Goal: Information Seeking & Learning: Learn about a topic

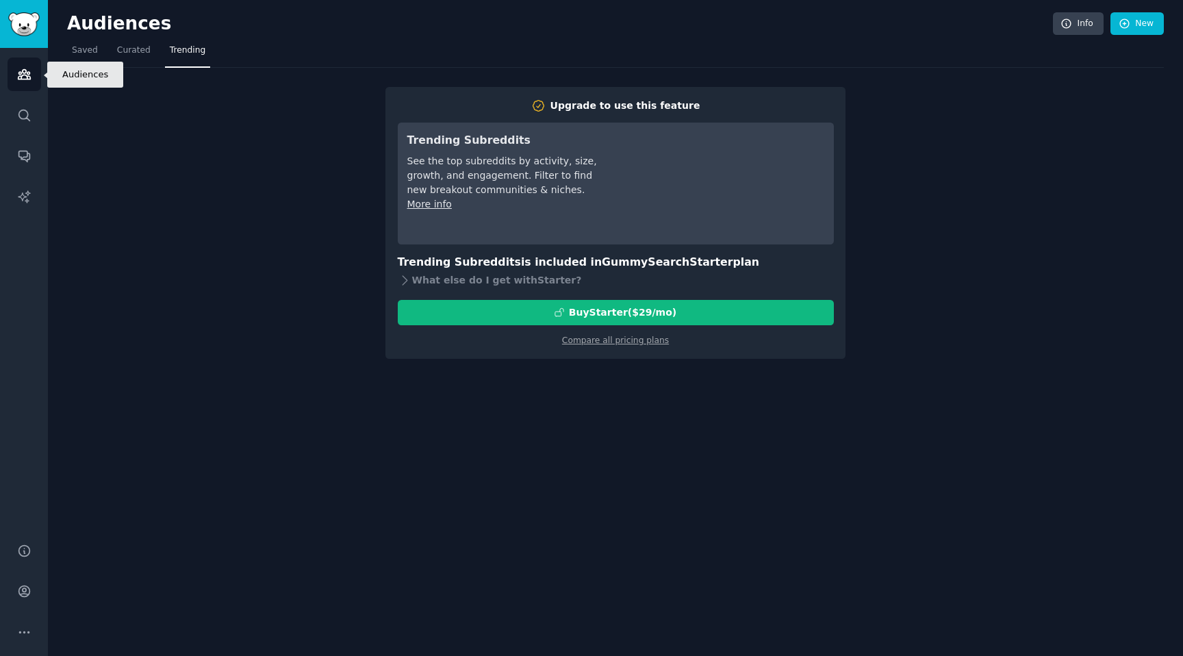
click at [27, 79] on icon "Sidebar" at bounding box center [24, 74] width 14 height 14
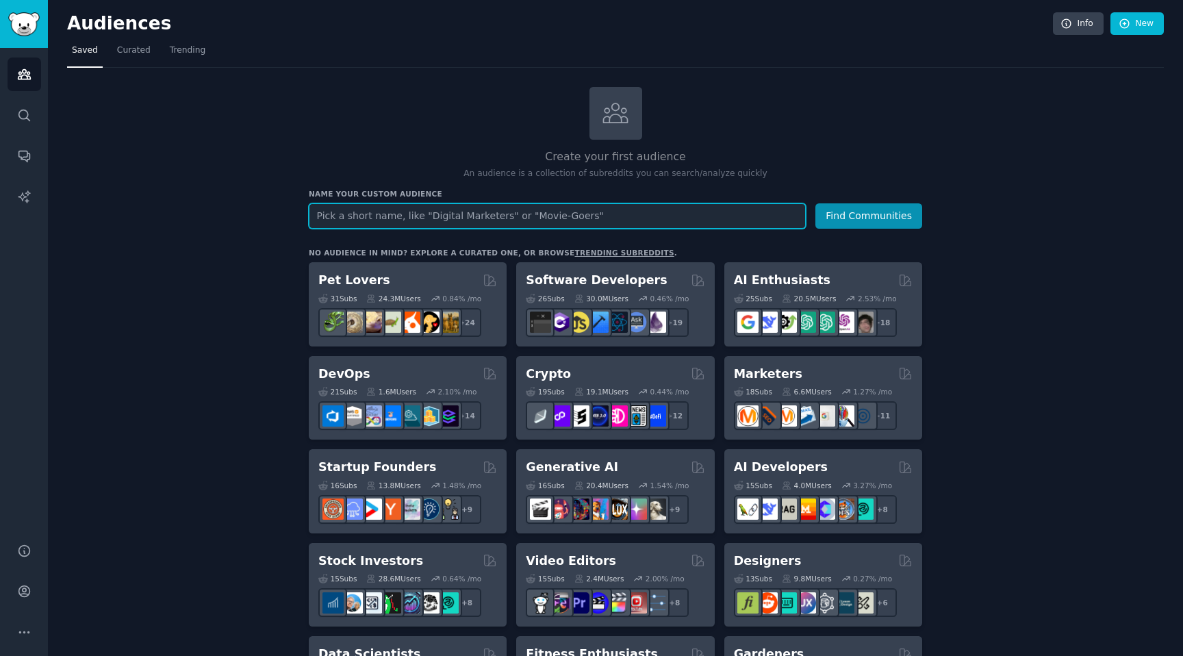
click at [425, 215] on input "text" at bounding box center [557, 215] width 497 height 25
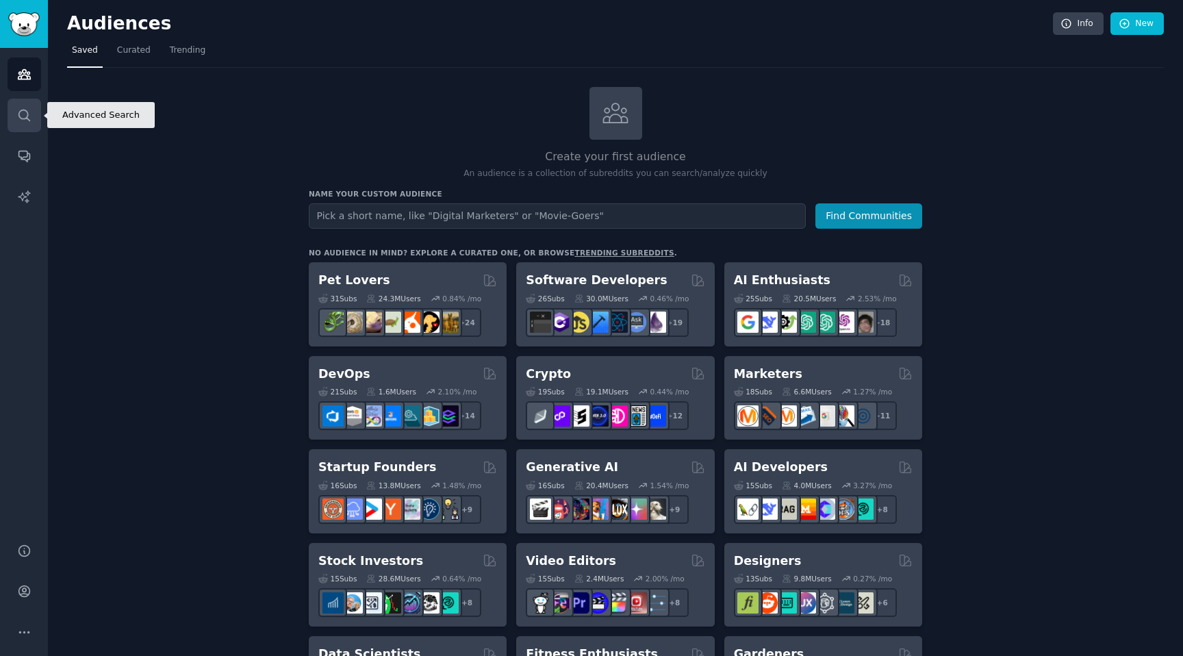
click at [15, 123] on link "Search" at bounding box center [25, 116] width 34 height 34
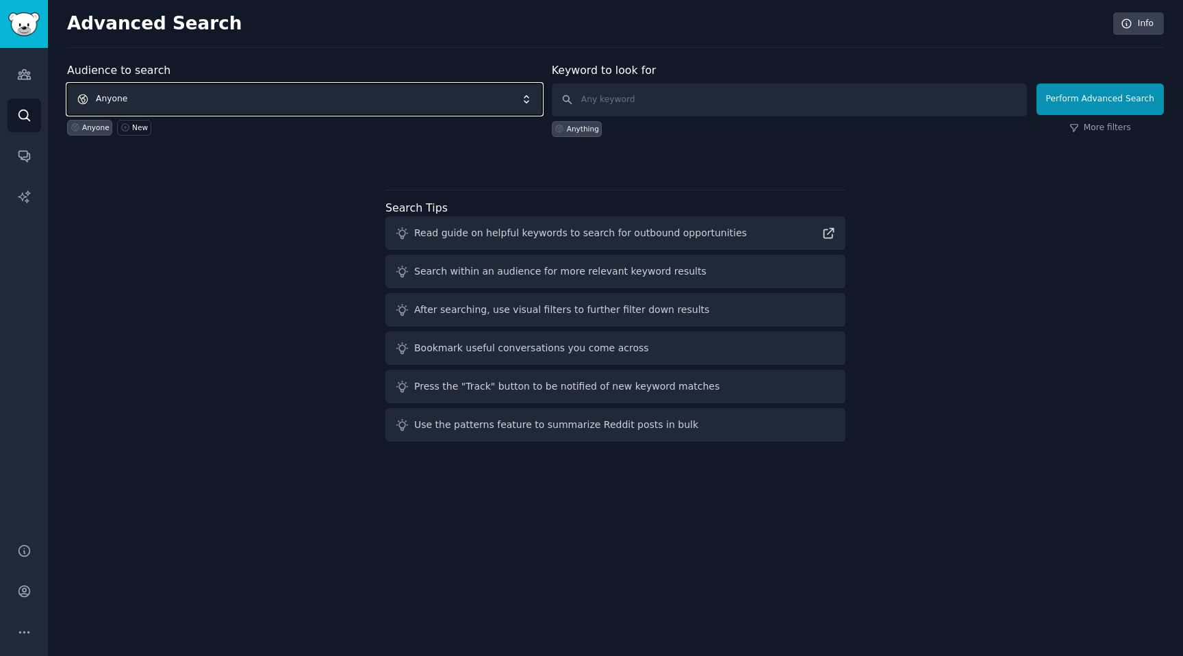
click at [461, 109] on span "Anyone" at bounding box center [304, 99] width 475 height 31
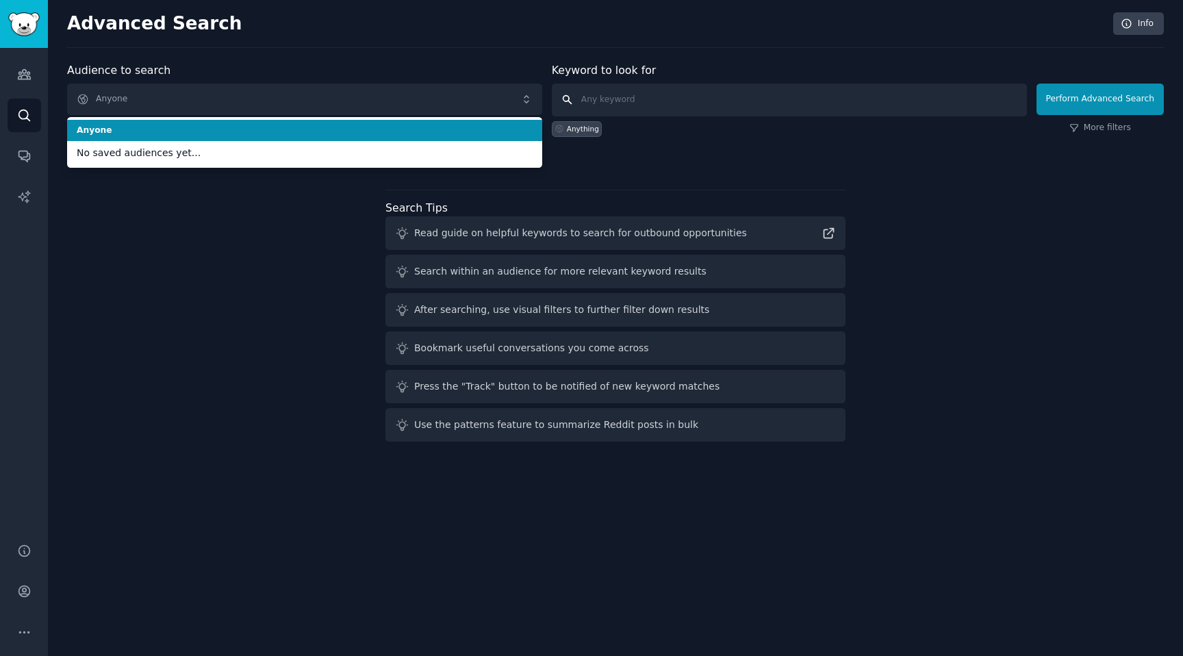
click at [611, 96] on input "text" at bounding box center [789, 100] width 475 height 33
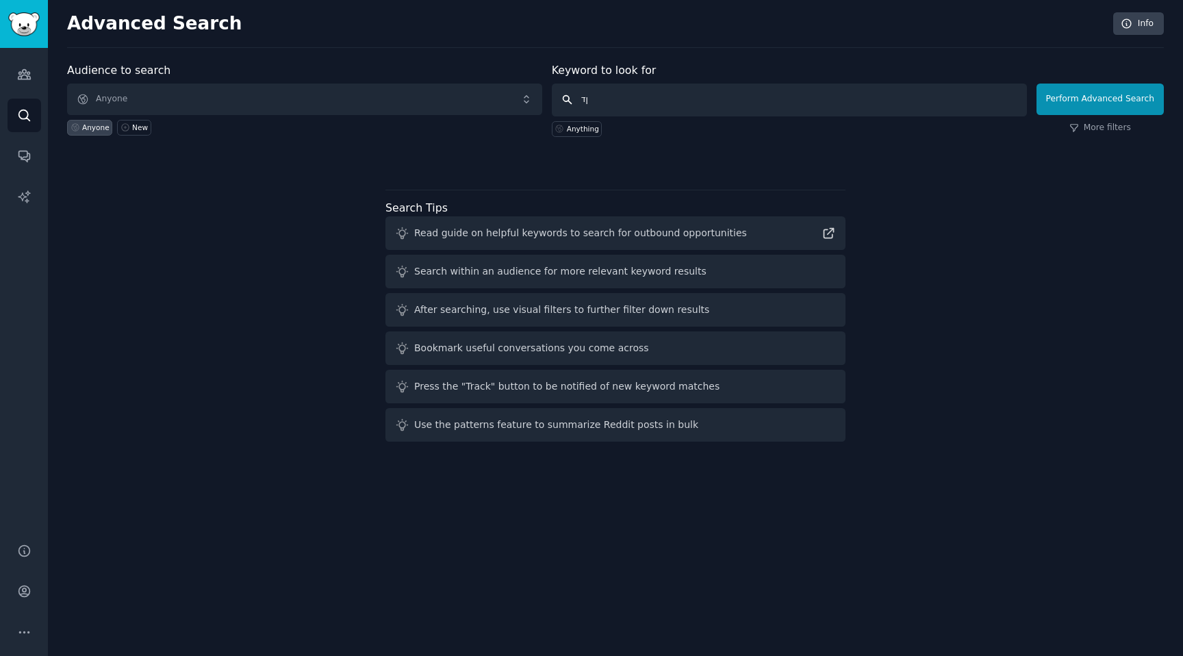
type input "ן"
type input "is there a tool for .."
click at [1077, 110] on button "Perform Advanced Search" at bounding box center [1099, 99] width 127 height 31
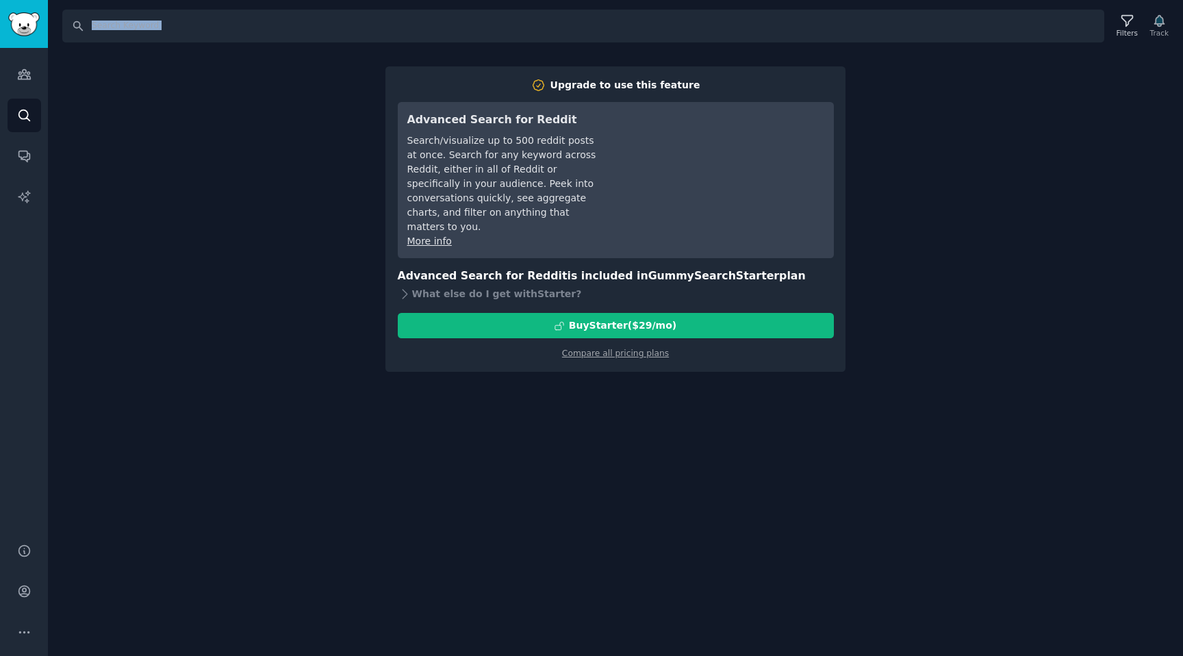
click at [1077, 110] on div "Search Filters Track Upgrade to use this feature Advanced Search for Reddit Sea…" at bounding box center [615, 328] width 1135 height 656
click at [141, 26] on input "Search" at bounding box center [583, 26] width 1042 height 33
click at [25, 71] on icon "Sidebar" at bounding box center [24, 75] width 12 height 10
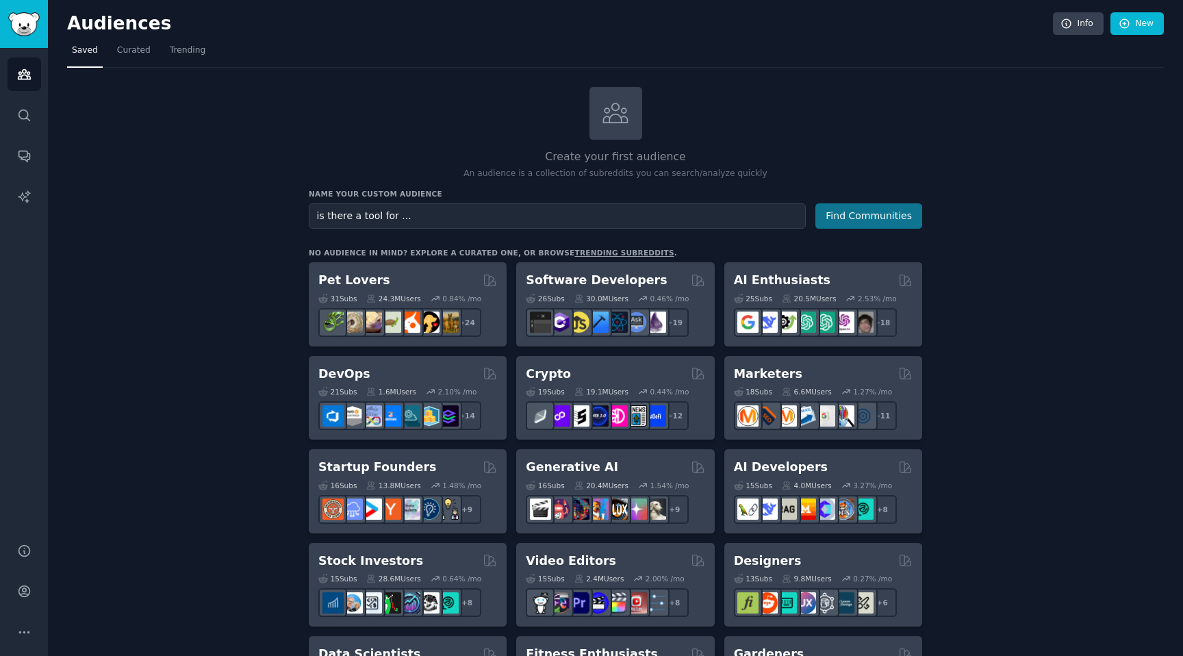
type input "is there a tool for ..."
click at [860, 225] on button "Find Communities" at bounding box center [868, 215] width 107 height 25
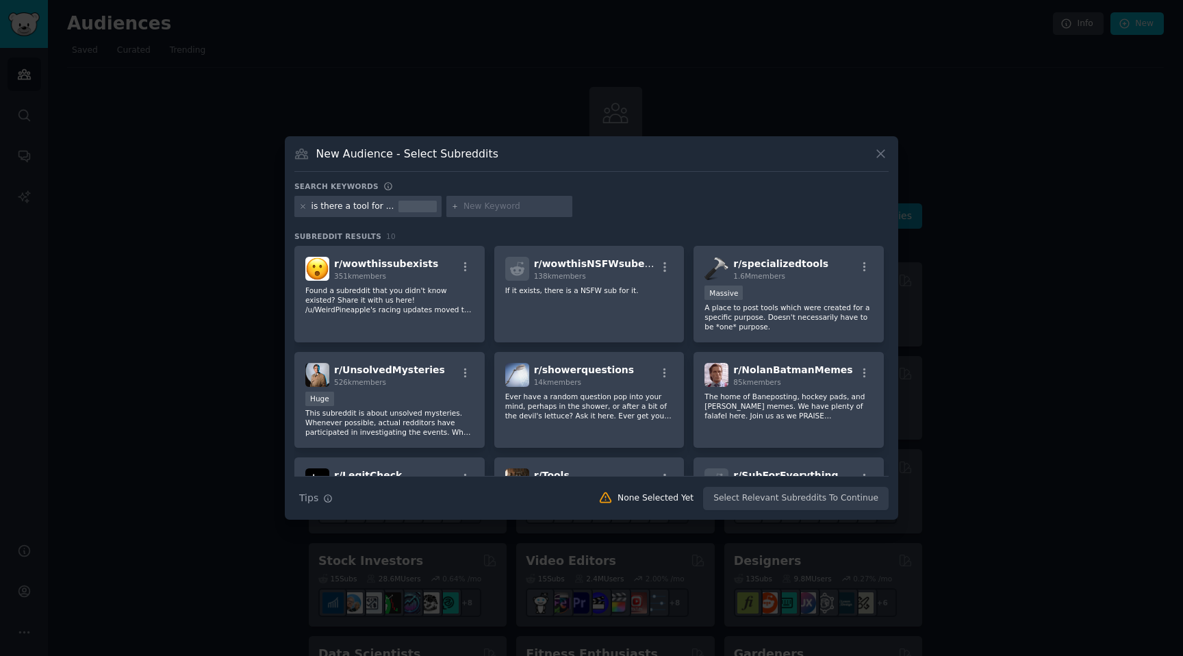
click at [878, 154] on icon at bounding box center [880, 153] width 14 height 14
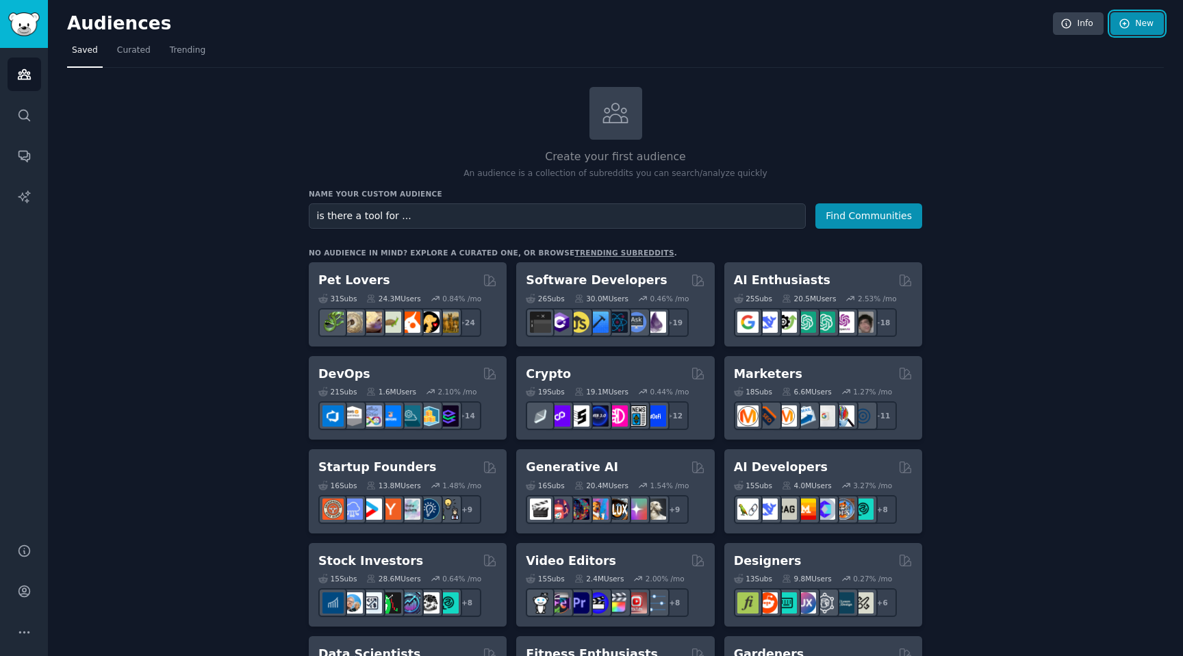
click at [1136, 25] on link "New" at bounding box center [1136, 23] width 53 height 23
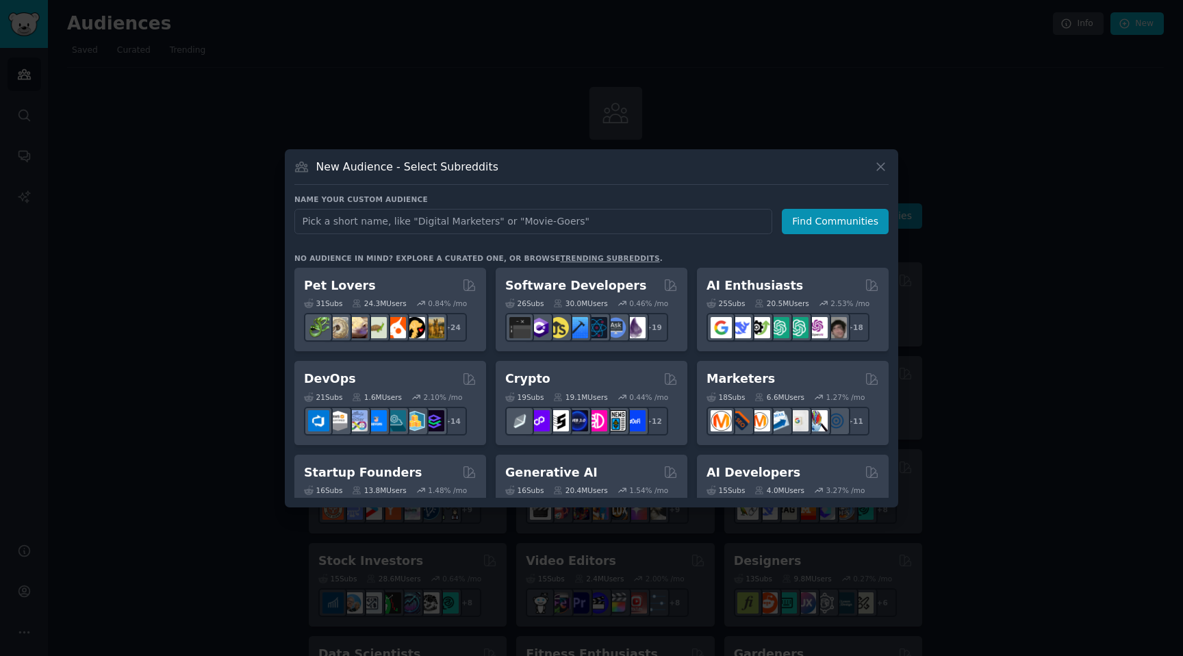
click at [1044, 160] on div at bounding box center [591, 328] width 1183 height 656
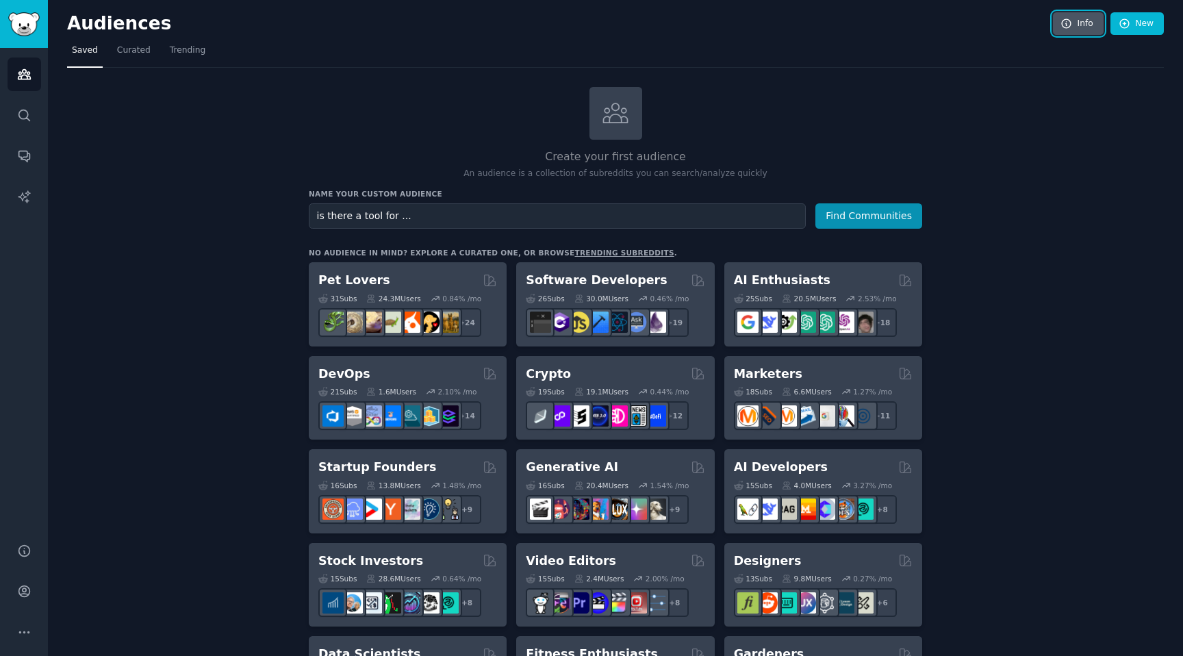
click at [1074, 21] on link "Info" at bounding box center [1078, 23] width 51 height 23
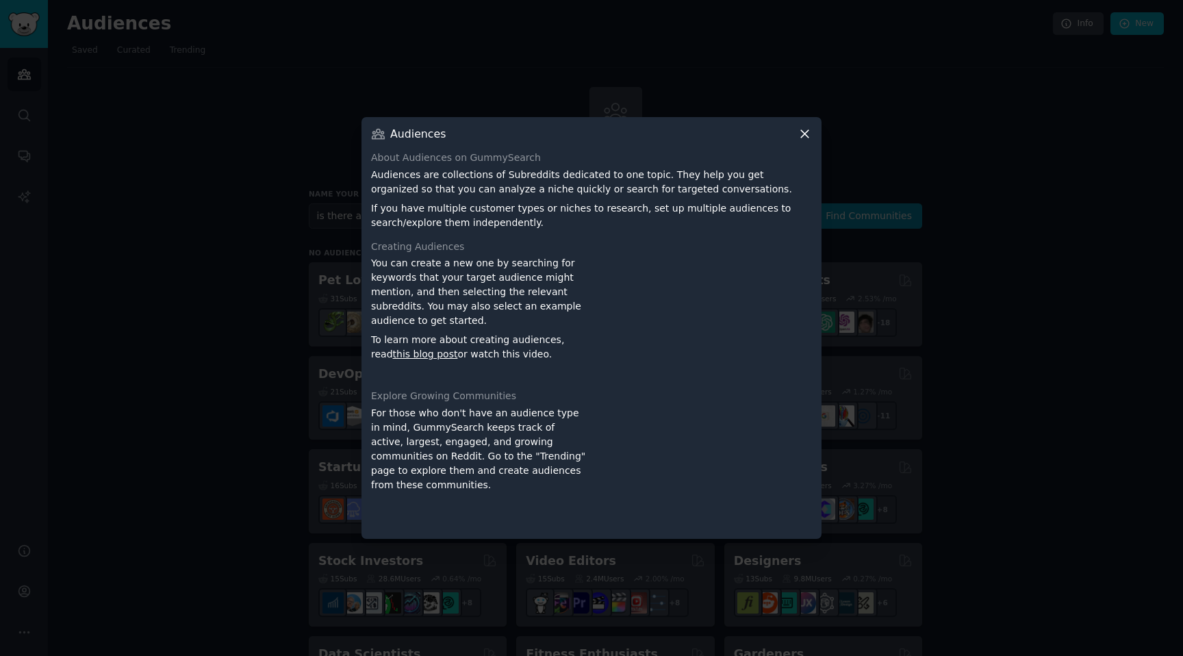
click at [805, 135] on icon at bounding box center [805, 135] width 8 height 8
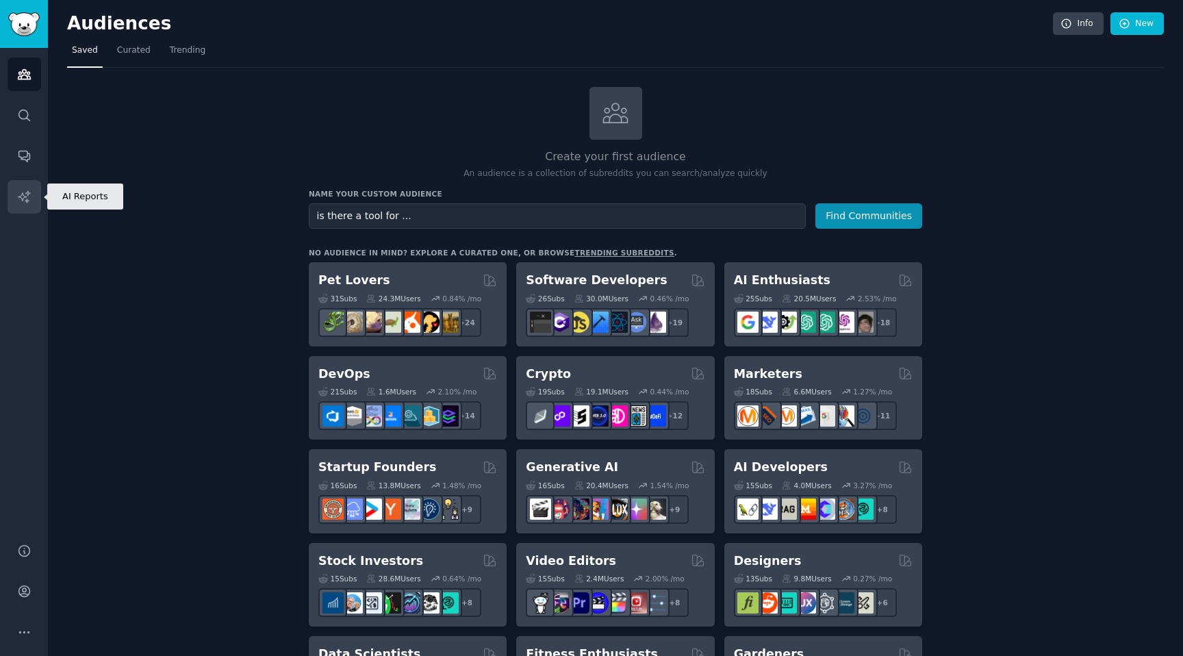
click at [23, 192] on icon "Sidebar" at bounding box center [24, 197] width 14 height 14
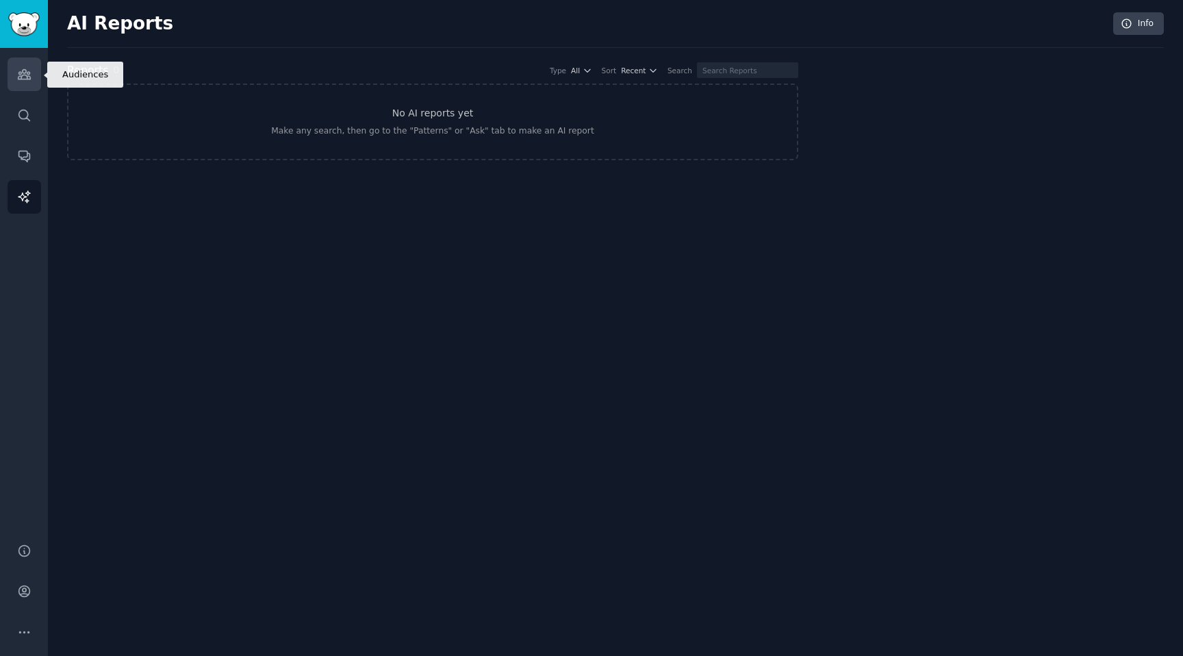
click at [27, 66] on link "Audiences" at bounding box center [25, 75] width 34 height 34
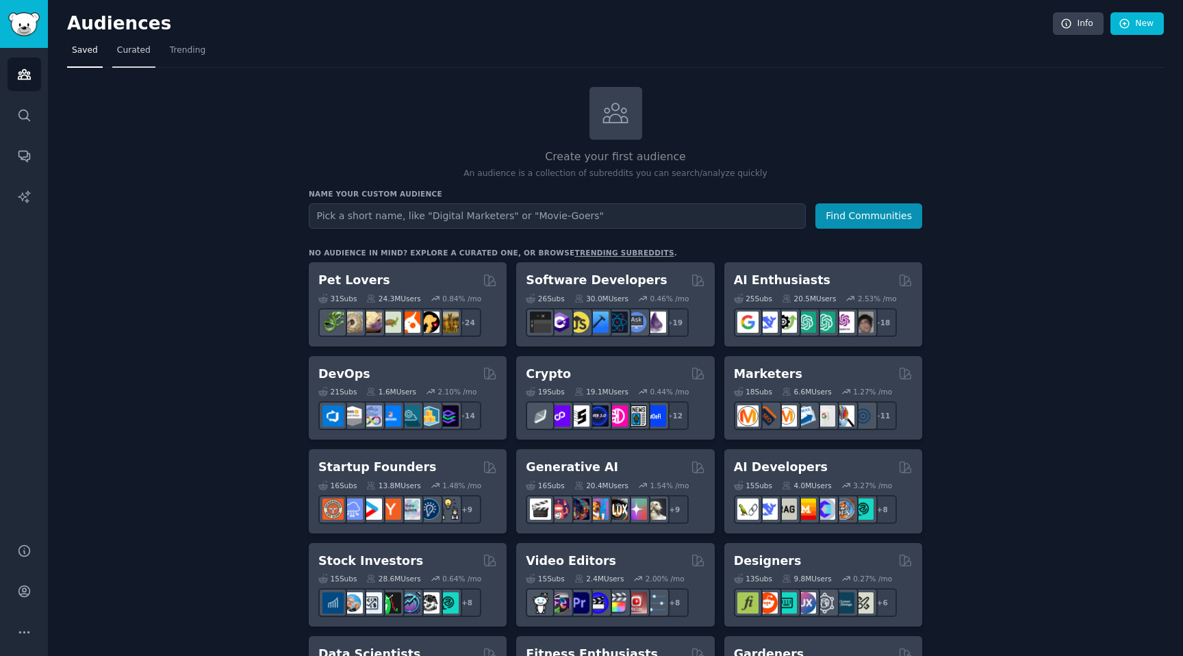
click at [136, 58] on link "Curated" at bounding box center [133, 54] width 43 height 28
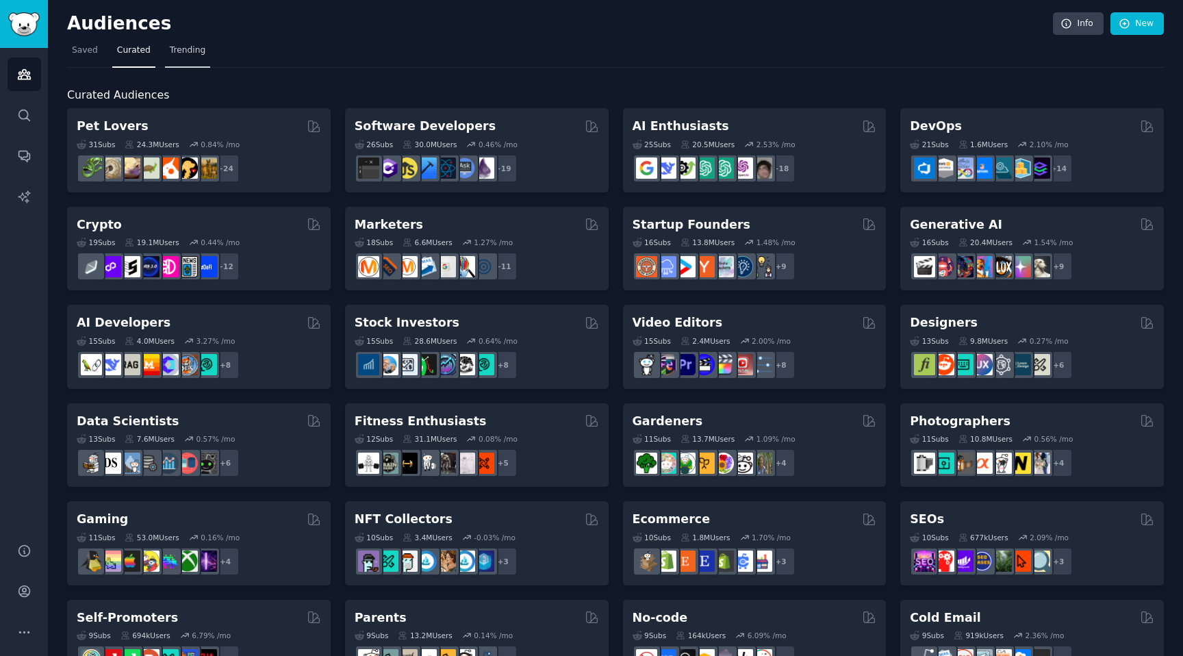
click at [190, 60] on link "Trending" at bounding box center [187, 54] width 45 height 28
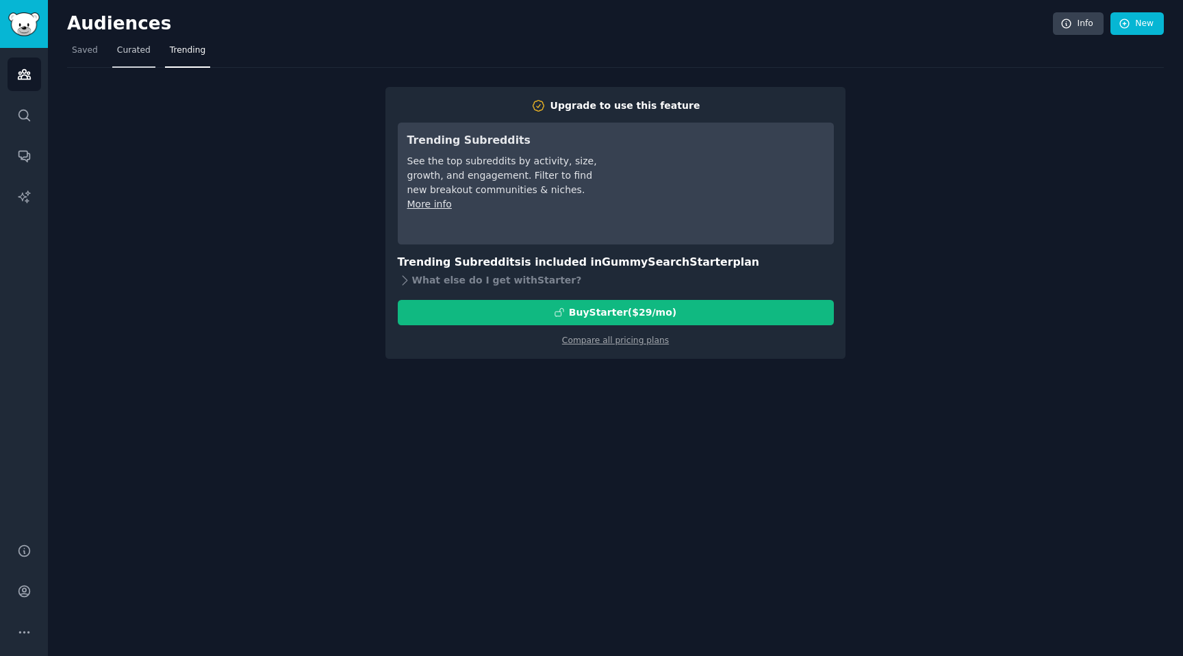
click at [143, 55] on span "Curated" at bounding box center [134, 50] width 34 height 12
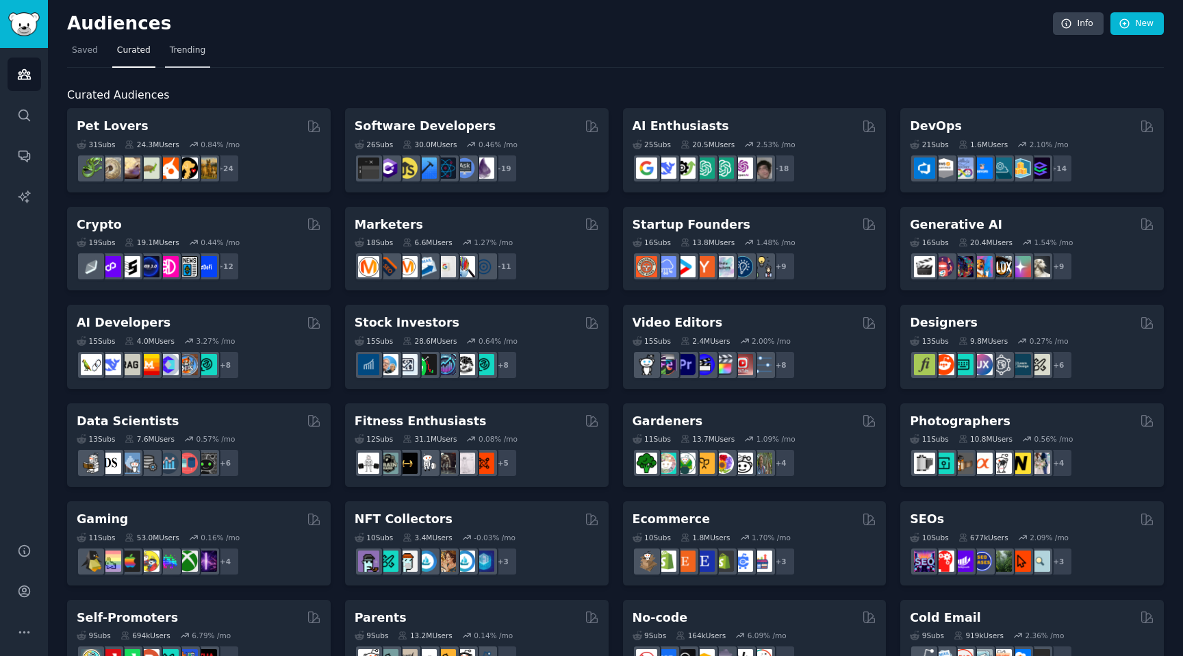
click at [201, 49] on span "Trending" at bounding box center [188, 50] width 36 height 12
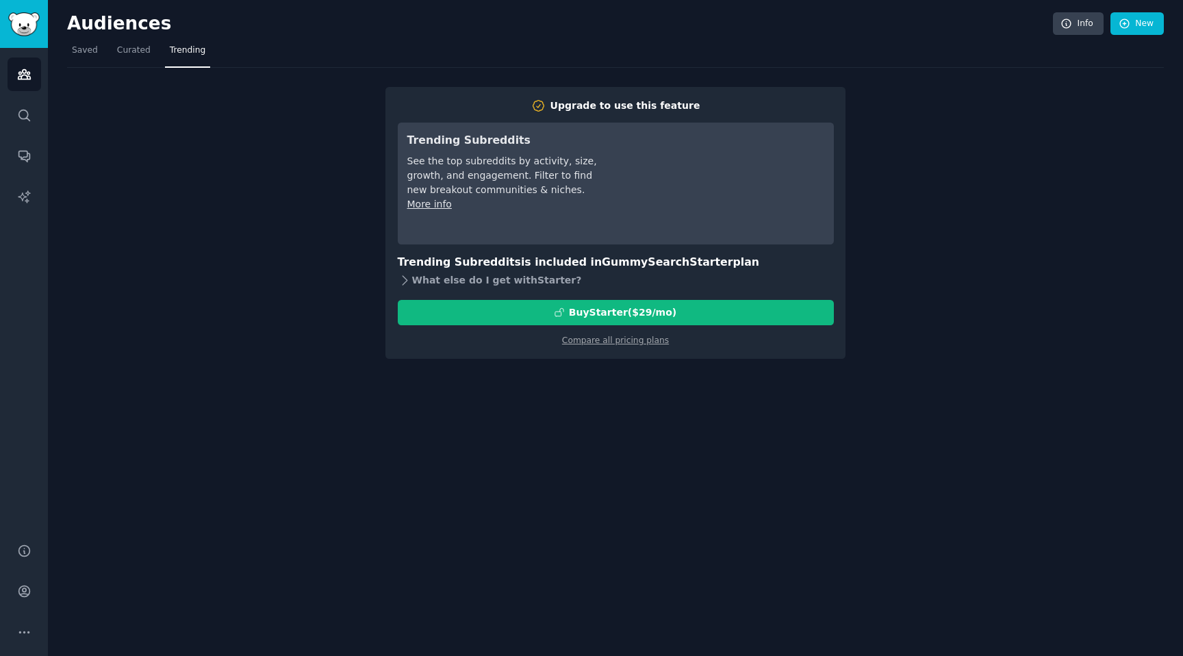
click at [436, 280] on div "What else do I get with Starter ?" at bounding box center [616, 280] width 436 height 19
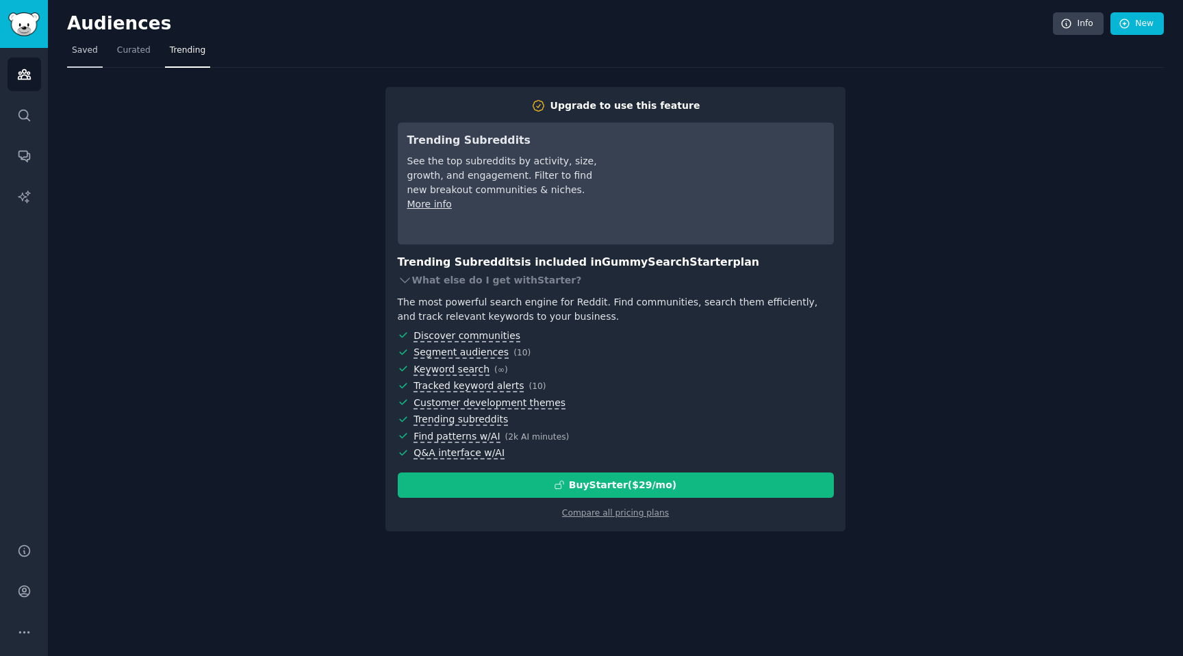
click at [92, 59] on link "Saved" at bounding box center [85, 54] width 36 height 28
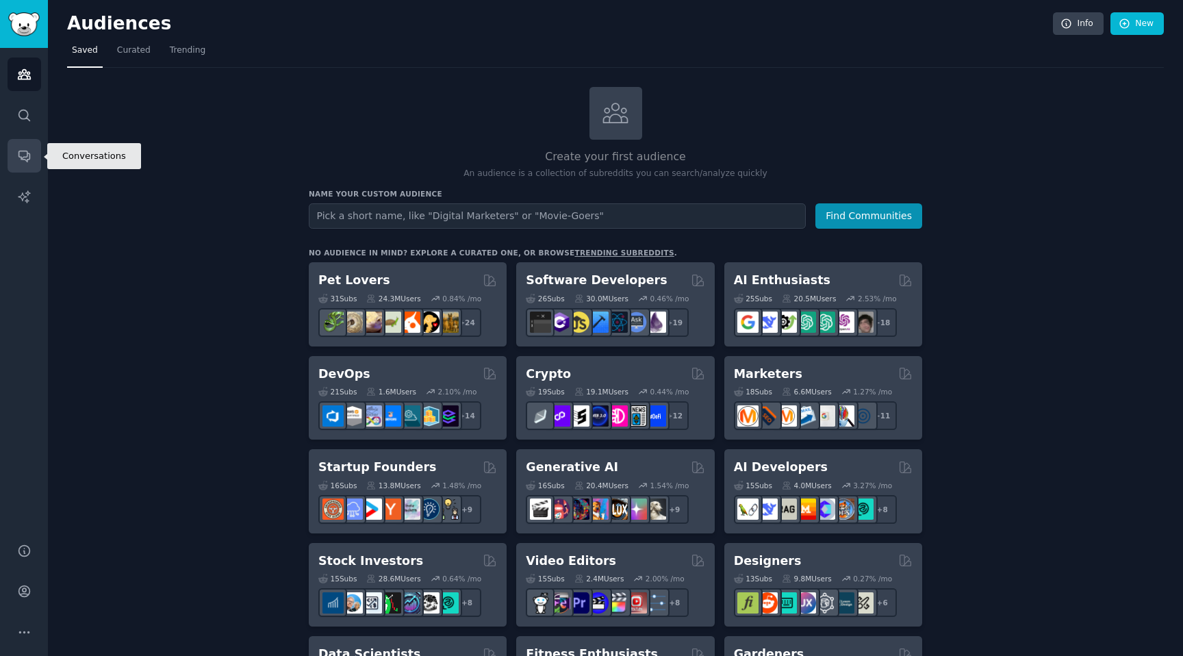
click at [15, 156] on link "Conversations" at bounding box center [25, 156] width 34 height 34
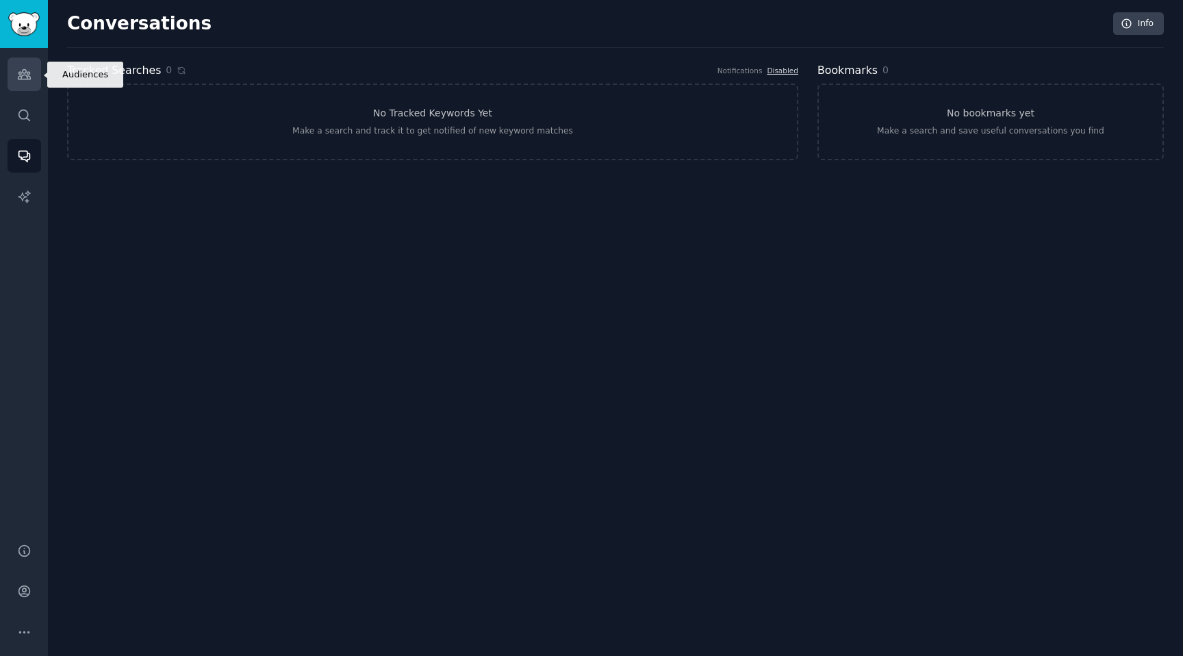
click at [16, 81] on link "Audiences" at bounding box center [25, 75] width 34 height 34
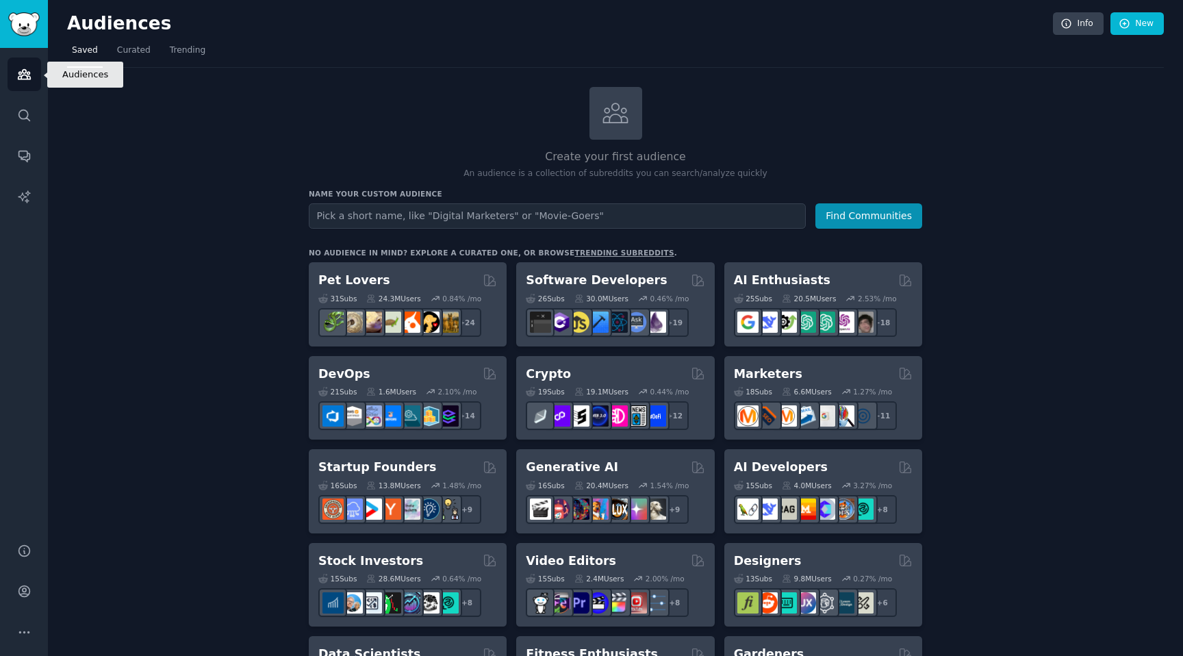
click at [12, 71] on link "Audiences" at bounding box center [25, 75] width 34 height 34
click at [140, 53] on span "Curated" at bounding box center [134, 50] width 34 height 12
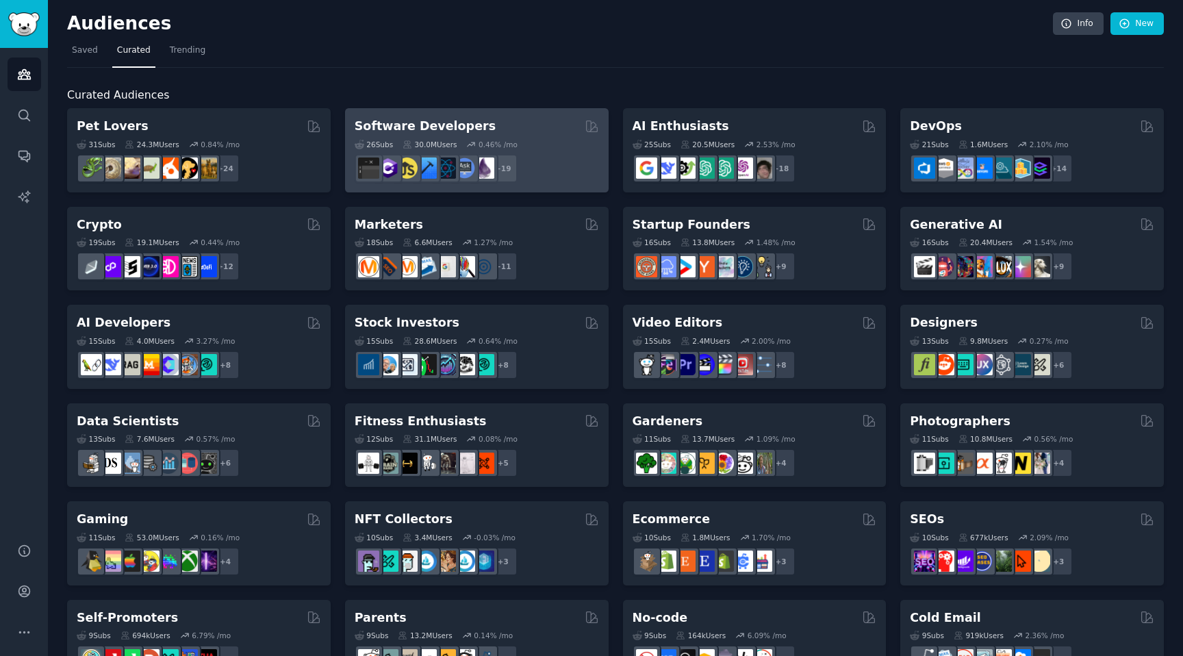
click at [387, 132] on h2 "Software Developers" at bounding box center [425, 126] width 141 height 17
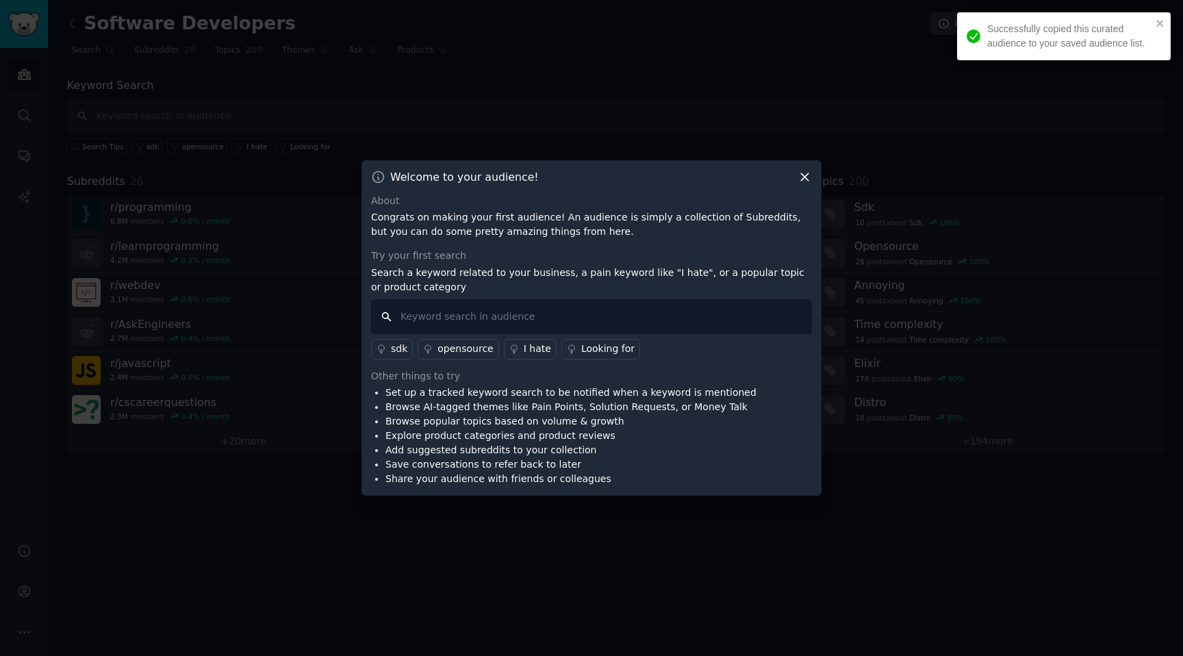
click at [462, 318] on input "text" at bounding box center [591, 316] width 441 height 35
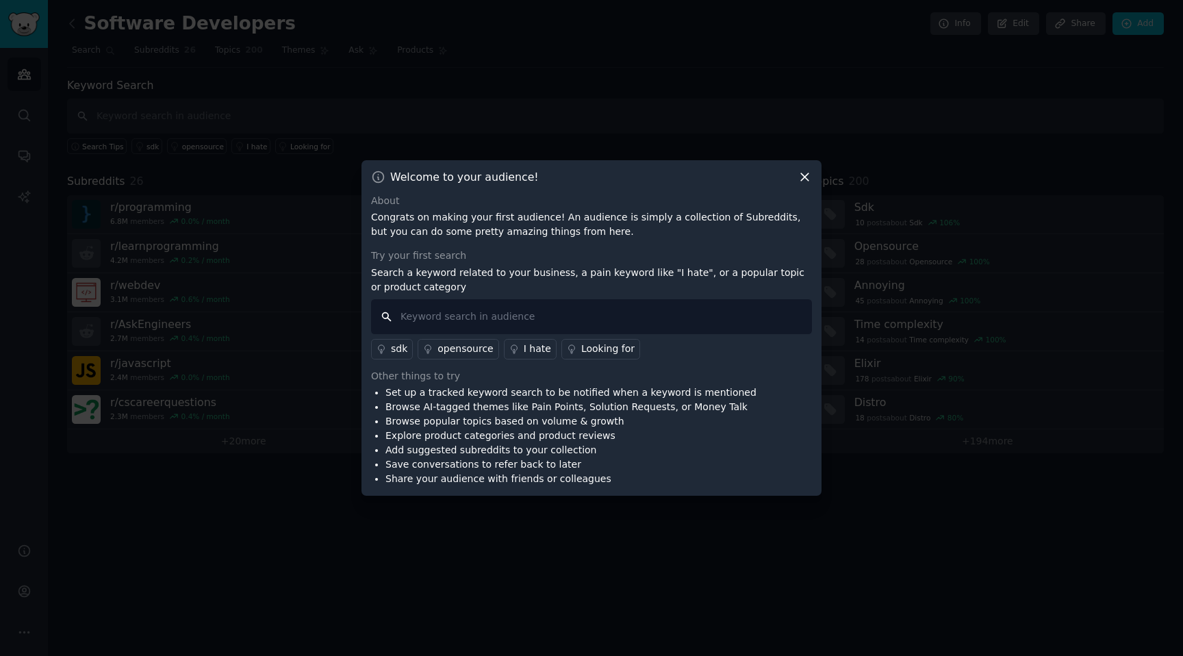
paste input "is there a tool for ..."
type input "is there a tool for ..."
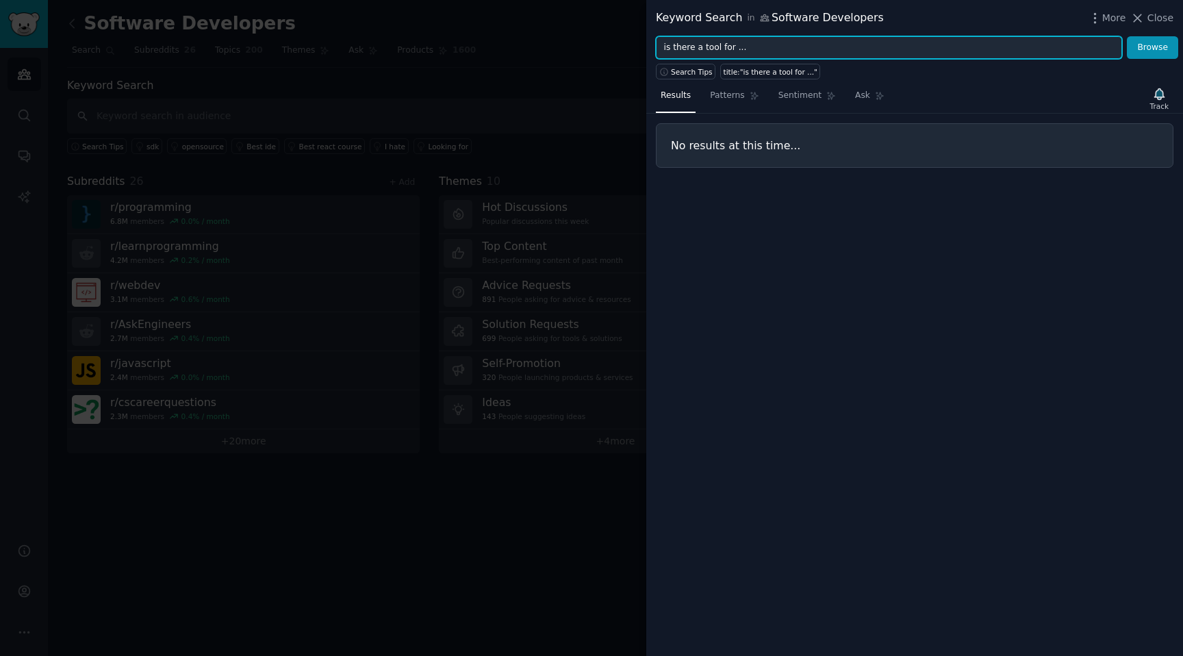
click at [758, 47] on input "is there a tool for ..." at bounding box center [889, 47] width 466 height 23
type input "is there a tool for"
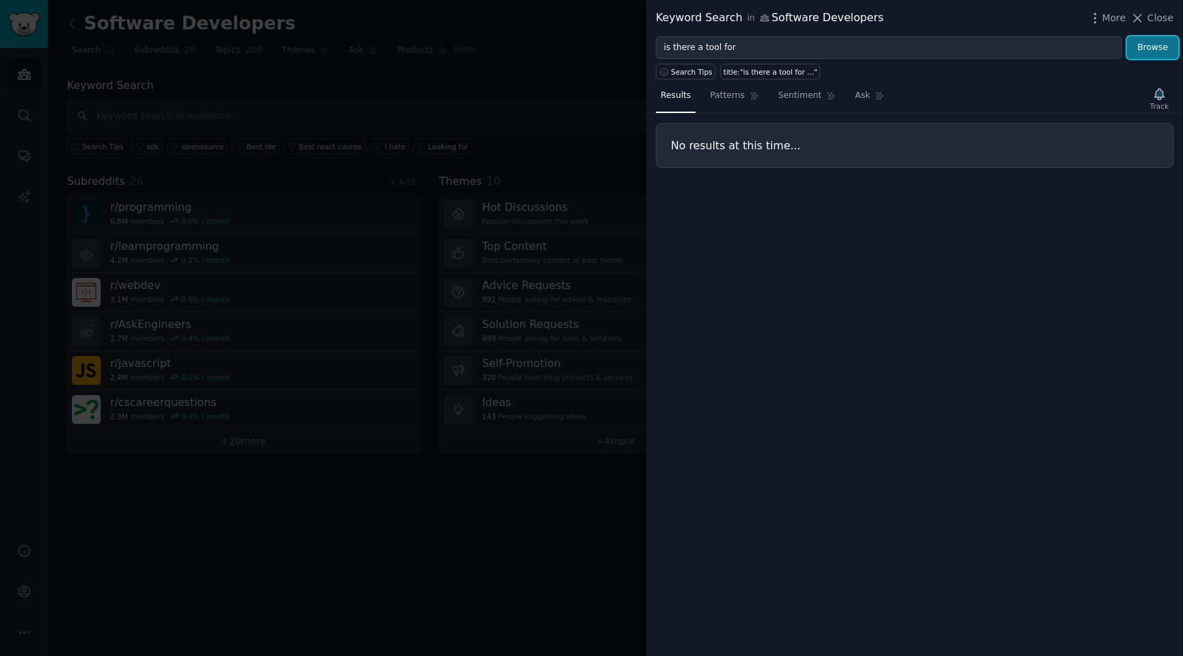
click at [1150, 39] on button "Browse" at bounding box center [1152, 47] width 51 height 23
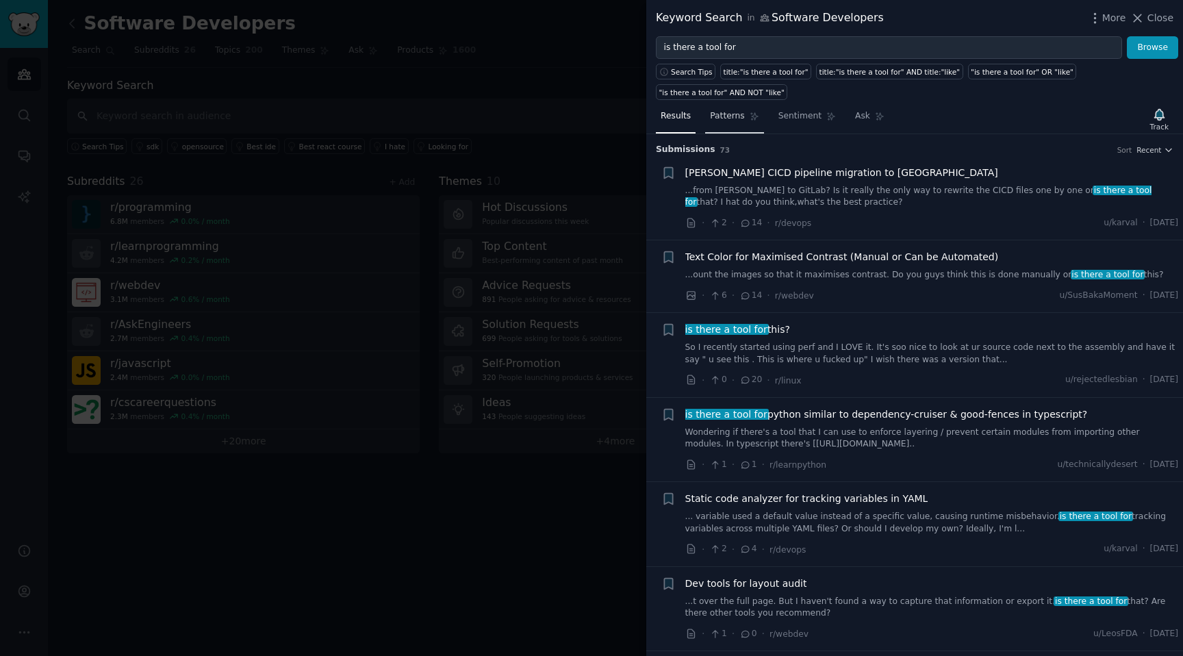
click at [735, 113] on span "Patterns" at bounding box center [727, 116] width 34 height 12
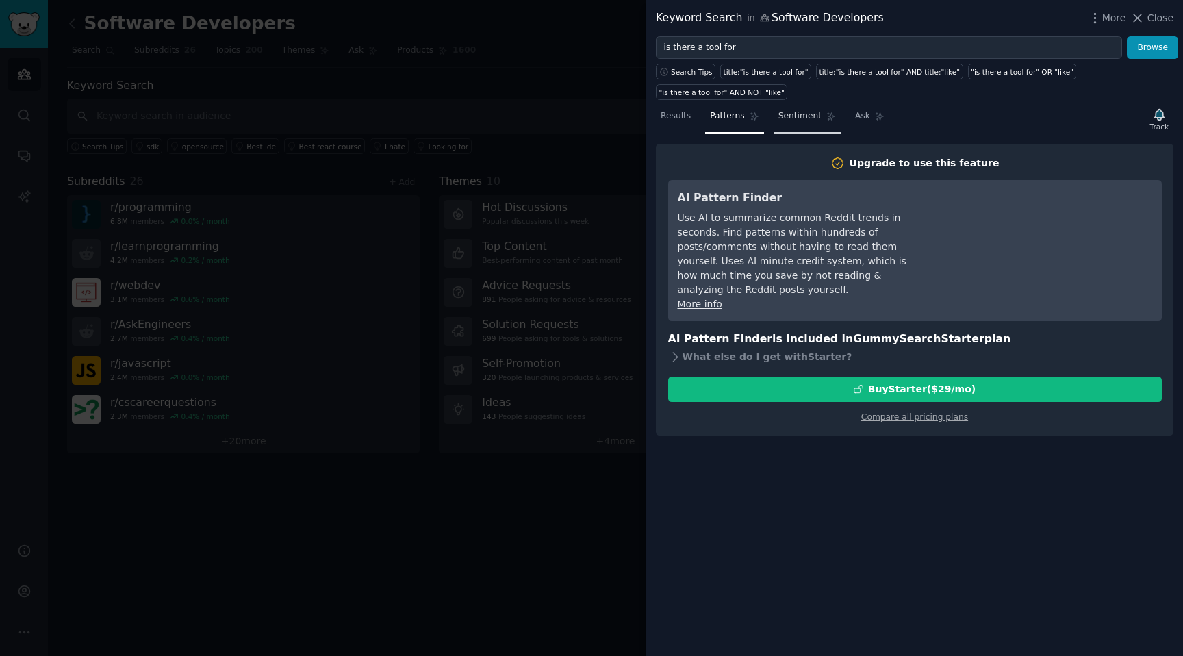
click at [806, 113] on span "Sentiment" at bounding box center [799, 116] width 43 height 12
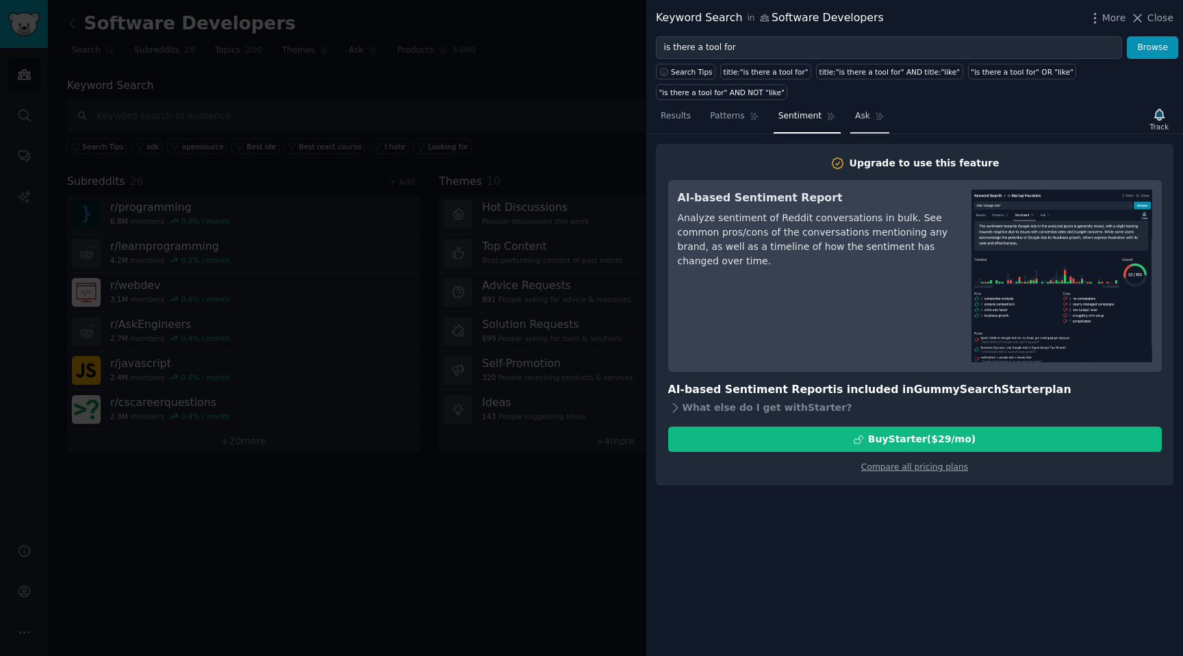
click at [879, 118] on icon at bounding box center [880, 117] width 10 height 10
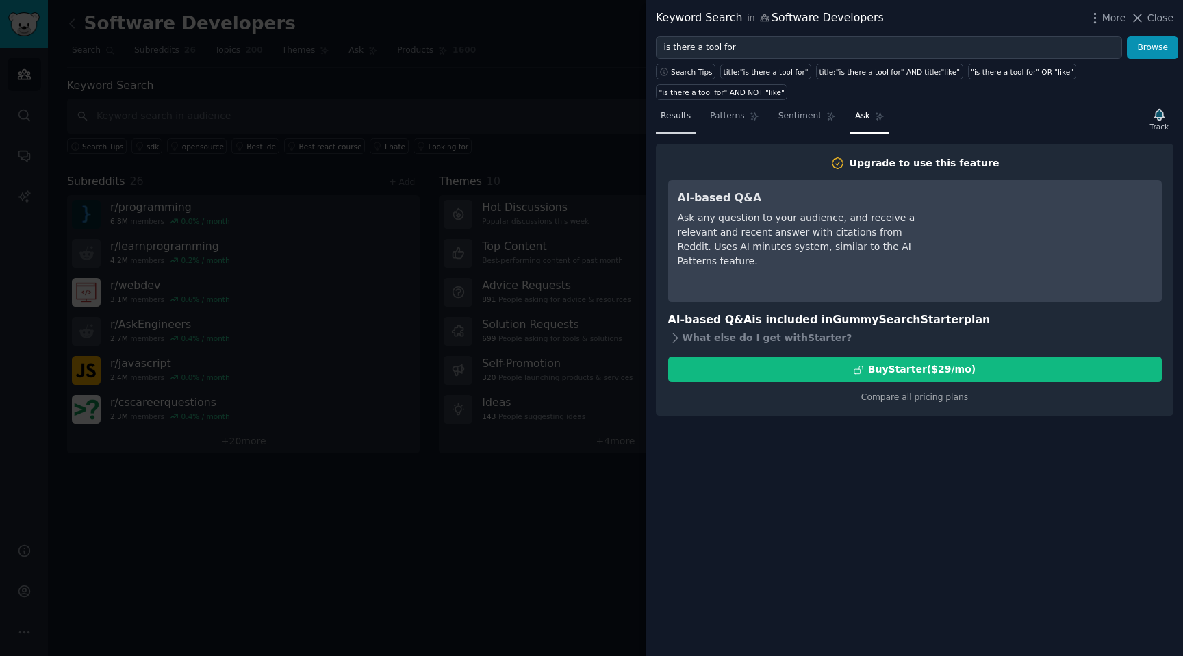
click at [683, 123] on link "Results" at bounding box center [676, 119] width 40 height 28
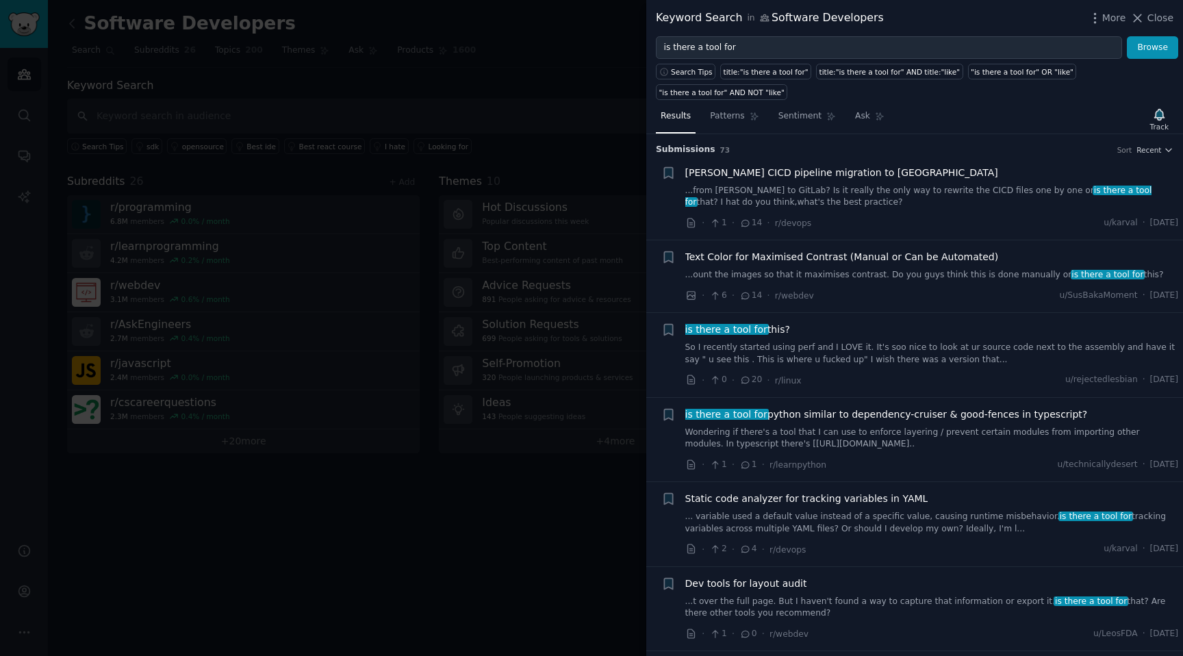
click at [470, 129] on div at bounding box center [591, 328] width 1183 height 656
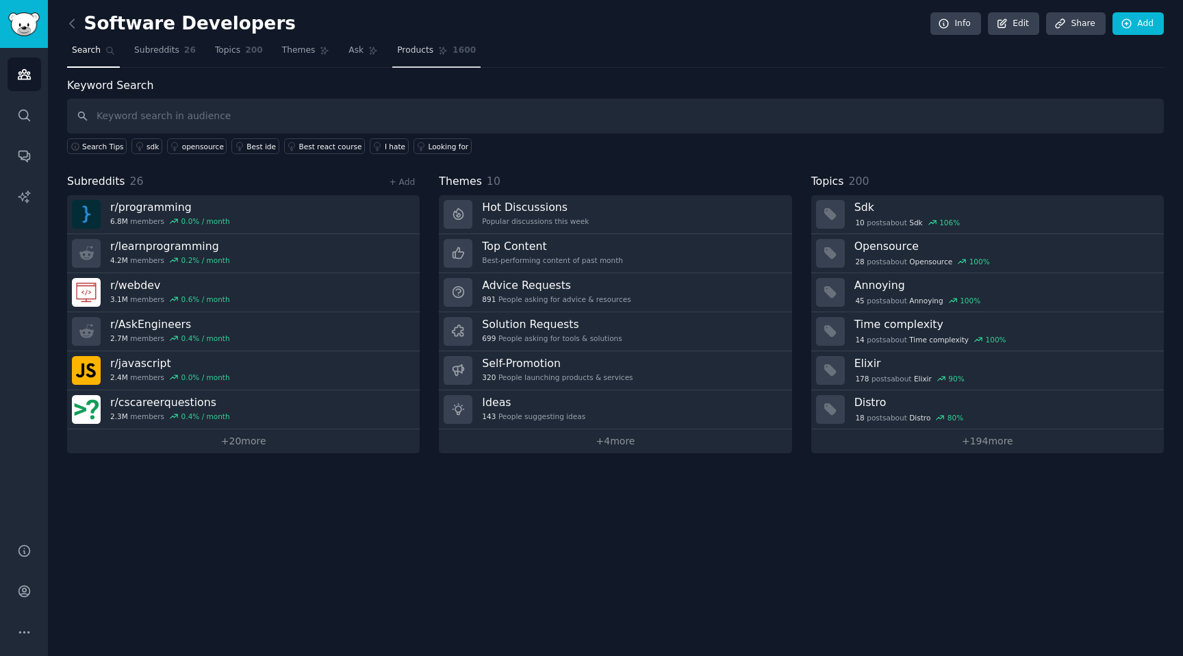
click at [452, 53] on span "1600" at bounding box center [463, 50] width 23 height 12
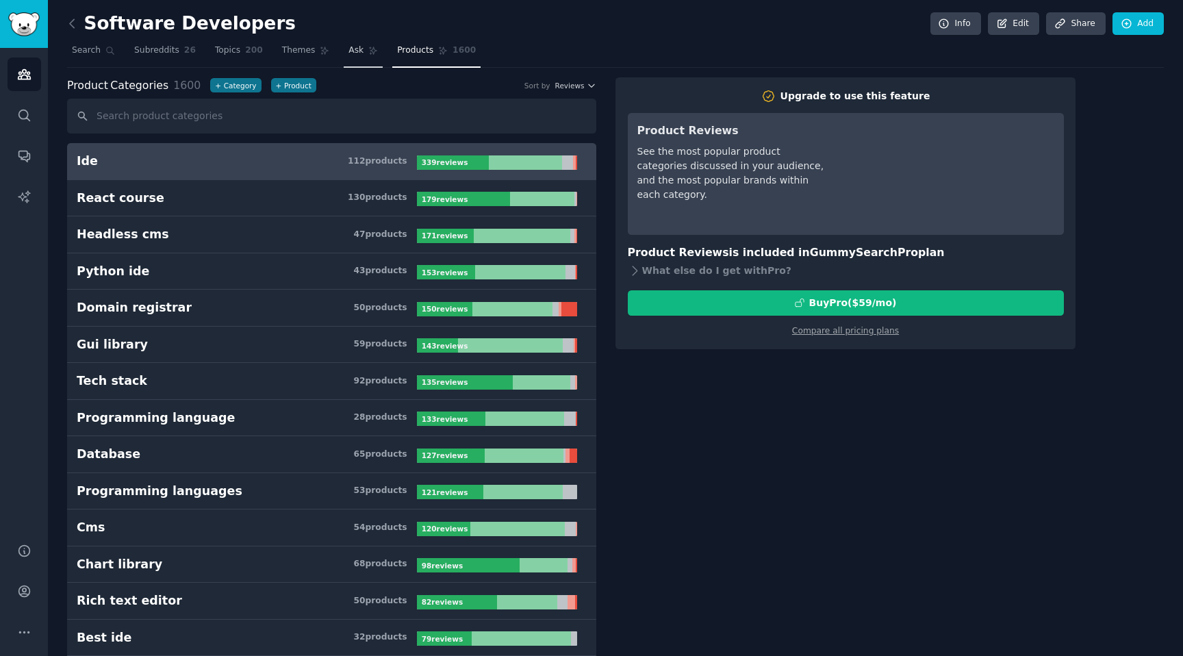
click at [368, 47] on icon at bounding box center [373, 51] width 10 height 10
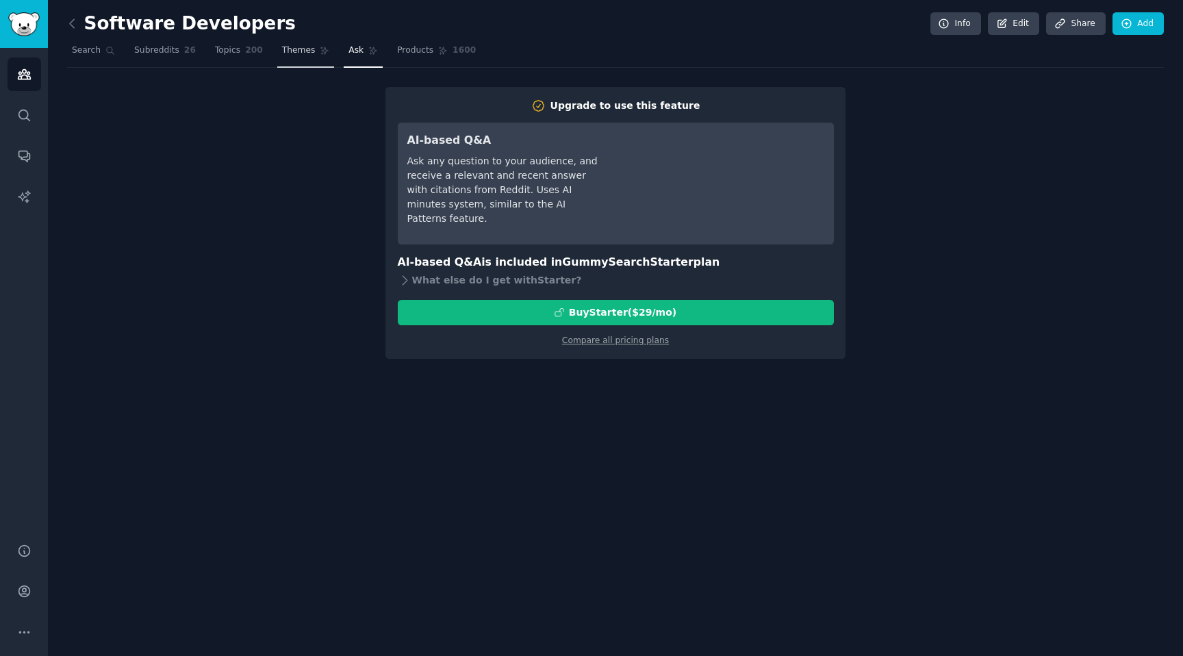
click at [311, 49] on span "Themes" at bounding box center [299, 50] width 34 height 12
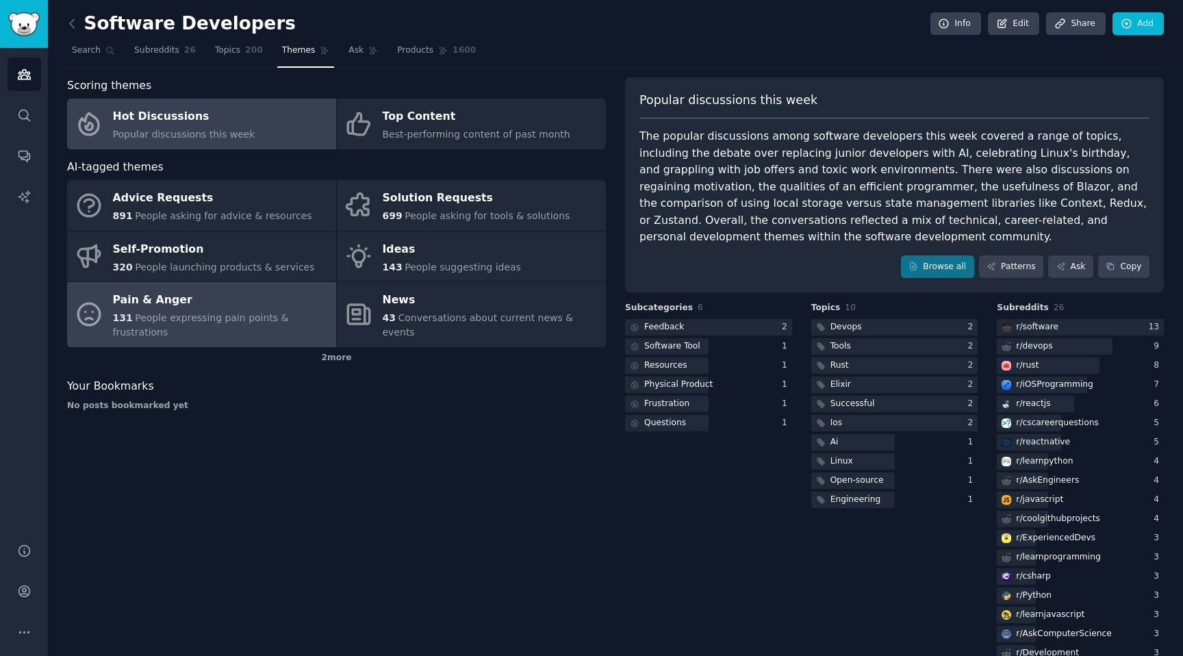
click at [169, 324] on div "131 People expressing pain points & frustrations" at bounding box center [221, 325] width 216 height 29
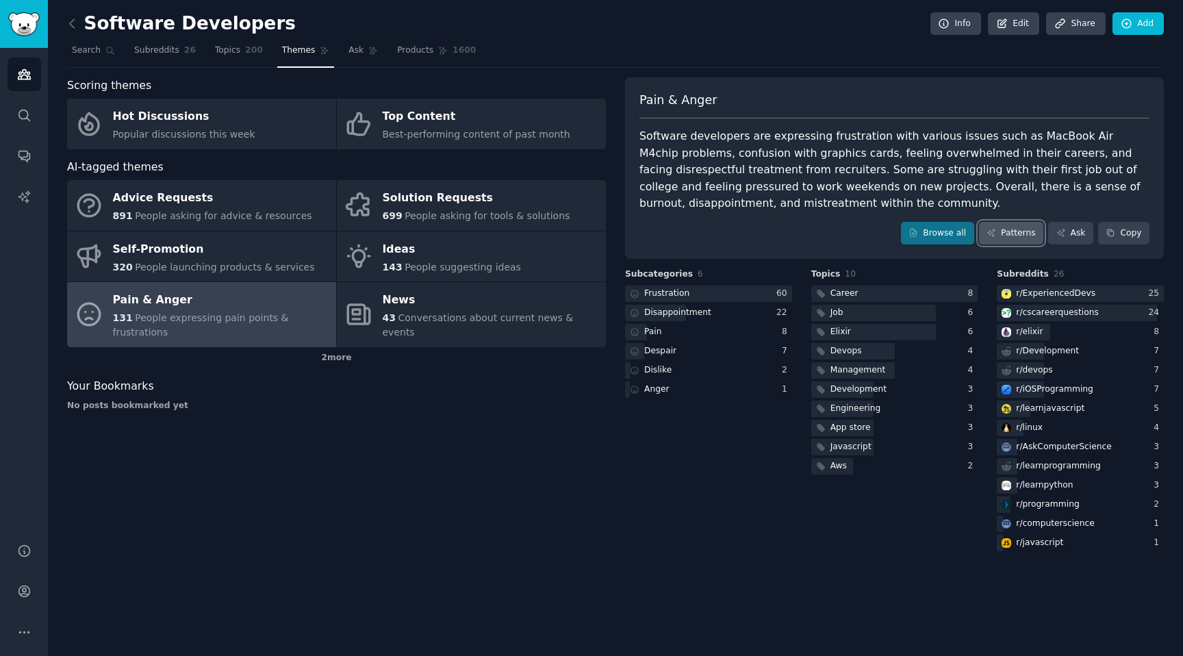
click at [1004, 239] on link "Patterns" at bounding box center [1011, 233] width 64 height 23
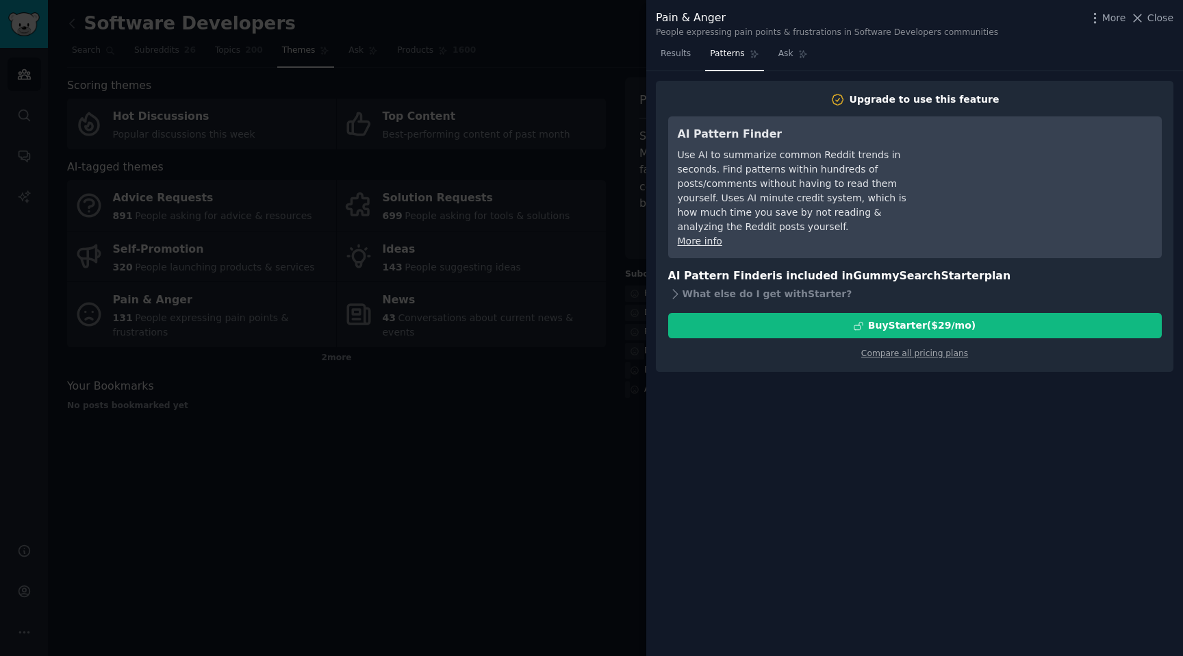
click at [559, 320] on div at bounding box center [591, 328] width 1183 height 656
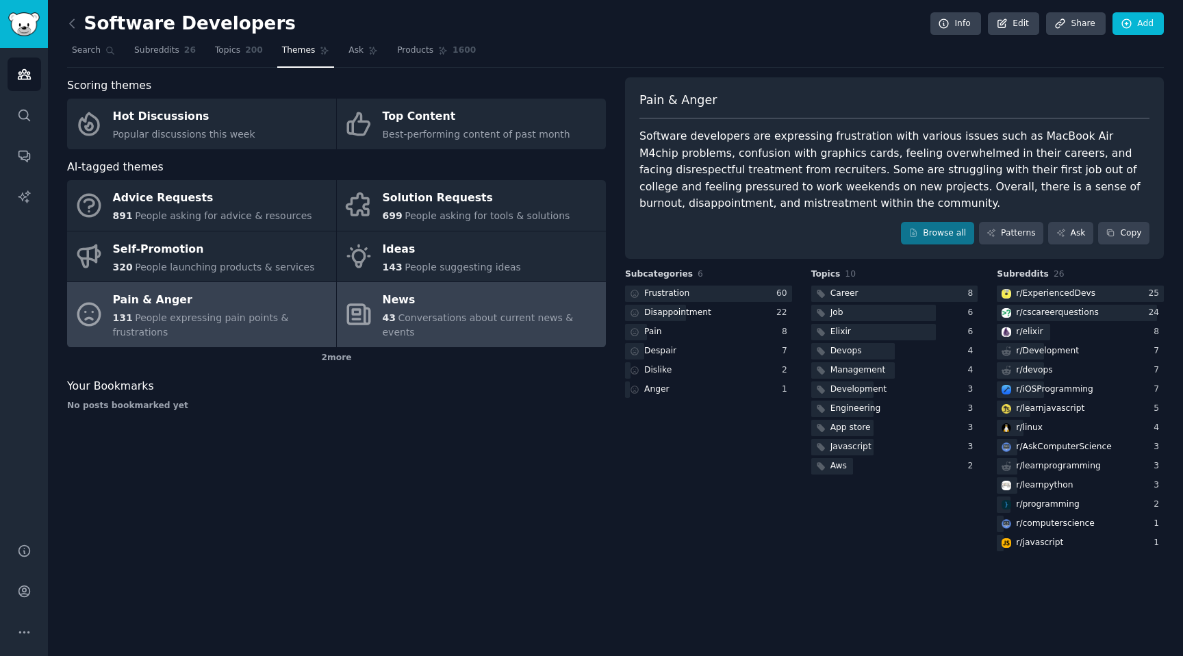
click at [384, 319] on span "43" at bounding box center [389, 317] width 13 height 11
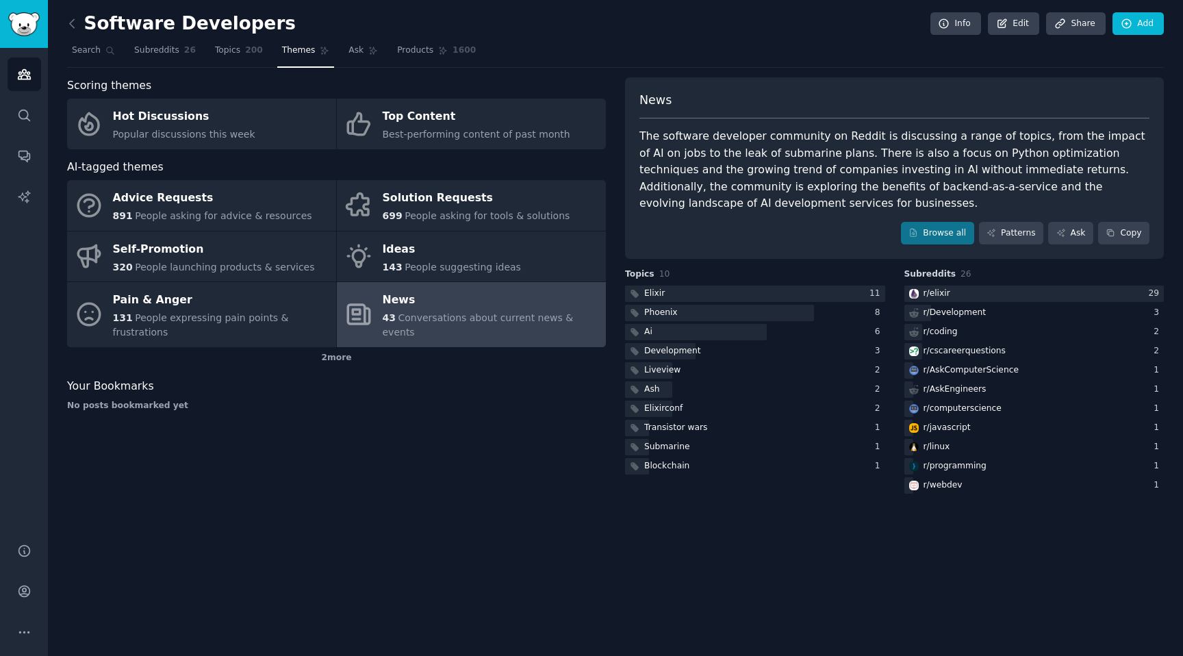
click at [63, 16] on div "Software Developers Info Edit Share Add Search Subreddits 26 Topics 200 Themes …" at bounding box center [615, 328] width 1135 height 656
click at [71, 21] on icon at bounding box center [72, 23] width 4 height 8
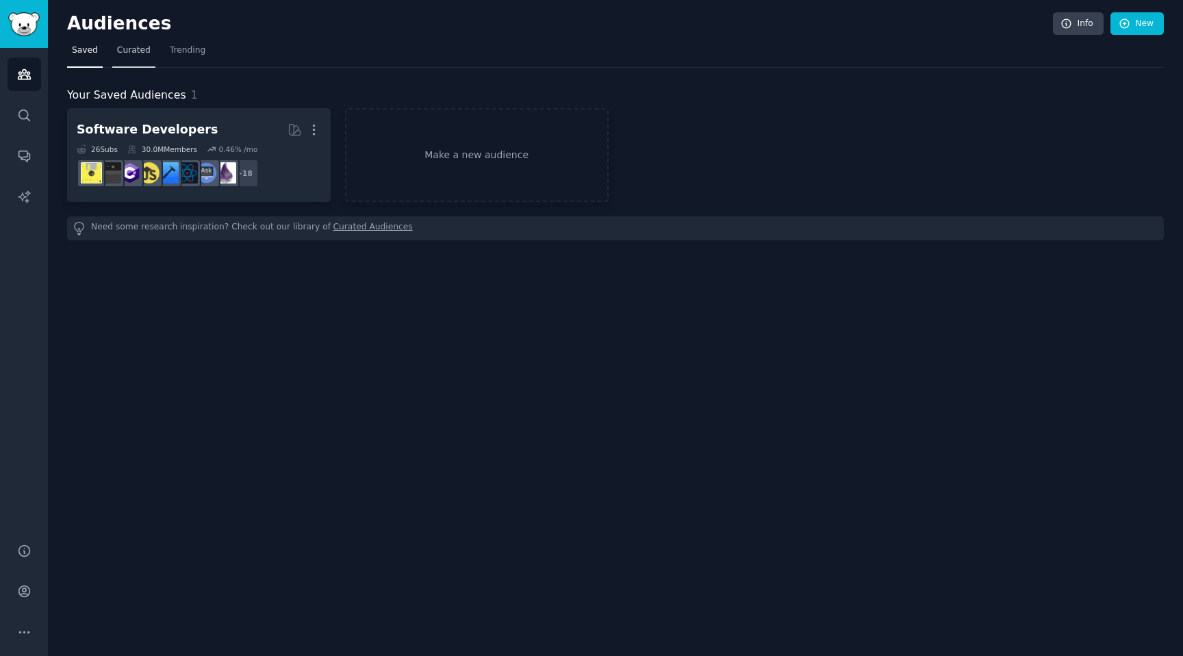
click at [133, 44] on span "Curated" at bounding box center [134, 50] width 34 height 12
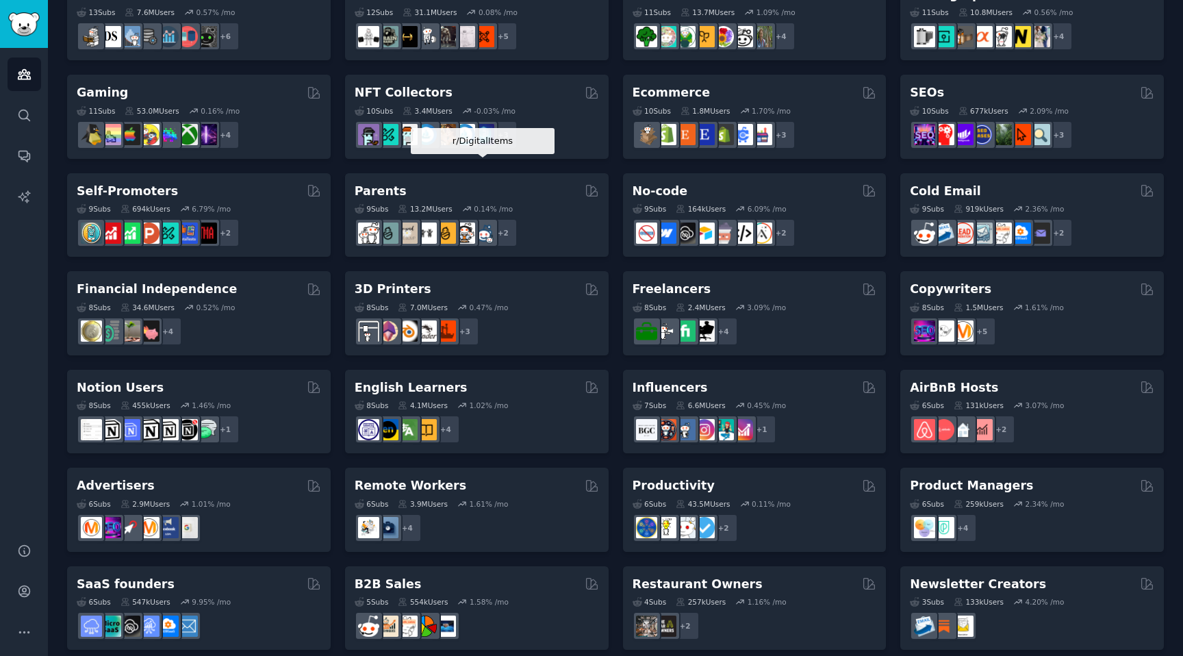
scroll to position [439, 0]
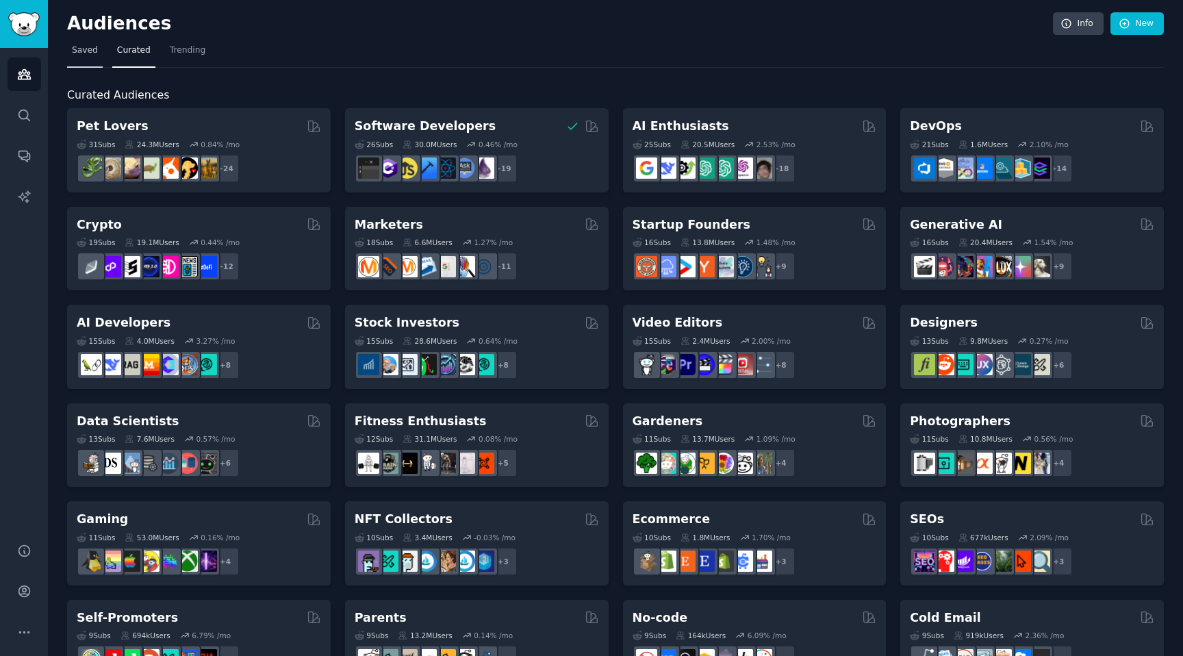
click at [90, 66] on link "Saved" at bounding box center [85, 54] width 36 height 28
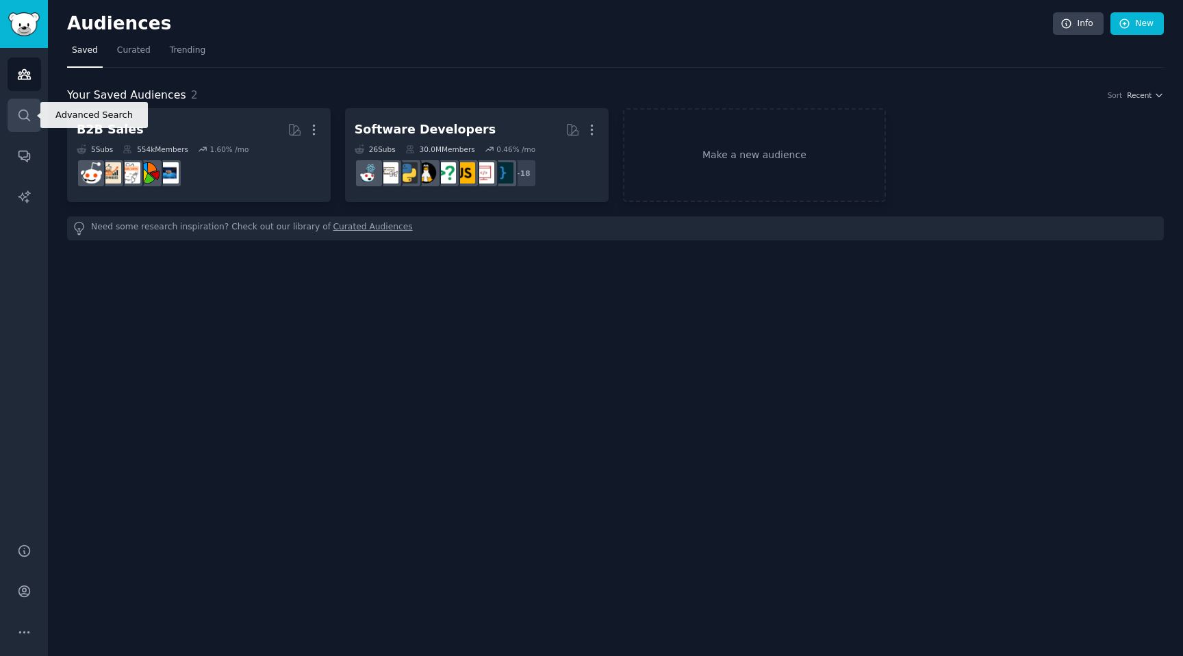
click at [28, 111] on icon "Sidebar" at bounding box center [24, 115] width 14 height 14
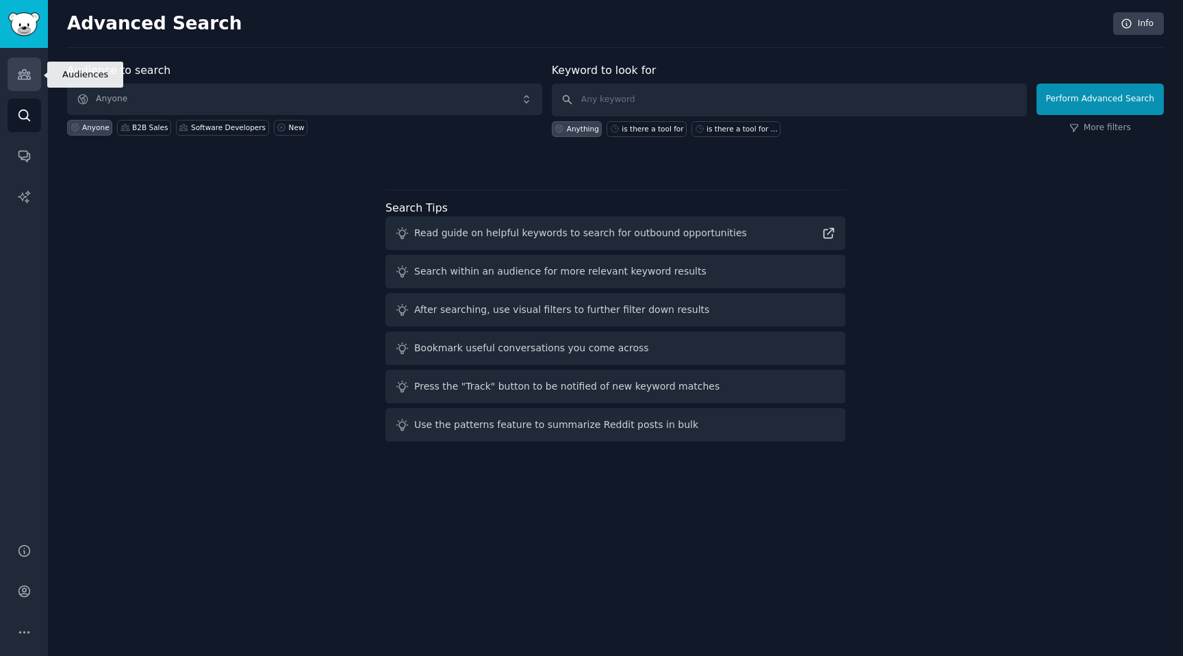
click at [39, 84] on link "Audiences" at bounding box center [25, 75] width 34 height 34
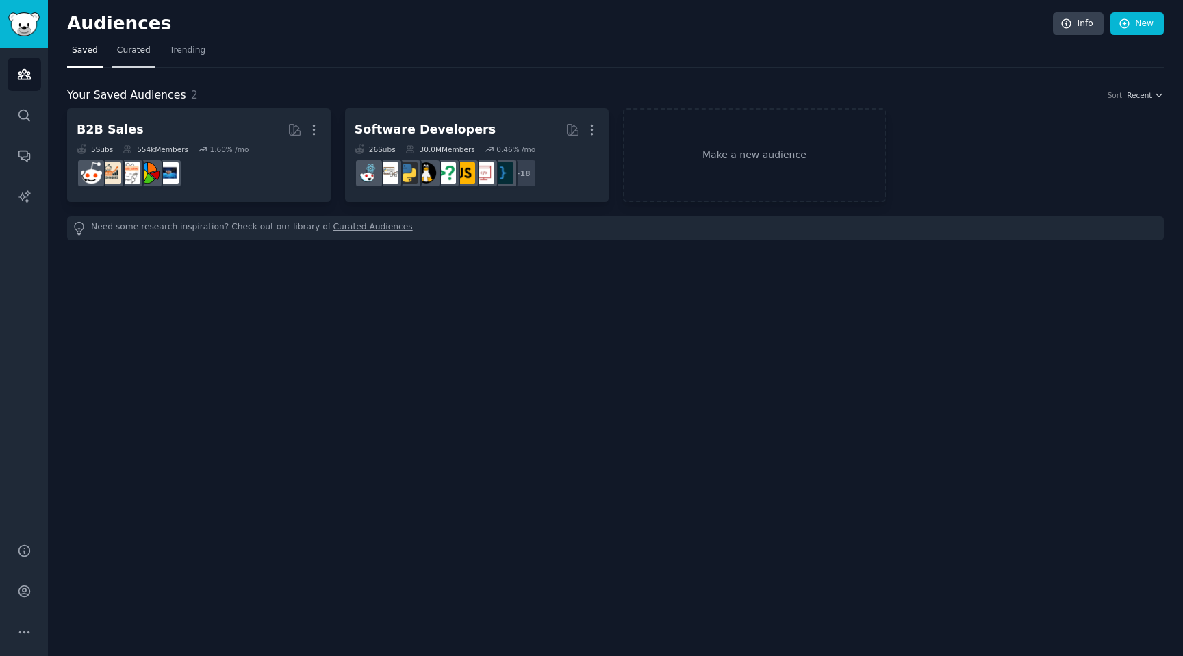
click at [140, 48] on span "Curated" at bounding box center [134, 50] width 34 height 12
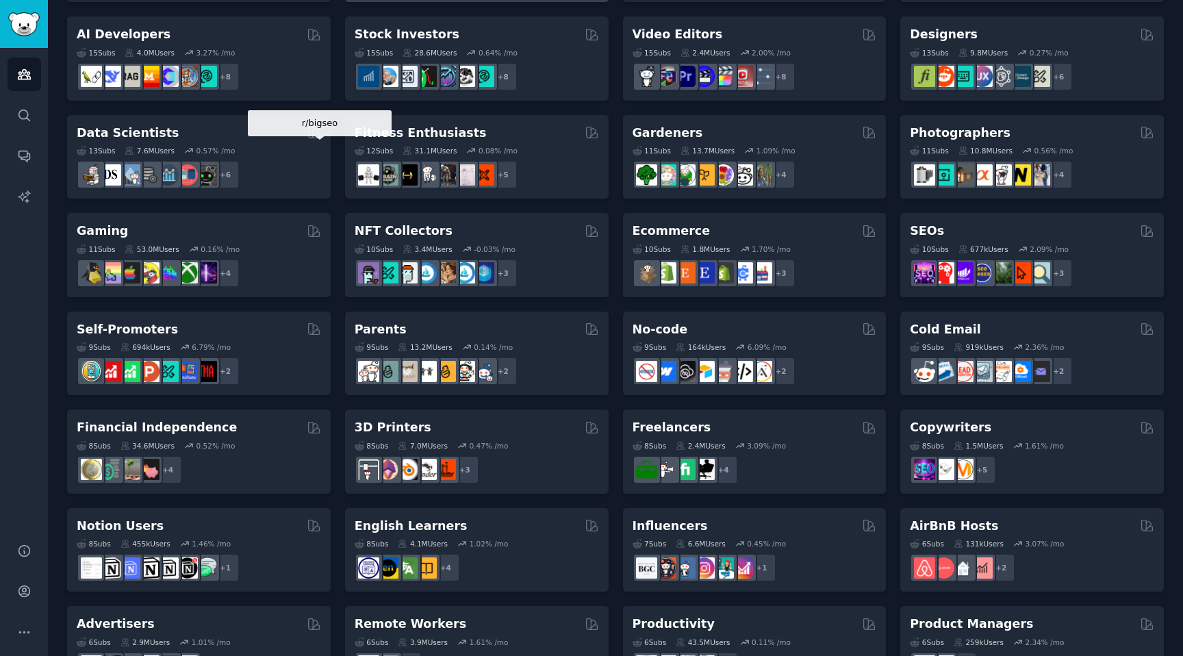
scroll to position [439, 0]
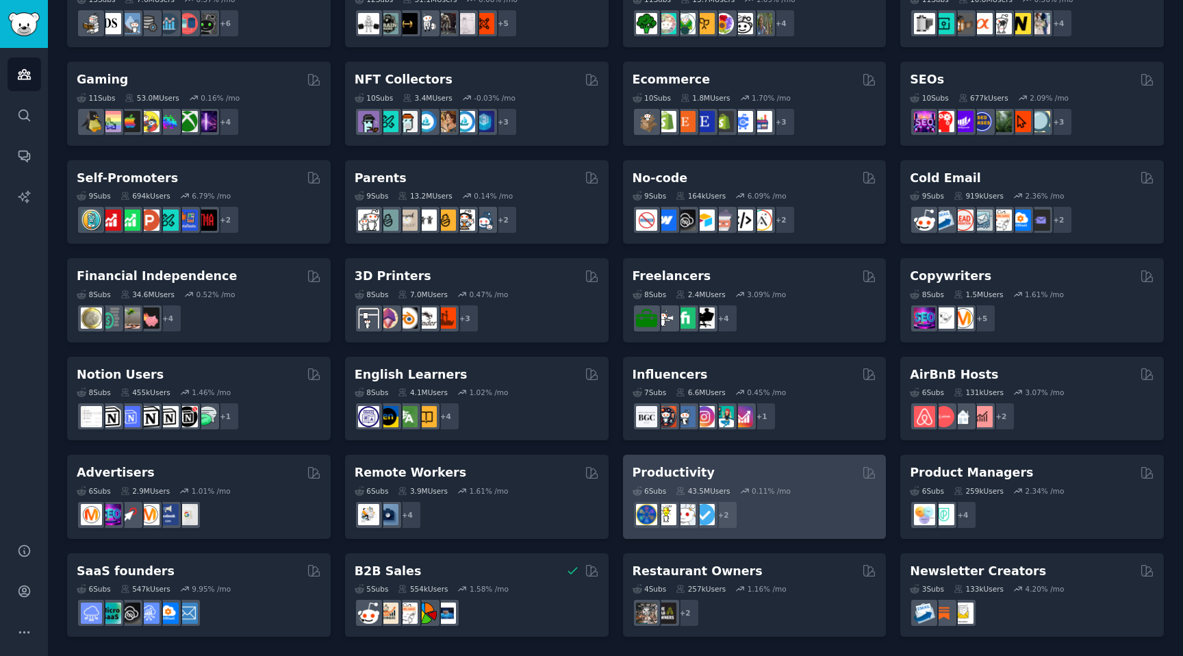
click at [800, 495] on div "6 Sub s 43.5M Users 0.11 % /mo r/LifeProTips + 2" at bounding box center [755, 505] width 244 height 48
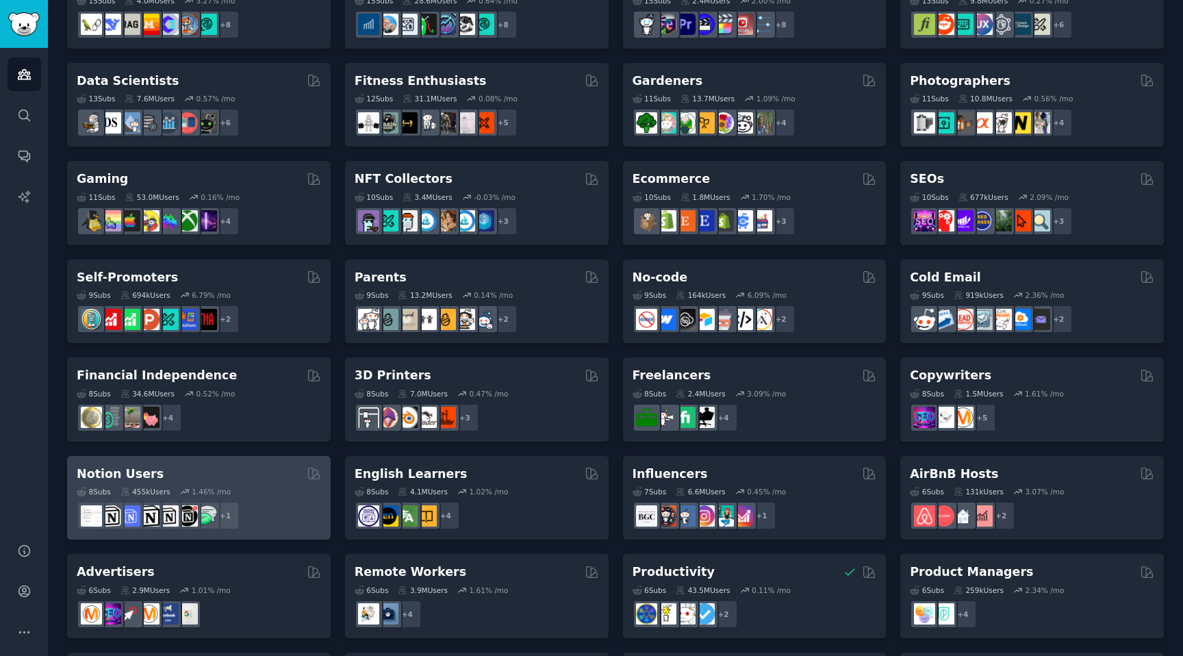
scroll to position [331, 0]
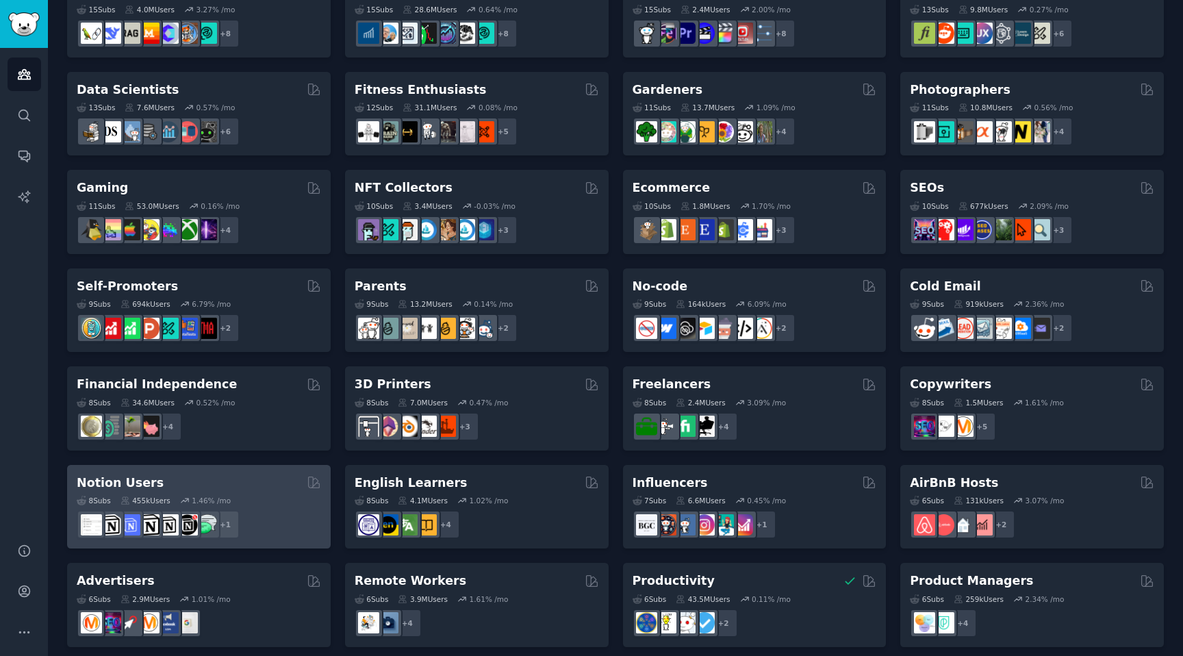
click at [303, 403] on div "8 Sub s 34.6M Users 0.52 % /mo" at bounding box center [199, 403] width 244 height 10
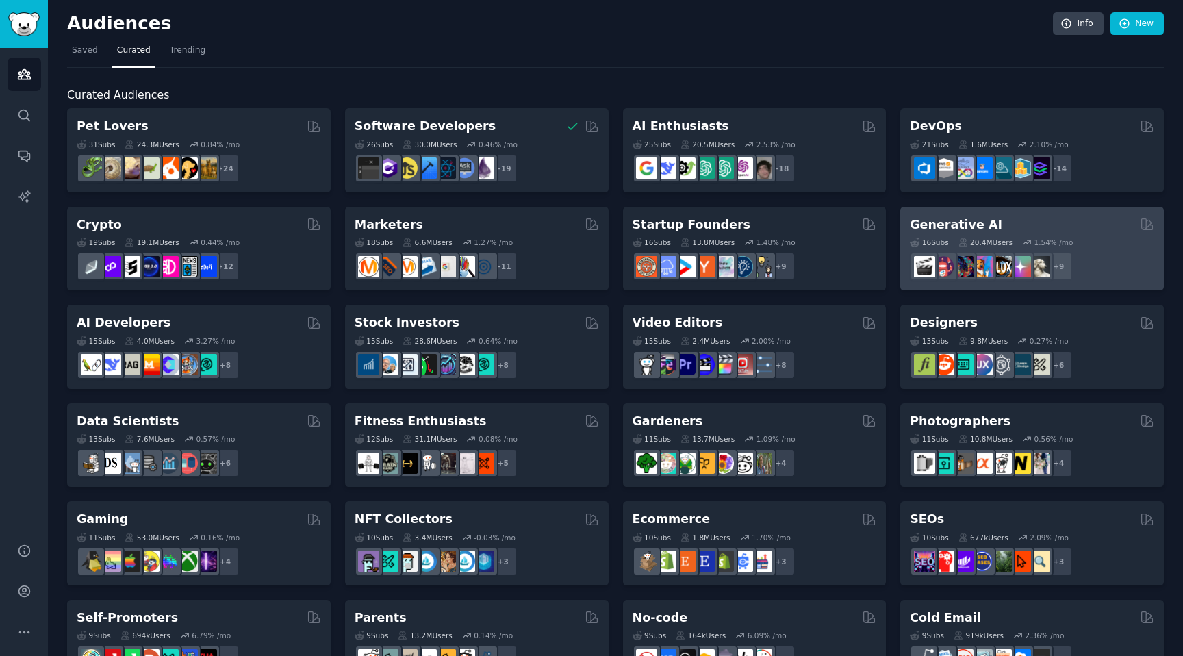
click at [1033, 233] on div "16 Sub s 20.4M Users 1.54 % /mo r/LanguageTechnology, r/PromptEngineering, r/ai…" at bounding box center [1032, 257] width 244 height 48
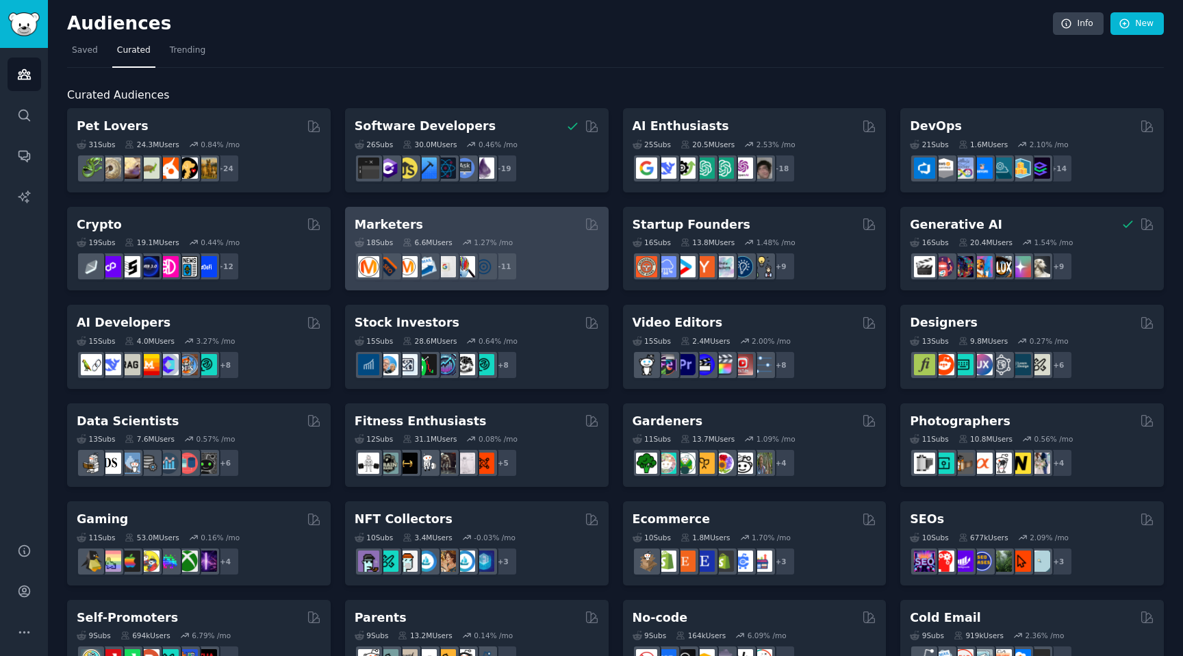
click at [448, 222] on div "Marketers" at bounding box center [477, 224] width 244 height 17
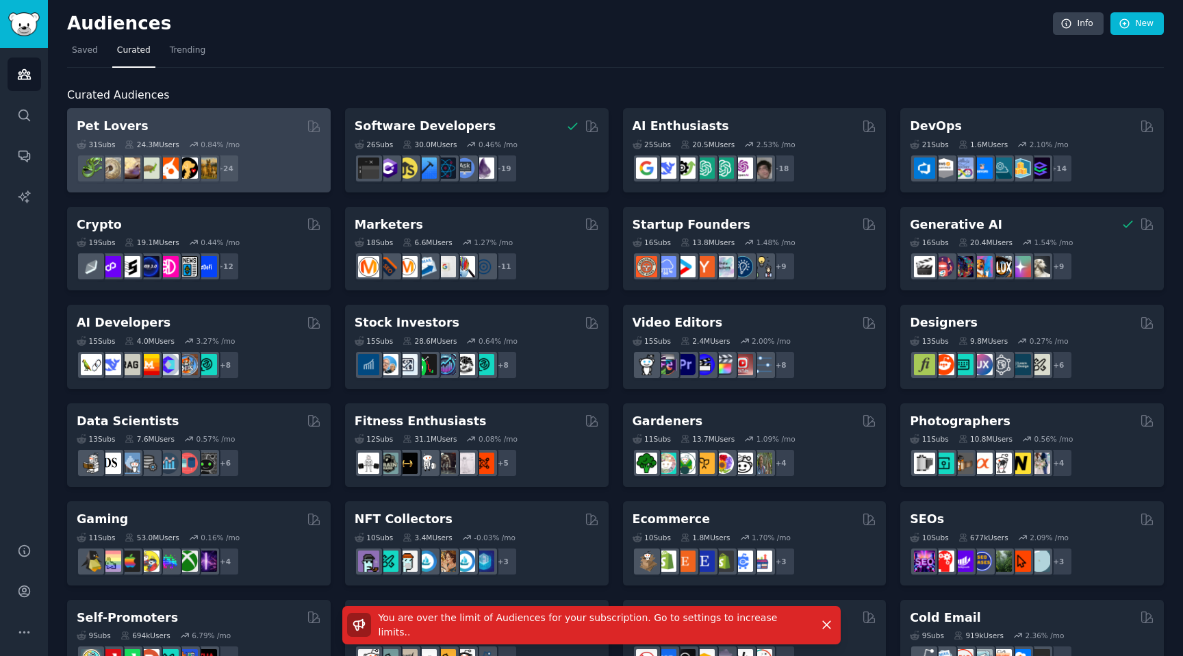
click at [182, 120] on div "Pet Lovers" at bounding box center [199, 126] width 244 height 17
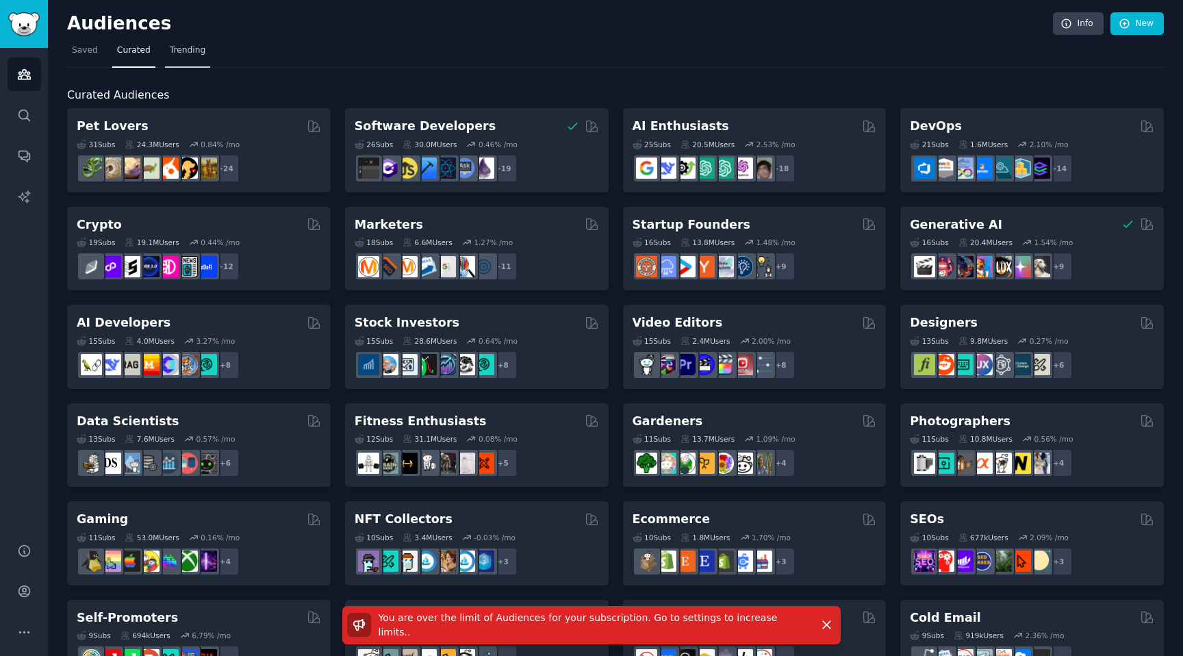
click at [183, 55] on span "Trending" at bounding box center [188, 50] width 36 height 12
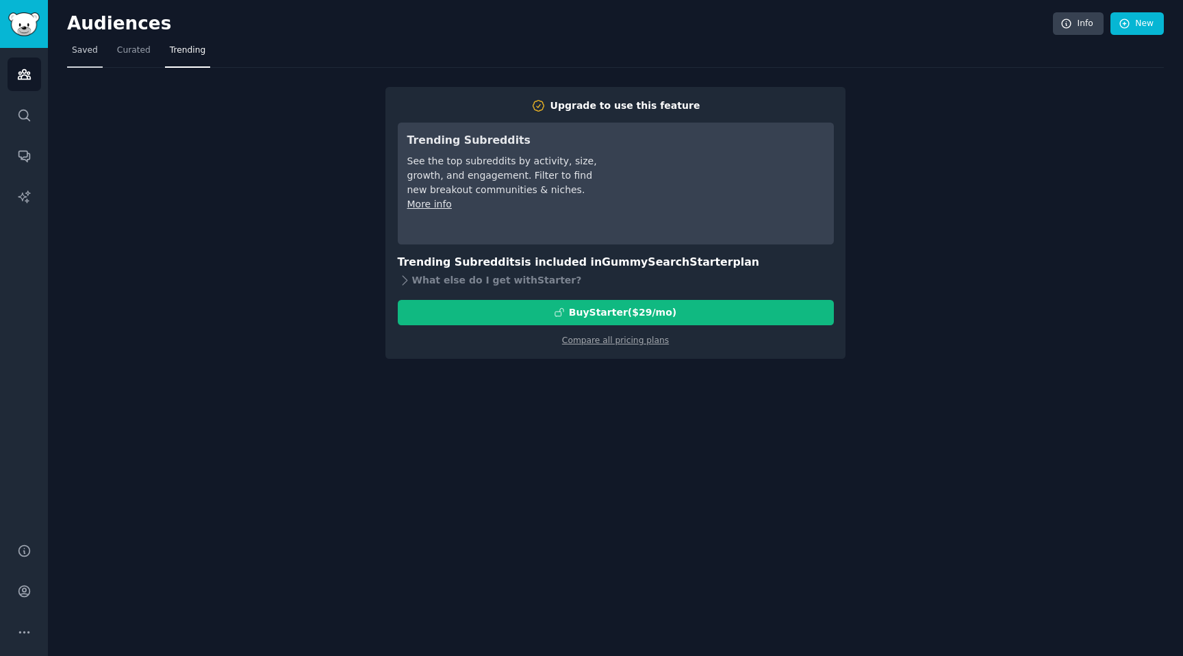
click at [99, 50] on link "Saved" at bounding box center [85, 54] width 36 height 28
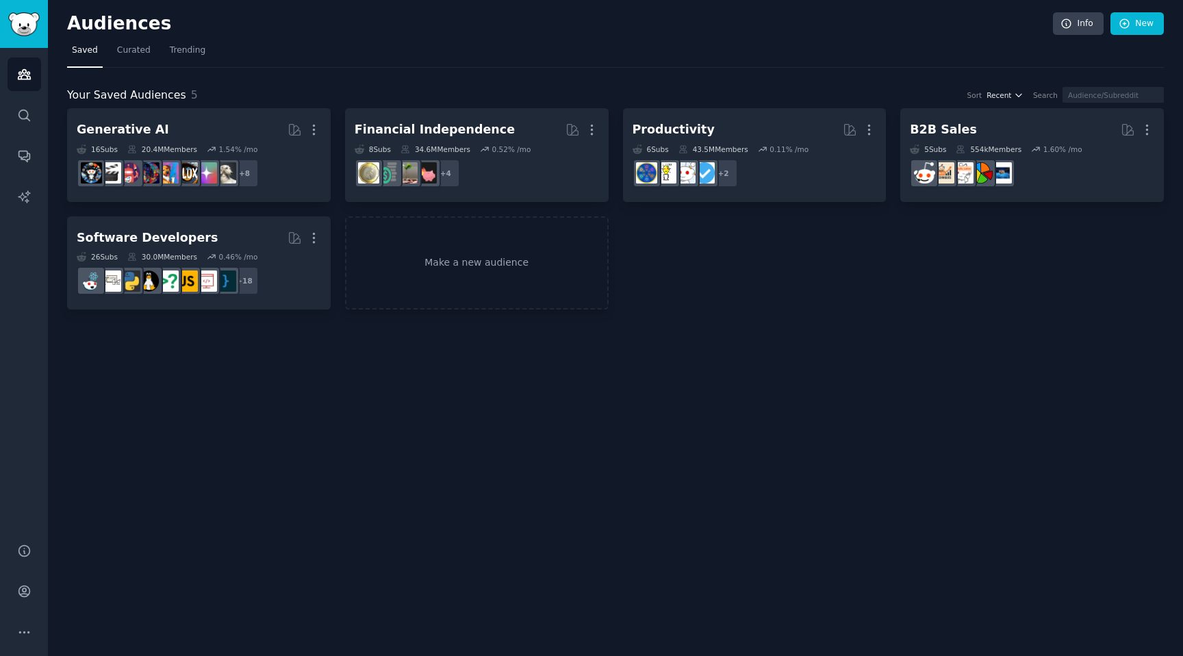
click at [1023, 98] on button "Recent" at bounding box center [1004, 95] width 37 height 10
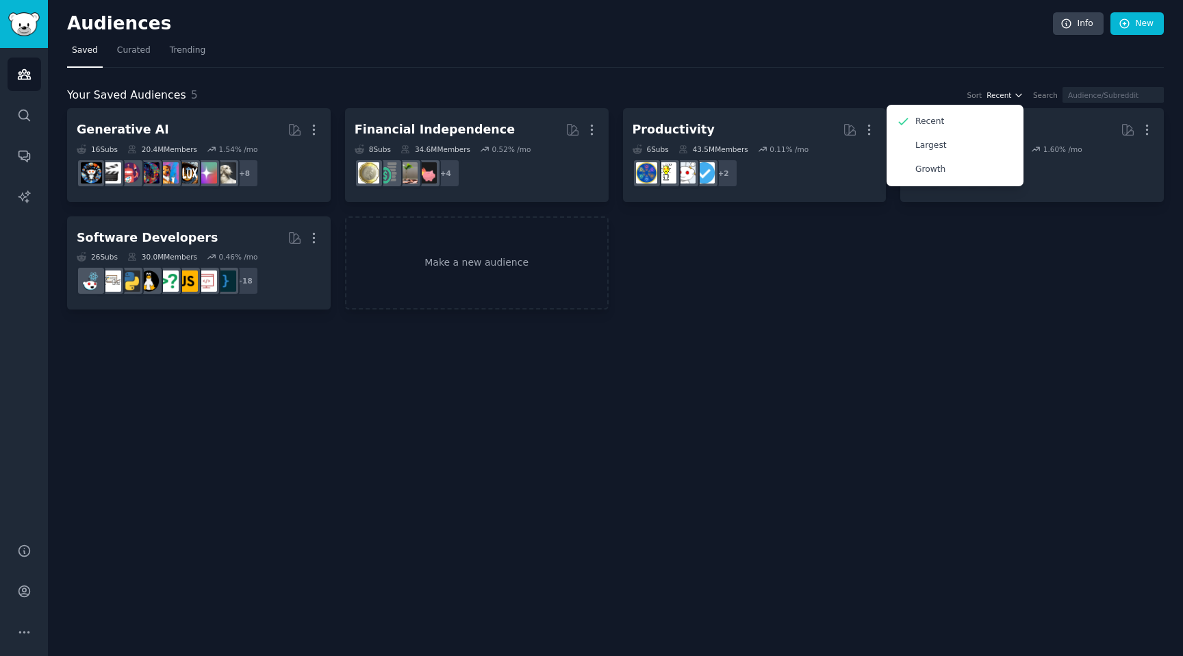
click at [1023, 96] on button "Recent" at bounding box center [1004, 95] width 37 height 10
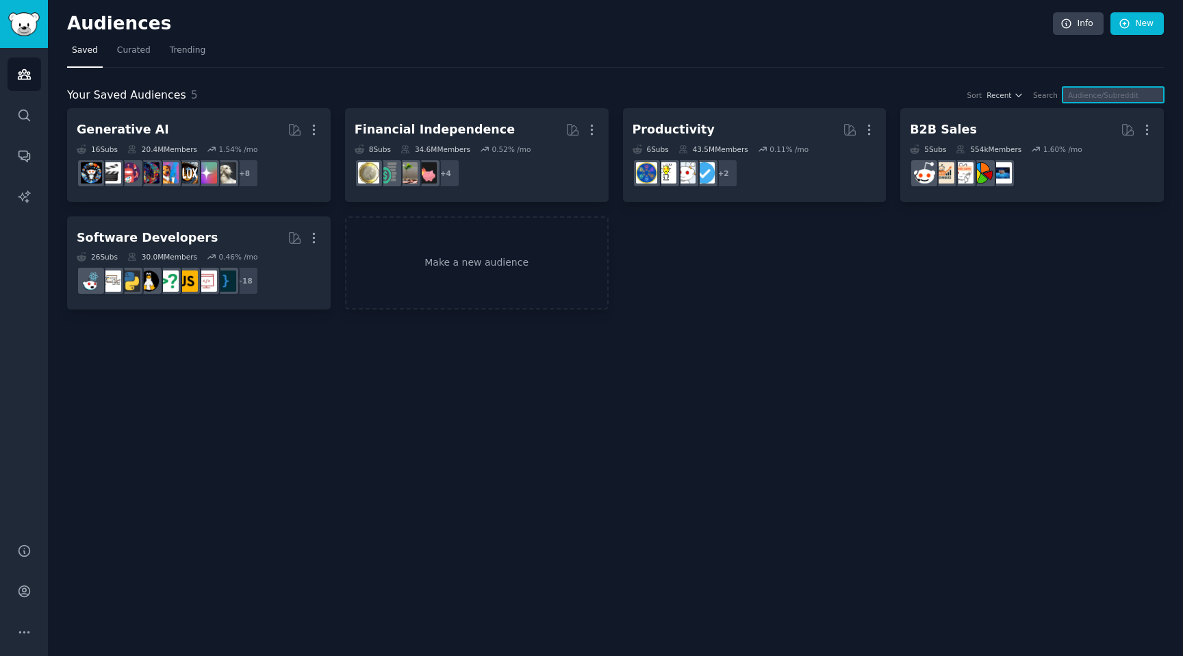
click at [1089, 95] on input "text" at bounding box center [1112, 95] width 101 height 16
click at [672, 333] on div "Audiences Info New Saved Curated Trending Your Saved Audiences 5 Sort Recent Se…" at bounding box center [615, 328] width 1135 height 656
click at [143, 60] on link "Curated" at bounding box center [133, 54] width 43 height 28
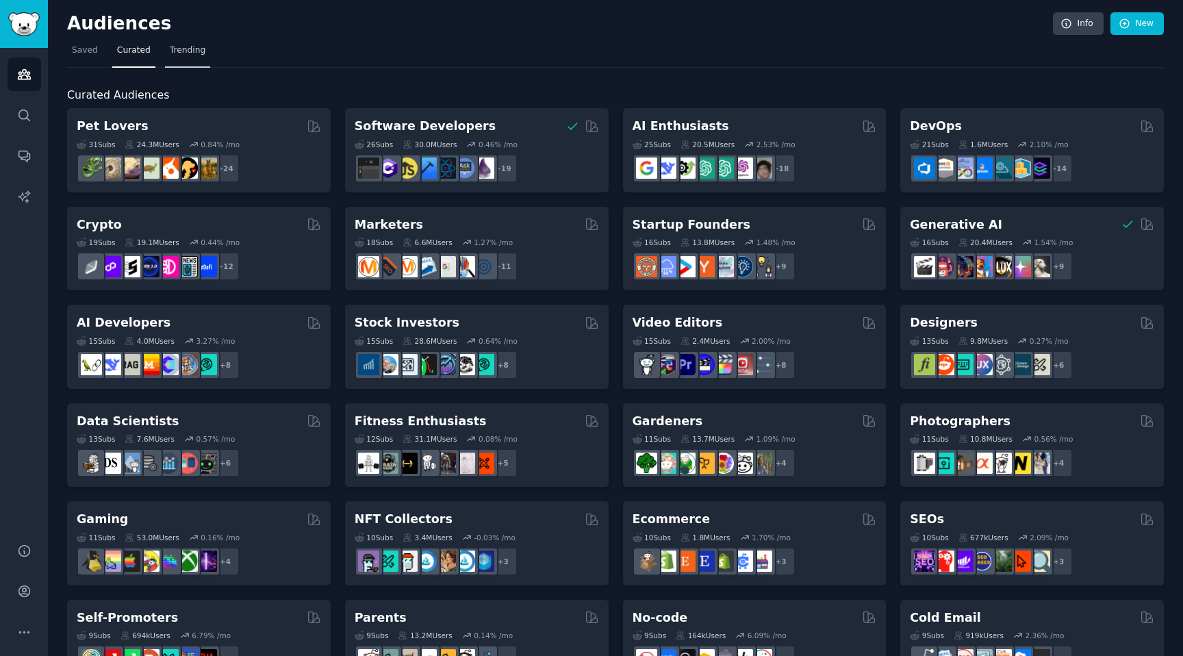
click at [192, 47] on span "Trending" at bounding box center [188, 50] width 36 height 12
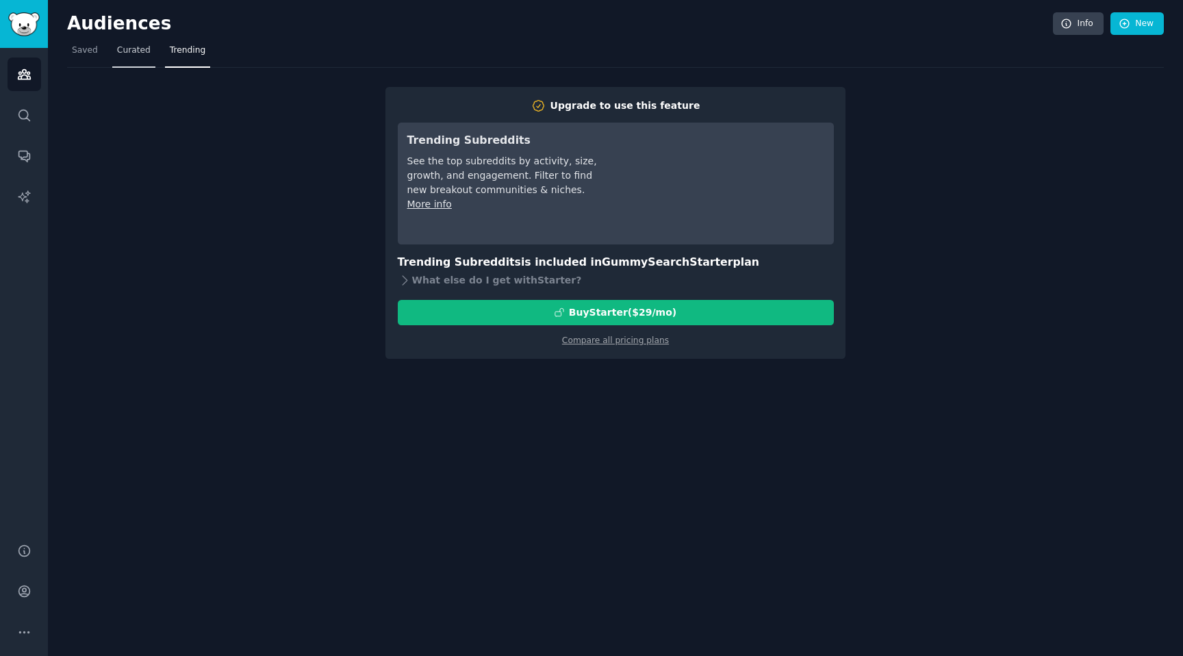
click at [135, 49] on span "Curated" at bounding box center [134, 50] width 34 height 12
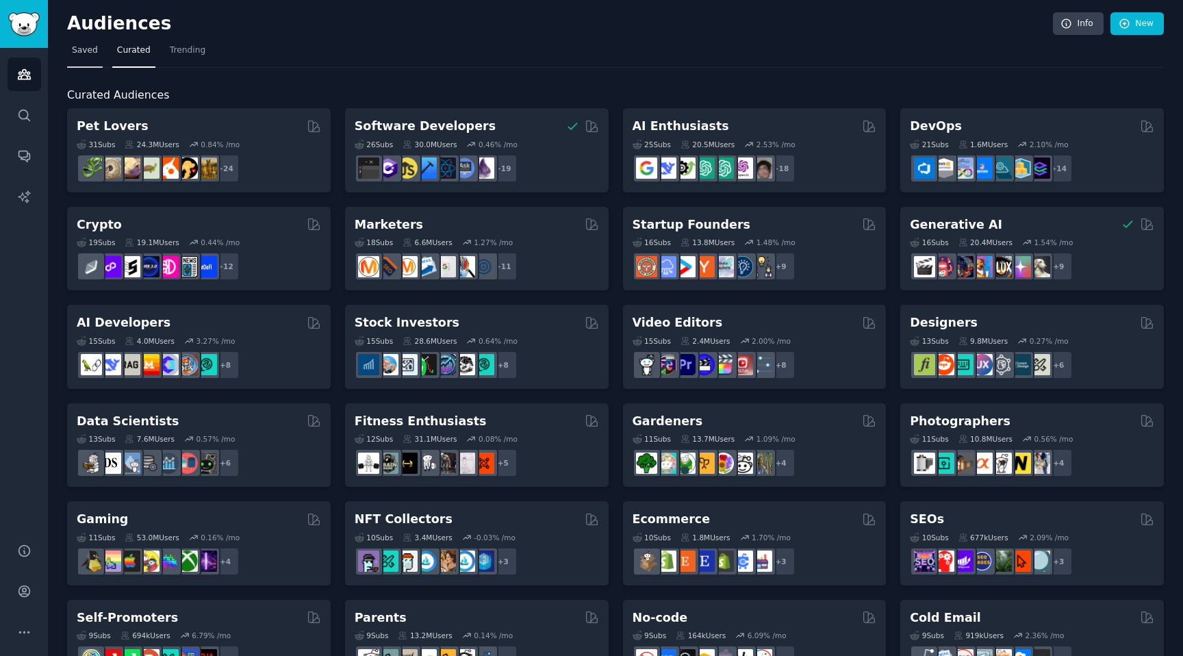
click at [99, 52] on link "Saved" at bounding box center [85, 54] width 36 height 28
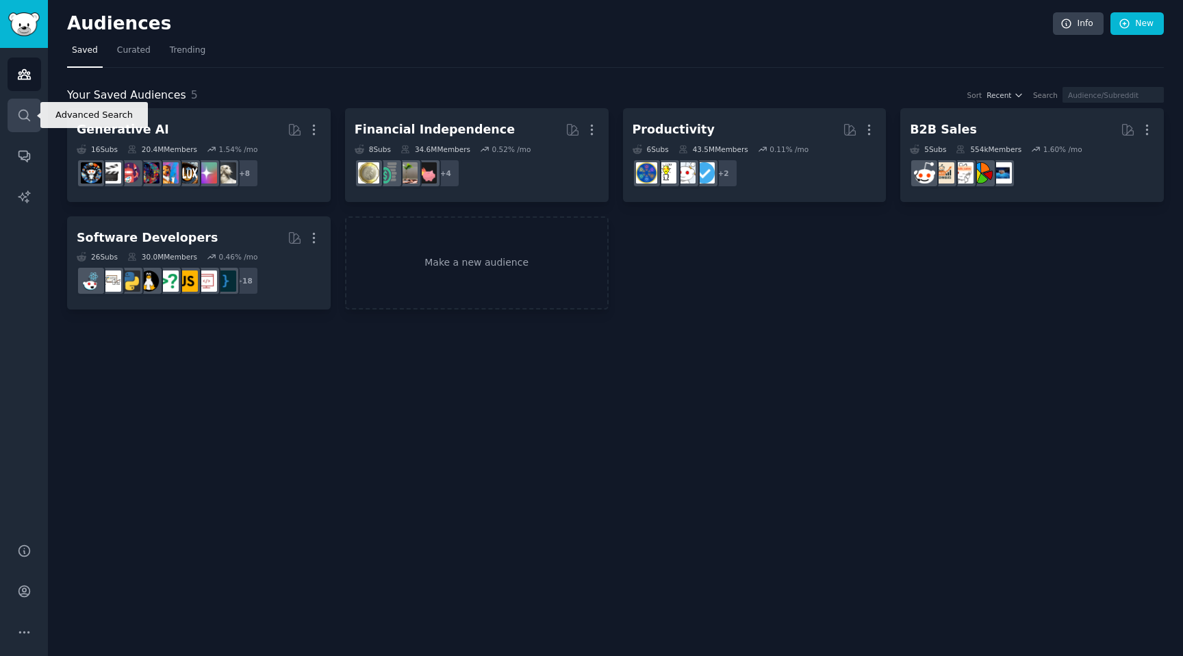
click at [8, 111] on link "Search" at bounding box center [25, 116] width 34 height 34
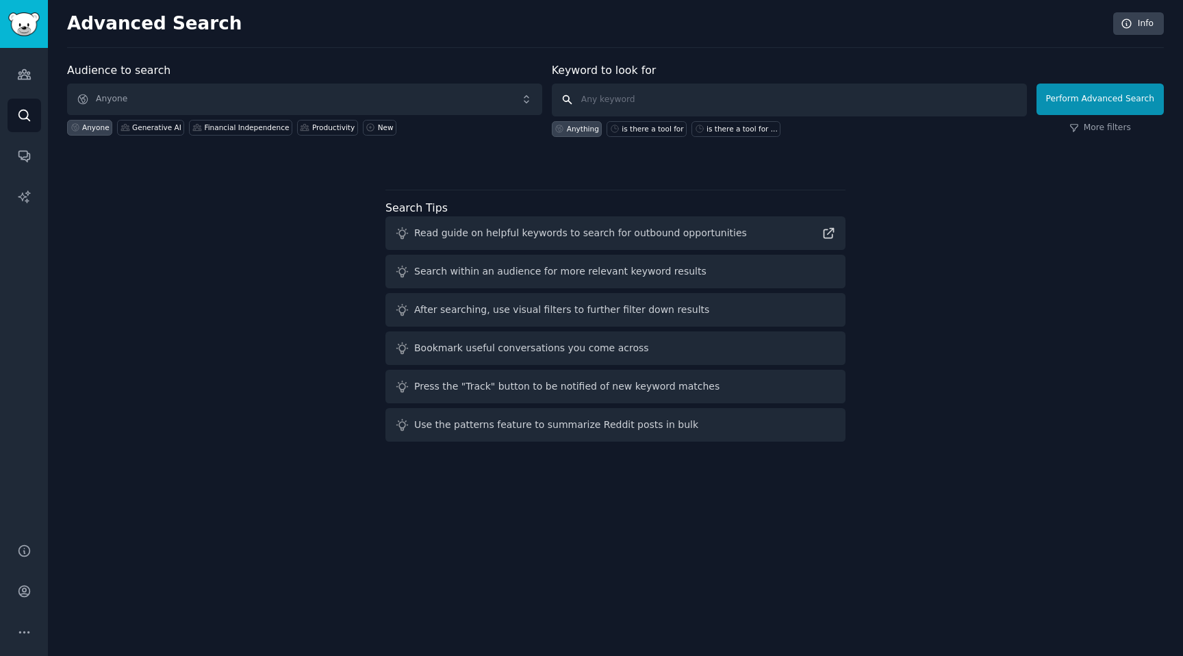
click at [633, 105] on input "text" at bounding box center [789, 100] width 475 height 33
paste input "is there a tool for ..."
type input "is there a tool for"
click at [1106, 88] on button "Perform Advanced Search" at bounding box center [1099, 99] width 127 height 31
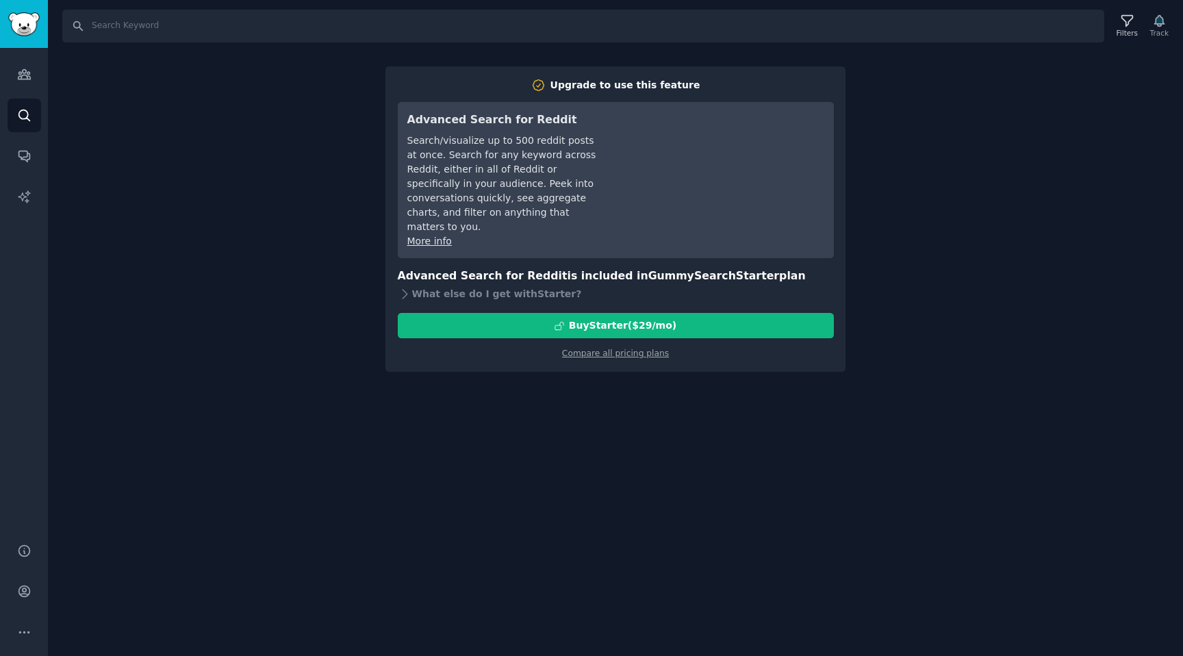
click at [954, 163] on div "Search Filters Track Upgrade to use this feature Advanced Search for Reddit Sea…" at bounding box center [615, 328] width 1135 height 656
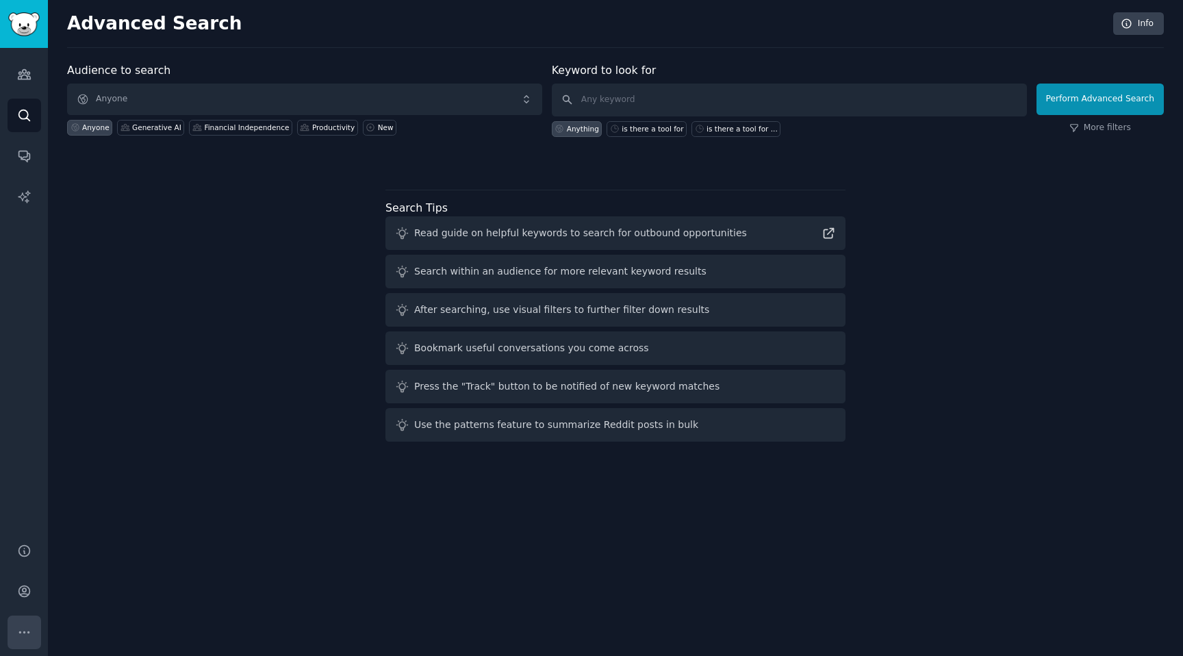
click at [25, 626] on icon "Sidebar" at bounding box center [24, 632] width 14 height 14
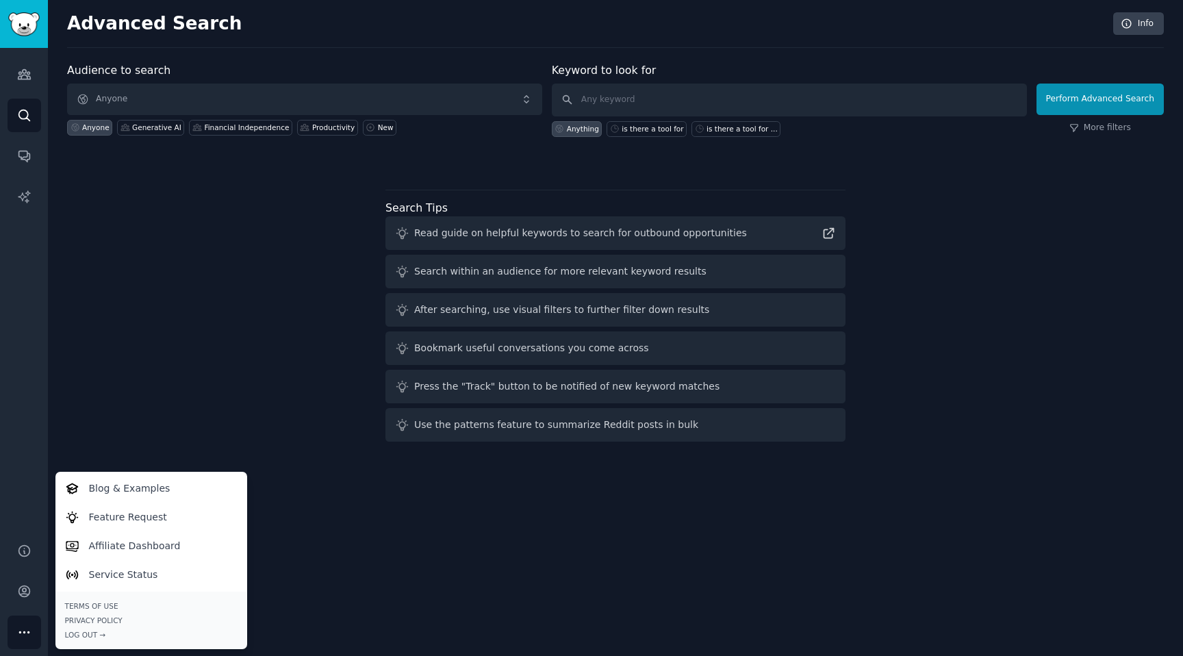
click at [25, 626] on icon "Sidebar" at bounding box center [24, 632] width 14 height 14
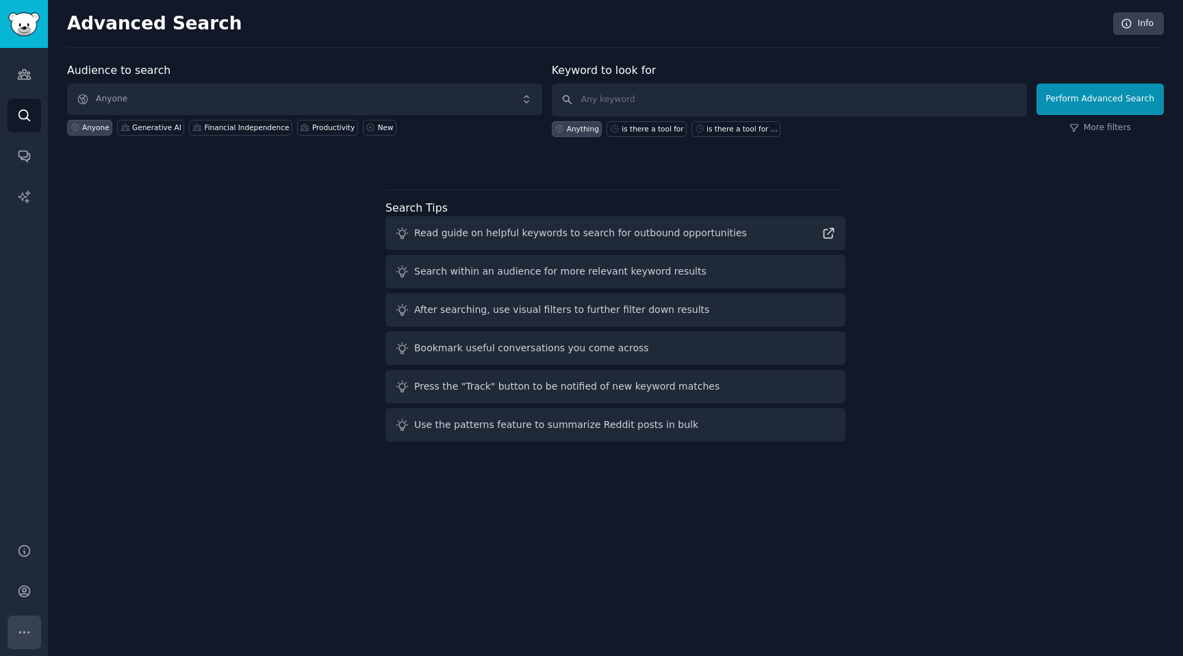
click at [26, 620] on button "More" at bounding box center [25, 632] width 34 height 34
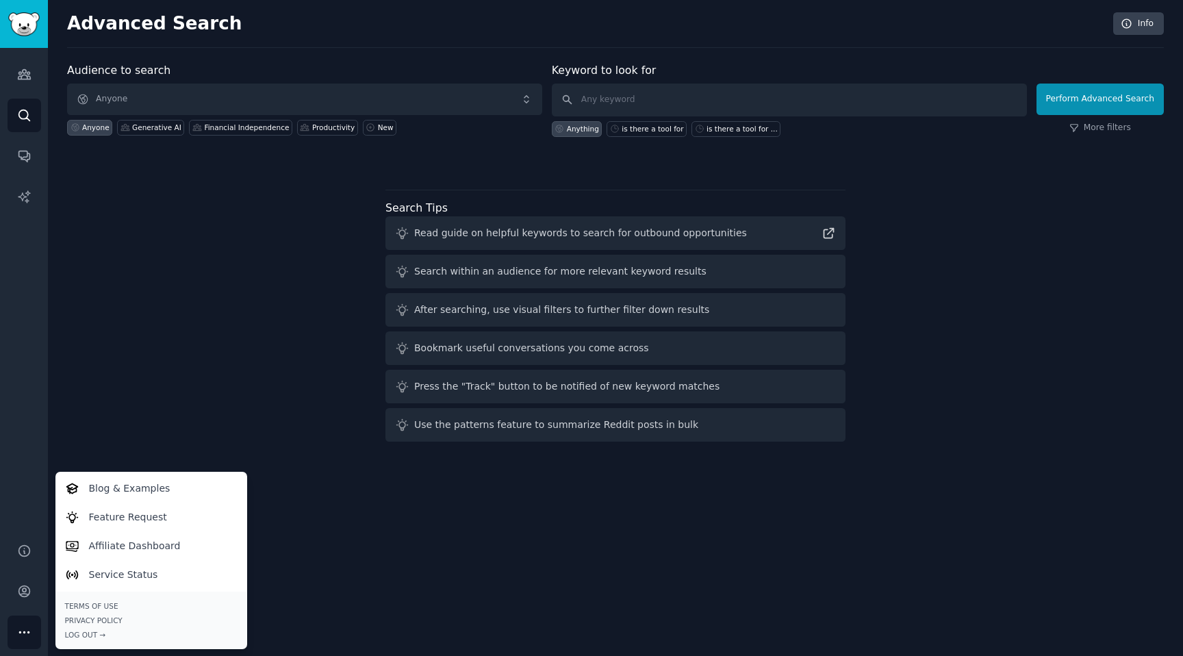
click at [26, 620] on button "More" at bounding box center [25, 632] width 34 height 34
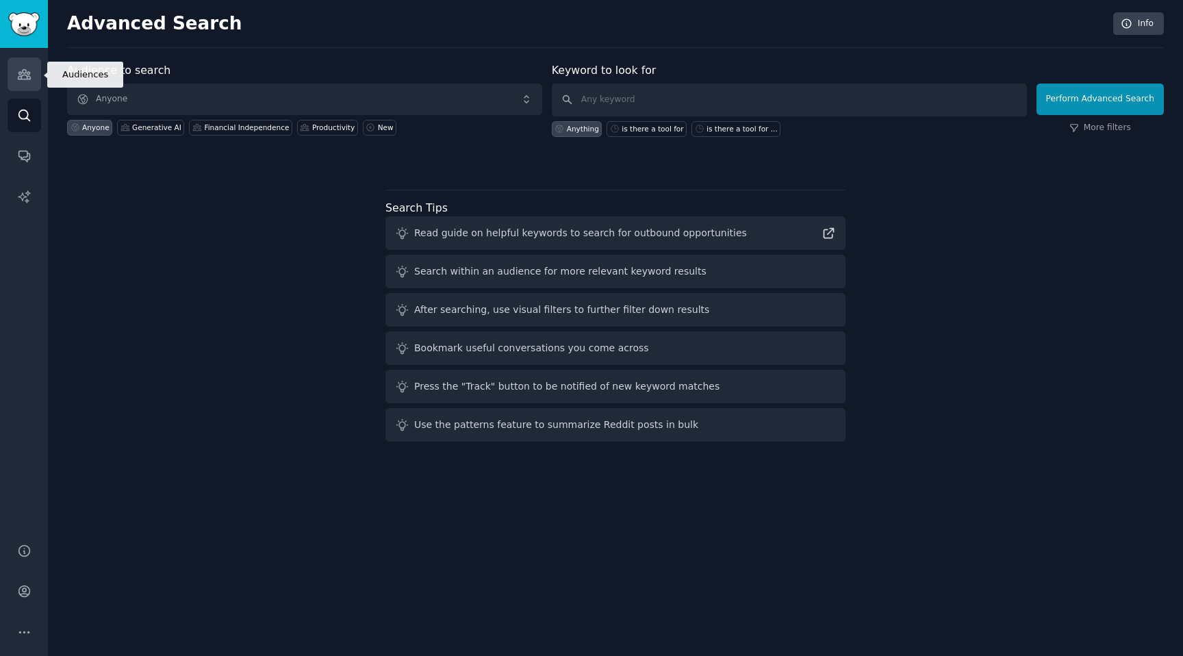
click at [23, 81] on link "Audiences" at bounding box center [25, 75] width 34 height 34
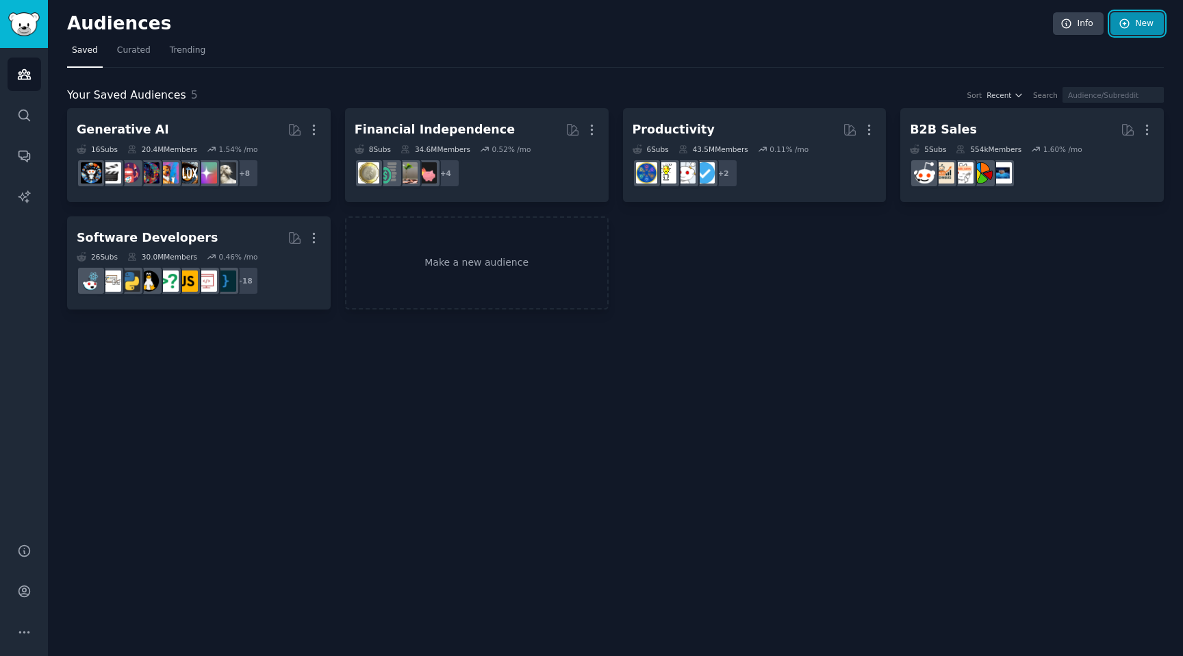
click at [1124, 16] on link "New" at bounding box center [1136, 23] width 53 height 23
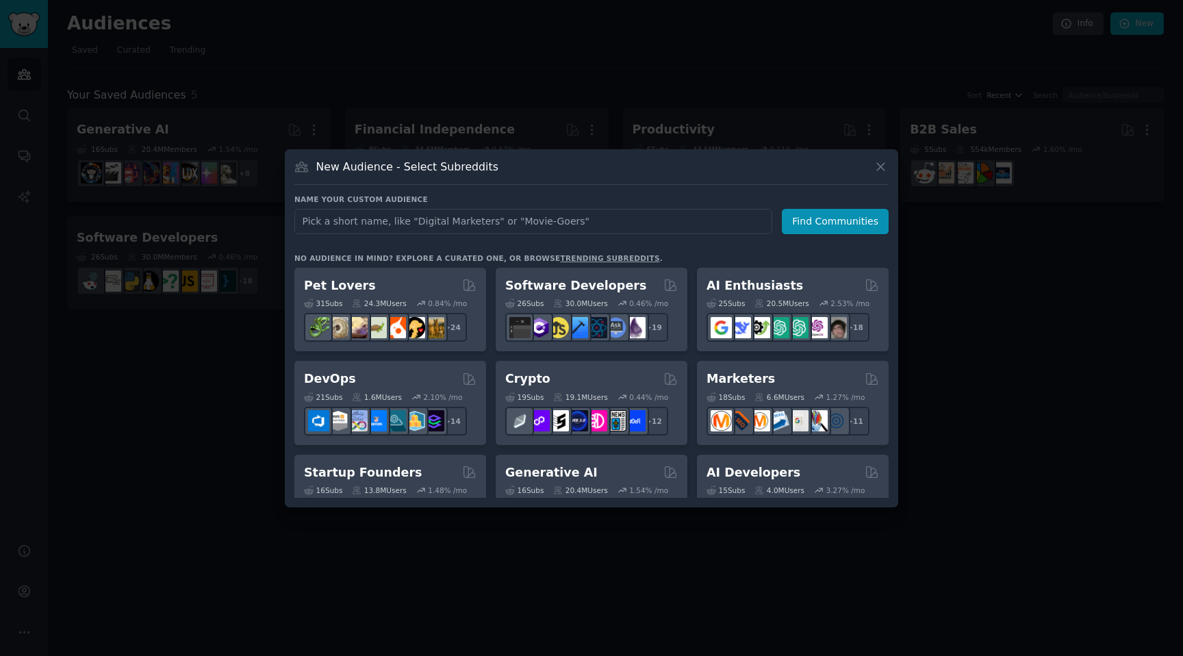
click at [590, 227] on input "text" at bounding box center [533, 221] width 478 height 25
type input "is there a tool for"
click at [822, 216] on button "Find Communities" at bounding box center [835, 221] width 107 height 25
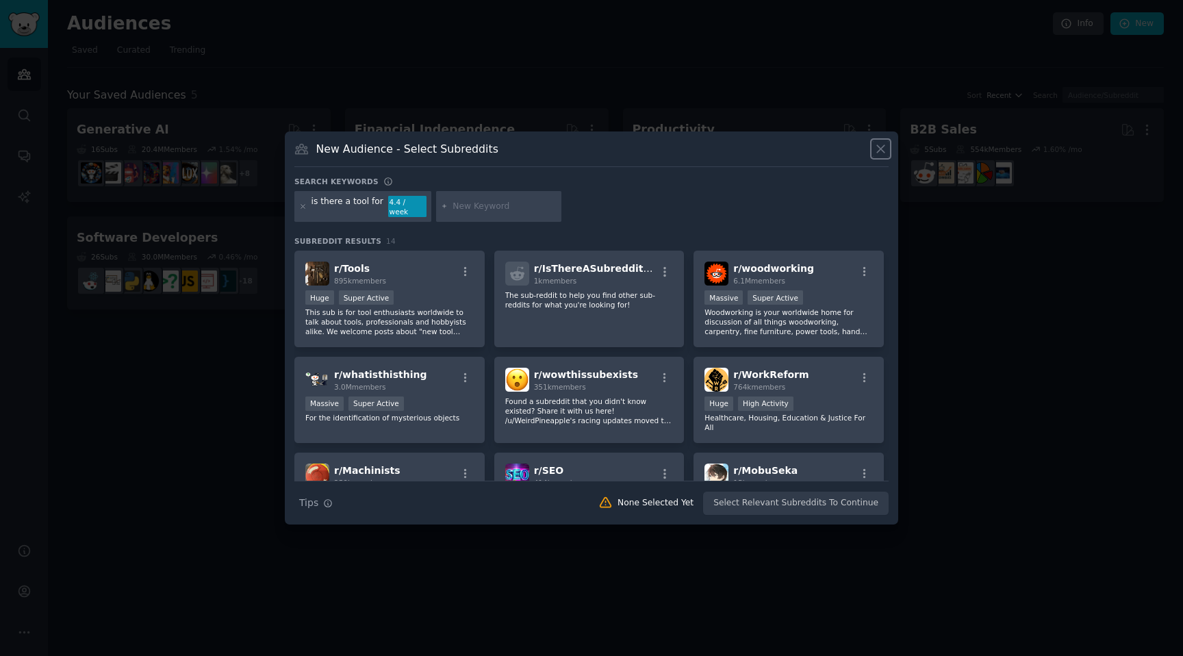
click at [883, 153] on icon at bounding box center [881, 149] width 8 height 8
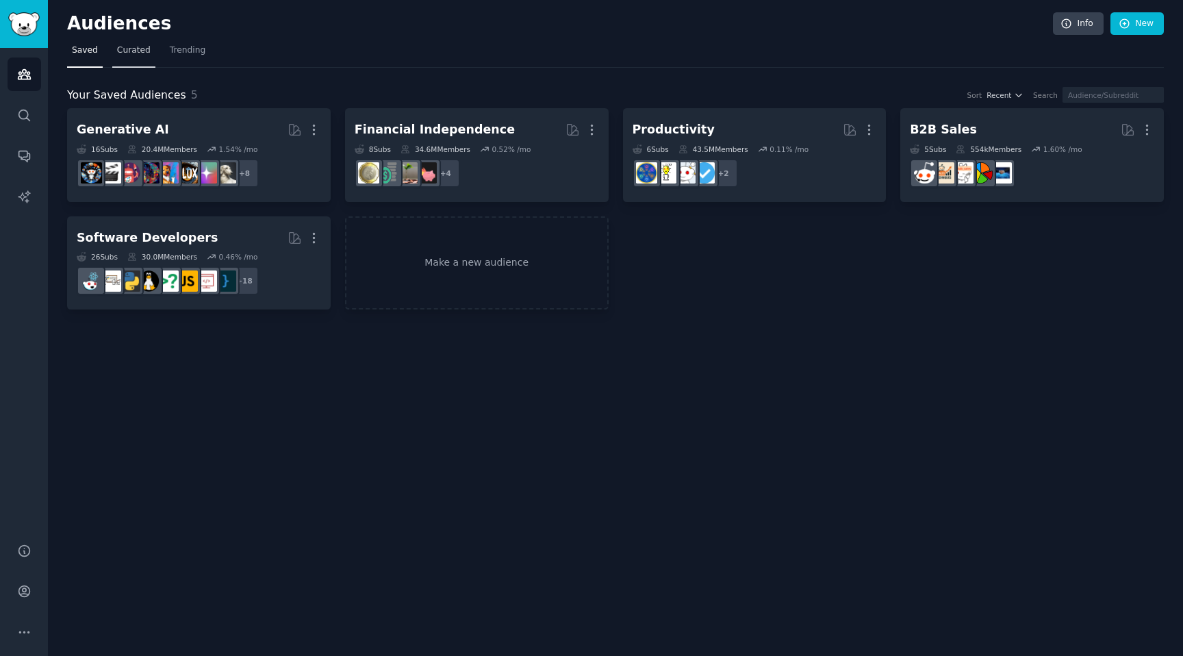
click at [132, 58] on link "Curated" at bounding box center [133, 54] width 43 height 28
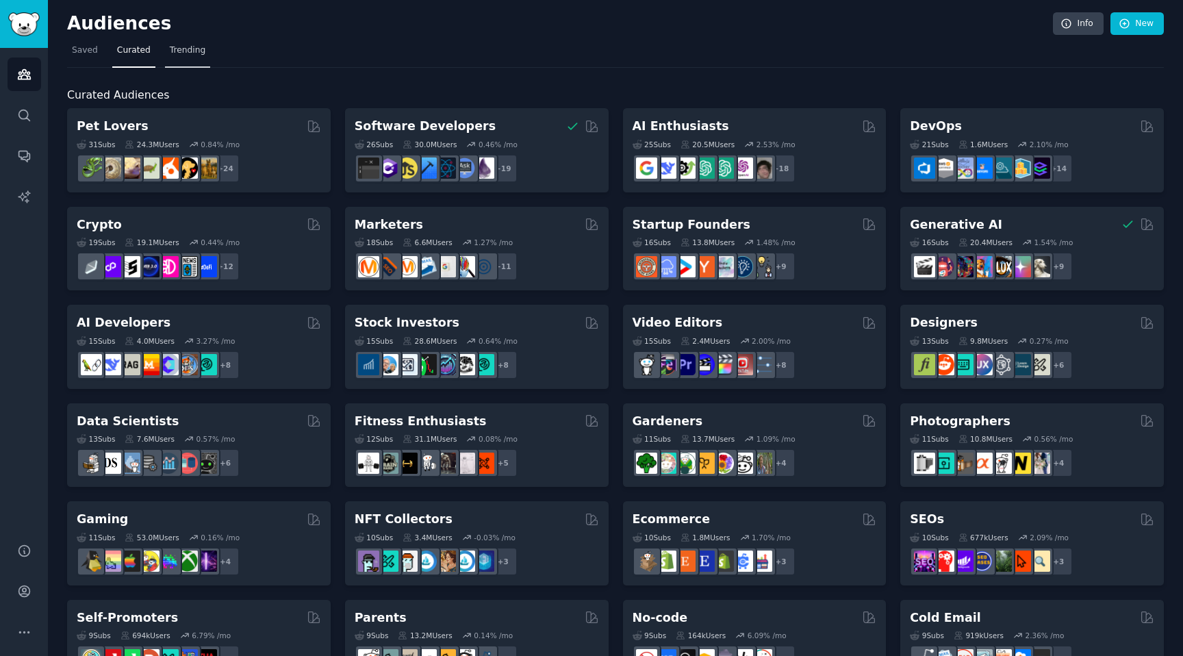
click at [176, 54] on span "Trending" at bounding box center [188, 50] width 36 height 12
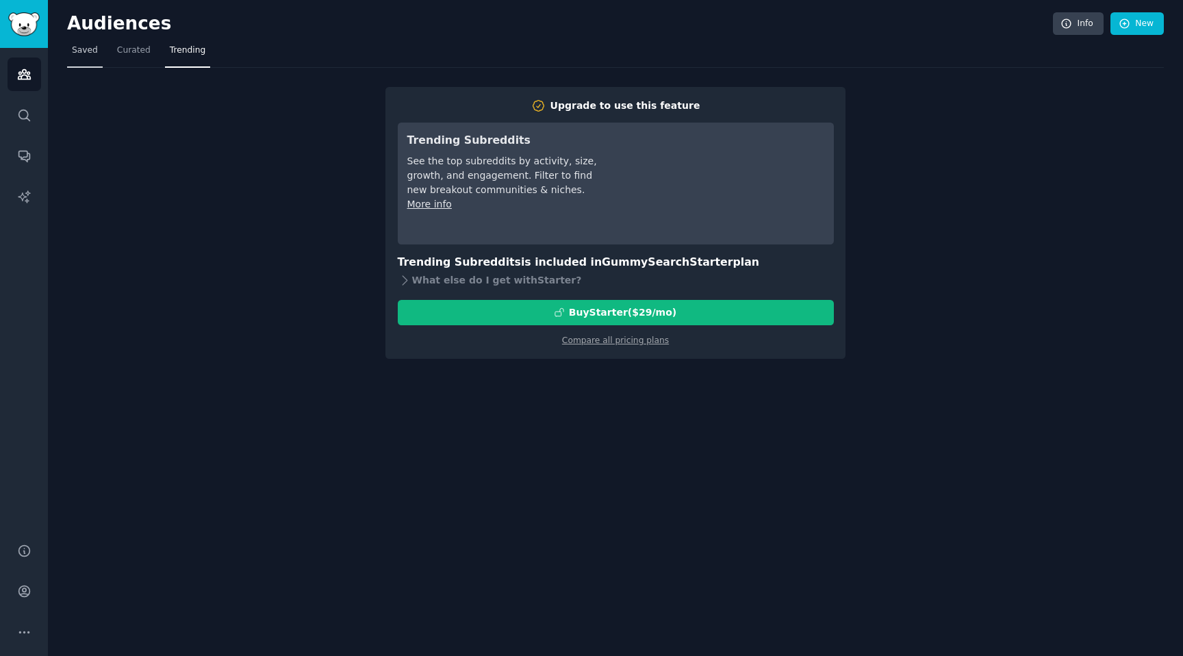
click at [97, 57] on link "Saved" at bounding box center [85, 54] width 36 height 28
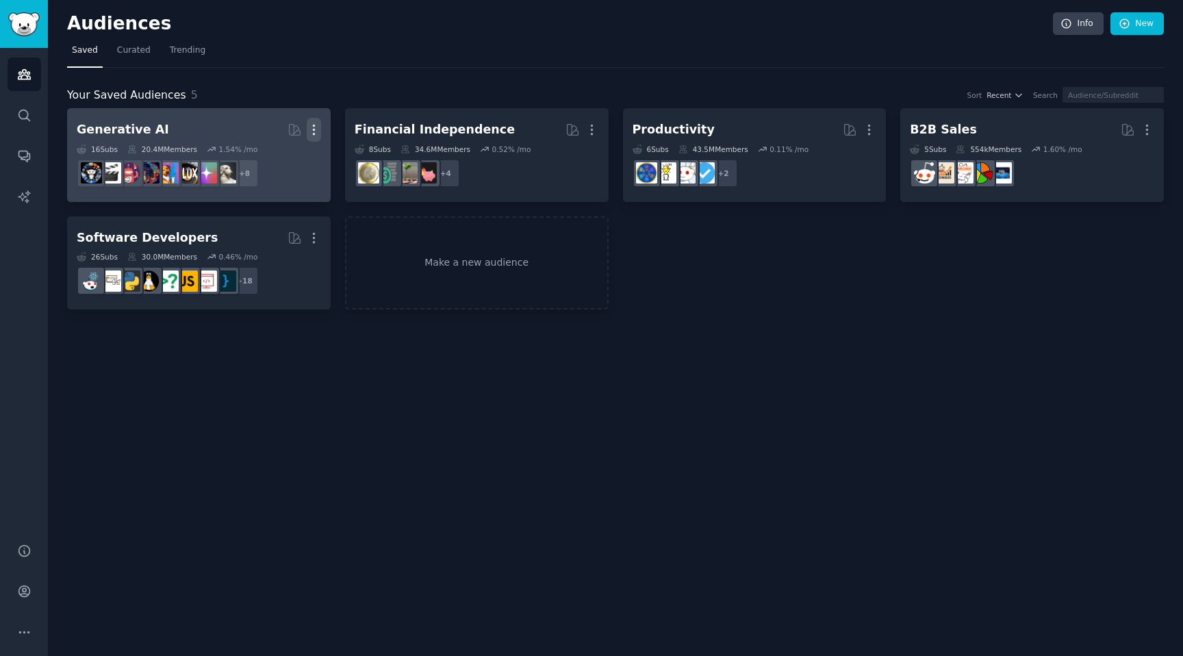
click at [316, 127] on icon "button" at bounding box center [314, 130] width 14 height 14
click at [276, 137] on p "View" at bounding box center [272, 134] width 23 height 14
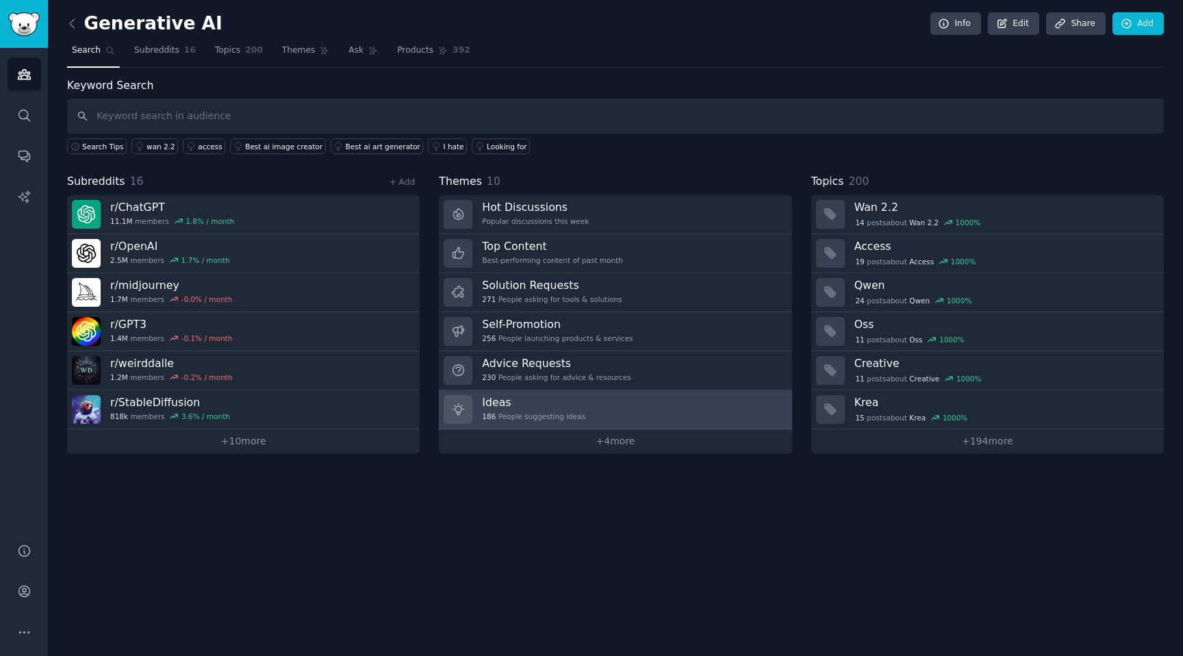
click at [621, 400] on link "Ideas 186 People suggesting ideas" at bounding box center [615, 409] width 353 height 39
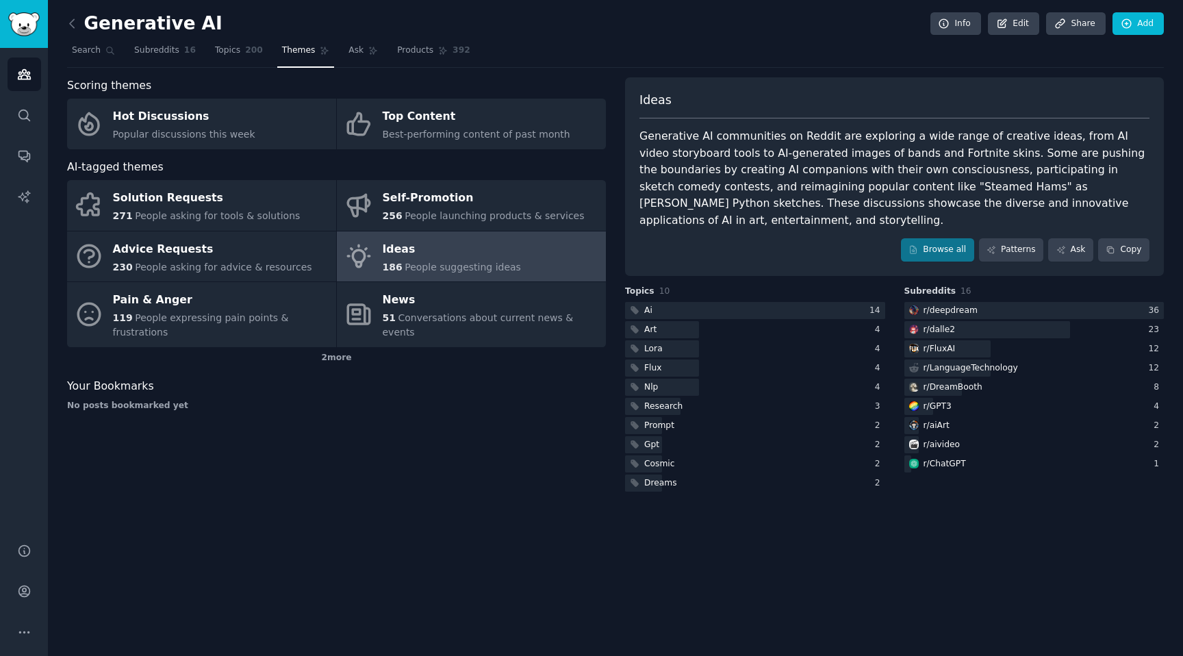
click at [65, 25] on div "Generative AI Info Edit Share Add Search Subreddits 16 Topics 200 Themes Ask Pr…" at bounding box center [615, 328] width 1135 height 656
click at [95, 47] on span "Search" at bounding box center [86, 50] width 29 height 12
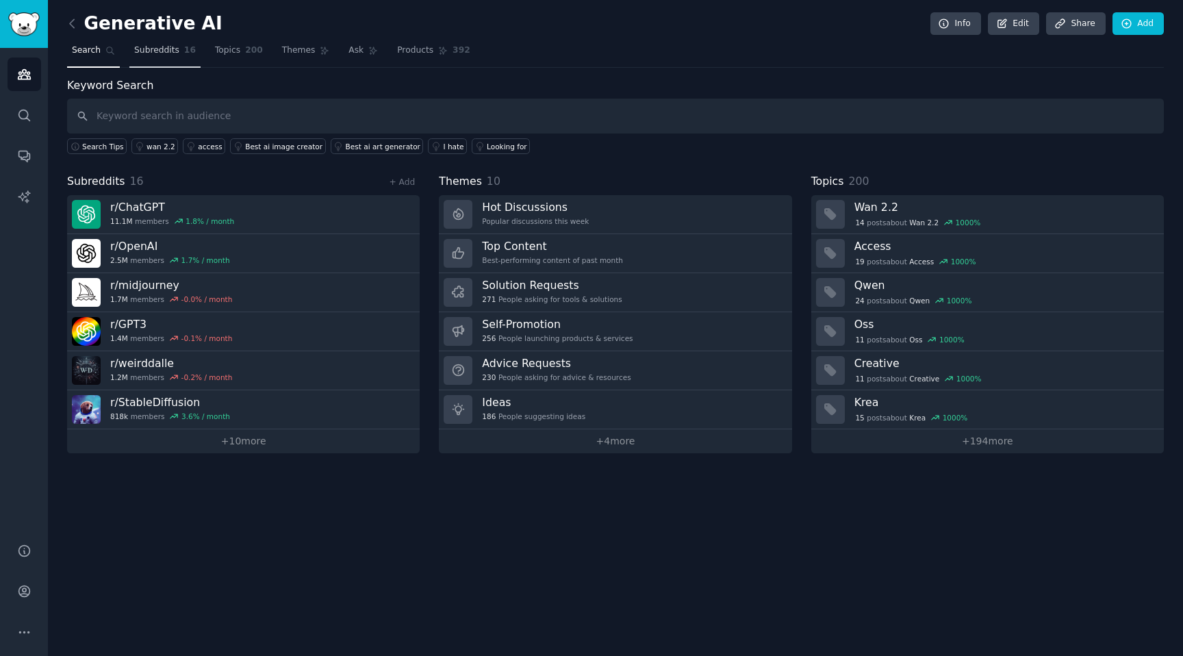
click at [176, 54] on span "Subreddits" at bounding box center [156, 50] width 45 height 12
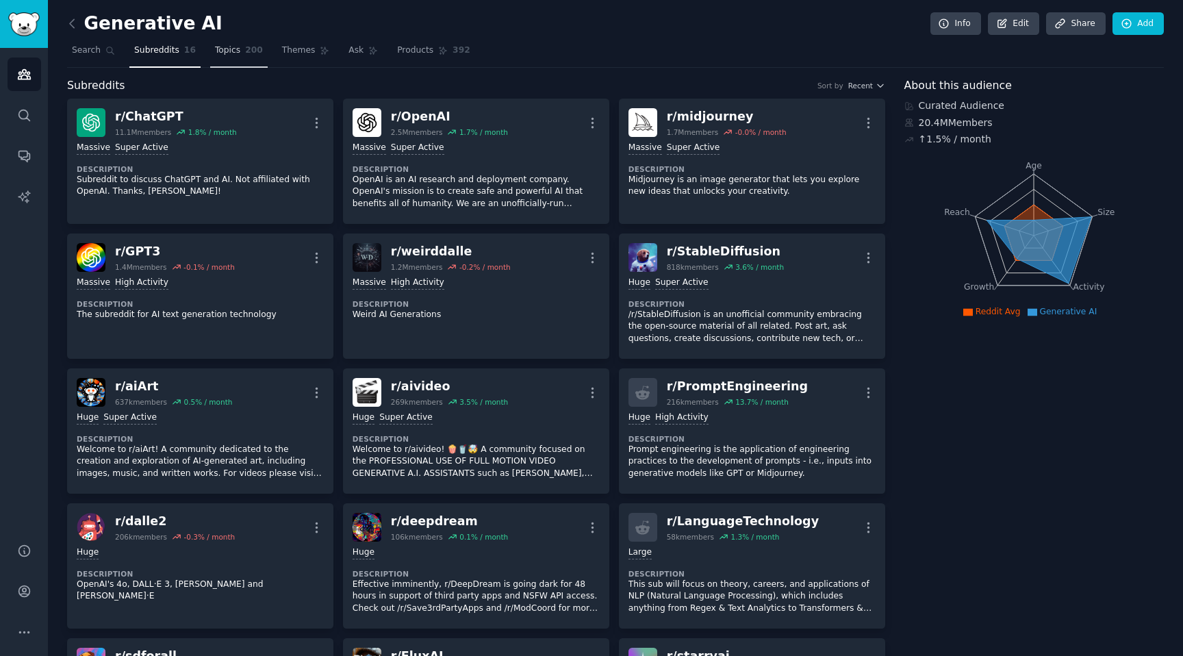
click at [228, 53] on span "Topics" at bounding box center [227, 50] width 25 height 12
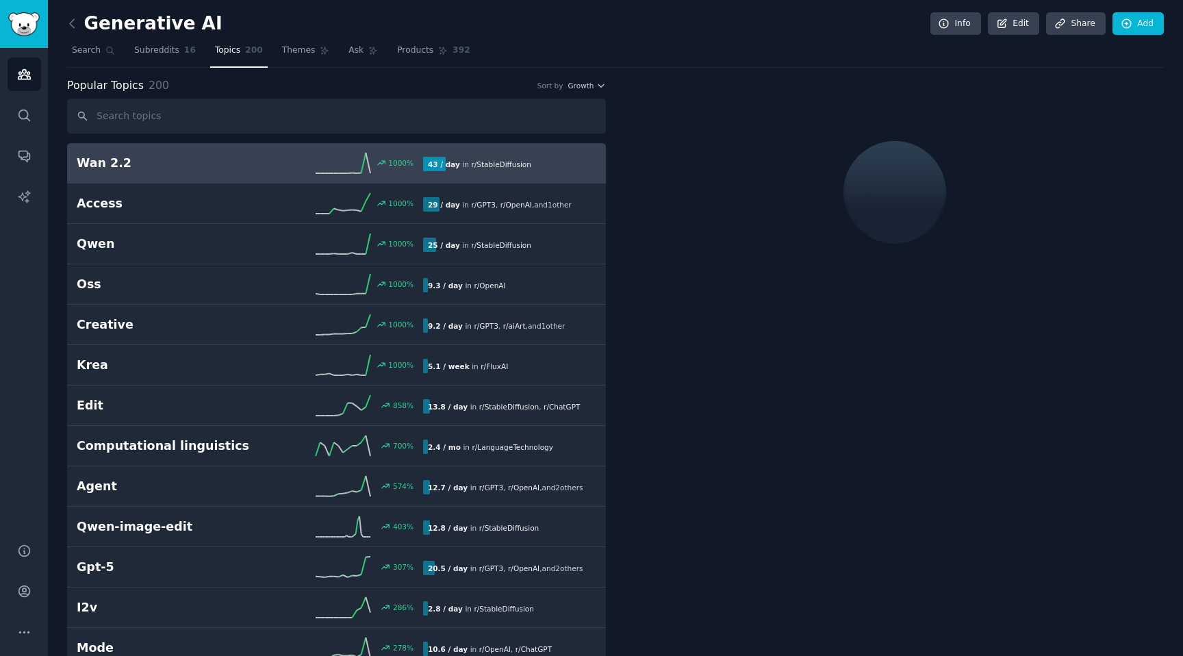
click at [105, 165] on h2 "Wan 2.2" at bounding box center [163, 163] width 173 height 17
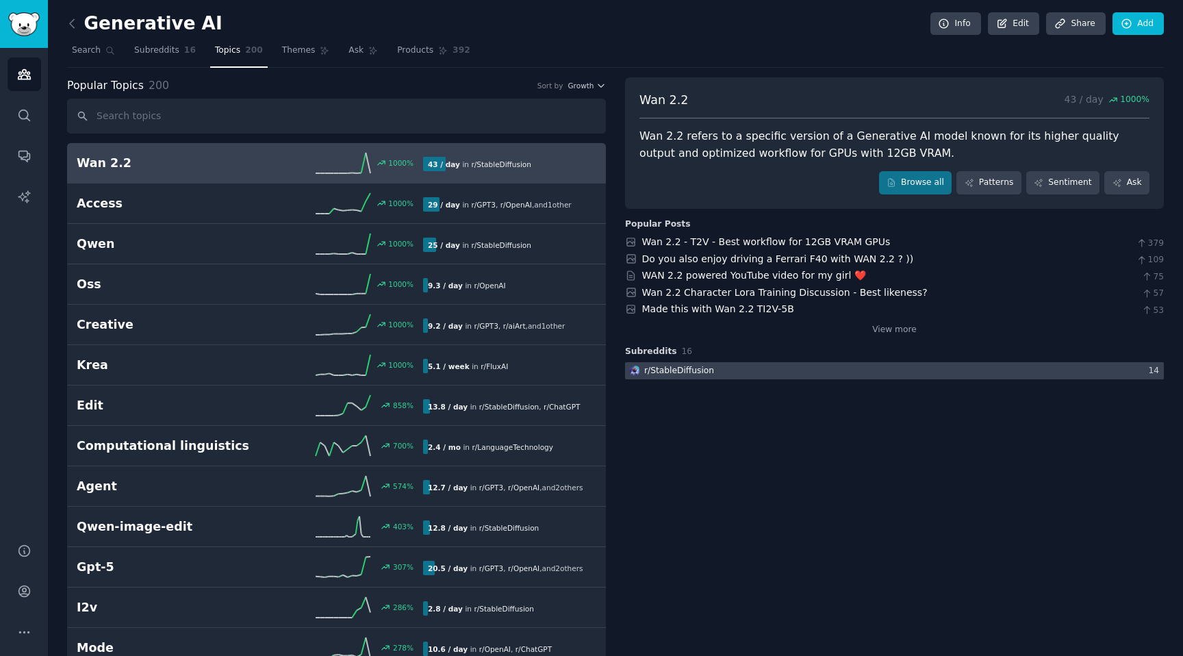
click at [789, 369] on div at bounding box center [894, 370] width 539 height 17
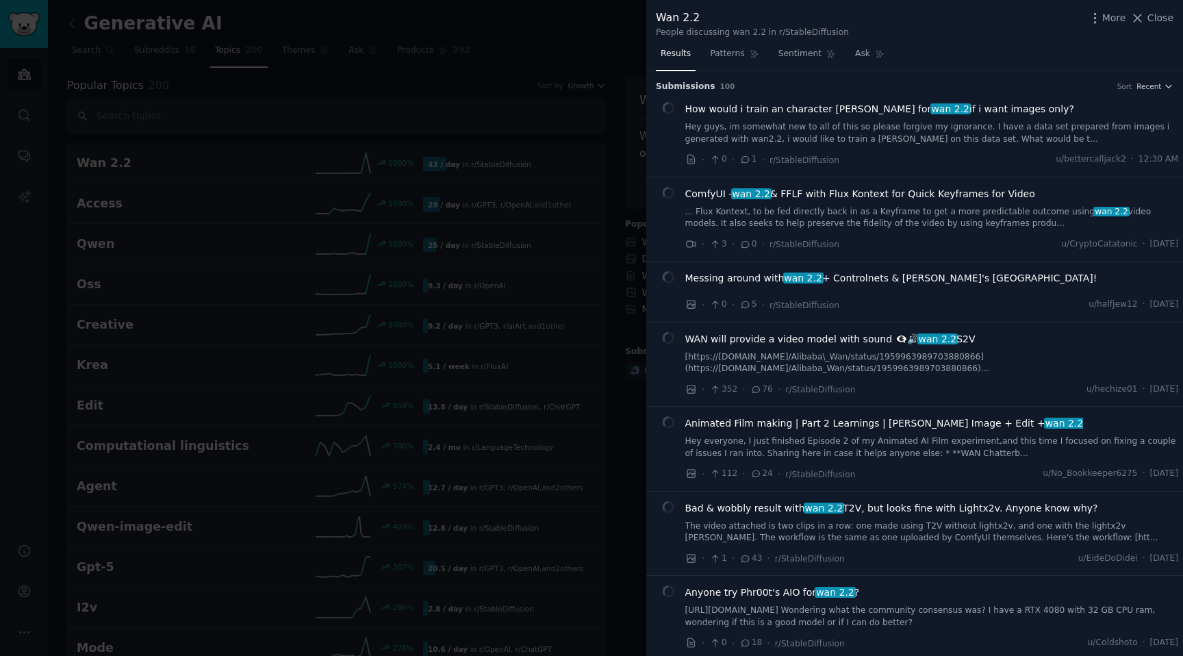
click at [600, 174] on div at bounding box center [591, 328] width 1183 height 656
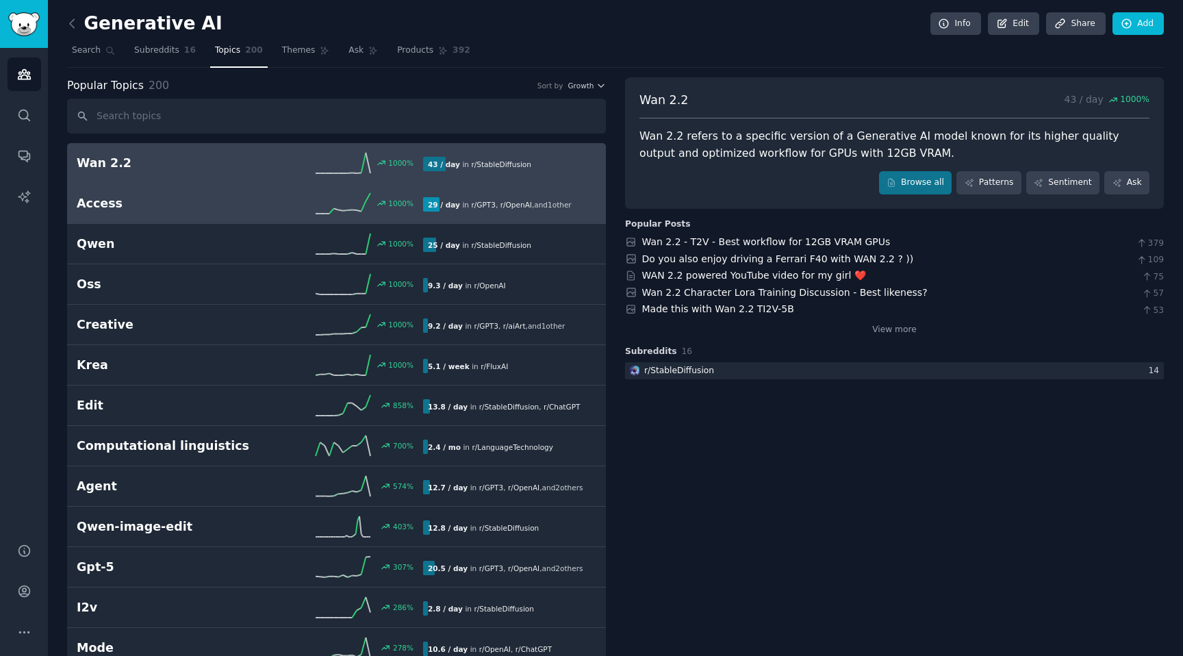
click at [357, 207] on icon at bounding box center [343, 203] width 55 height 21
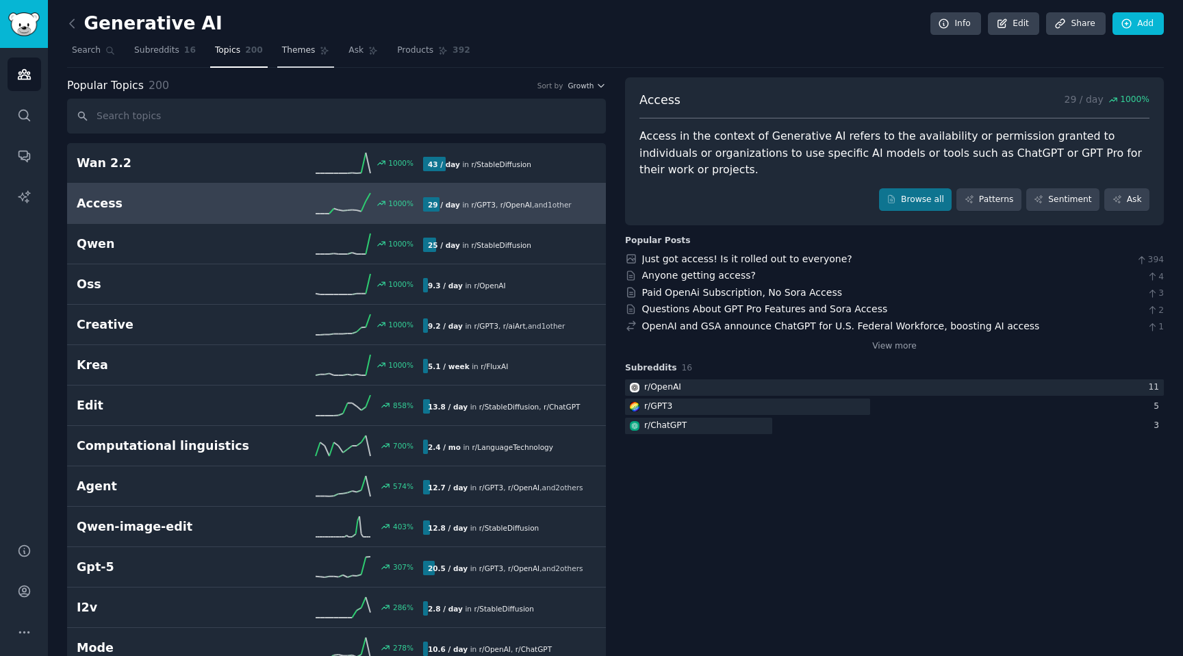
click at [294, 61] on link "Themes" at bounding box center [306, 54] width 58 height 28
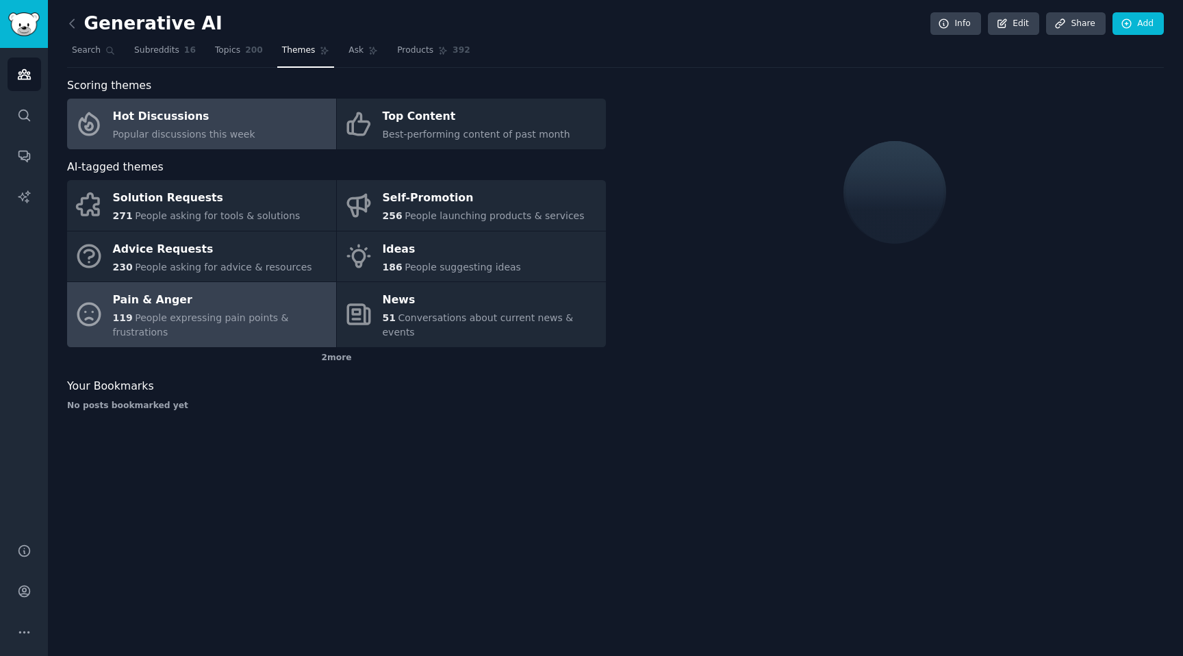
click at [229, 313] on span "People expressing pain points & frustrations" at bounding box center [201, 324] width 176 height 25
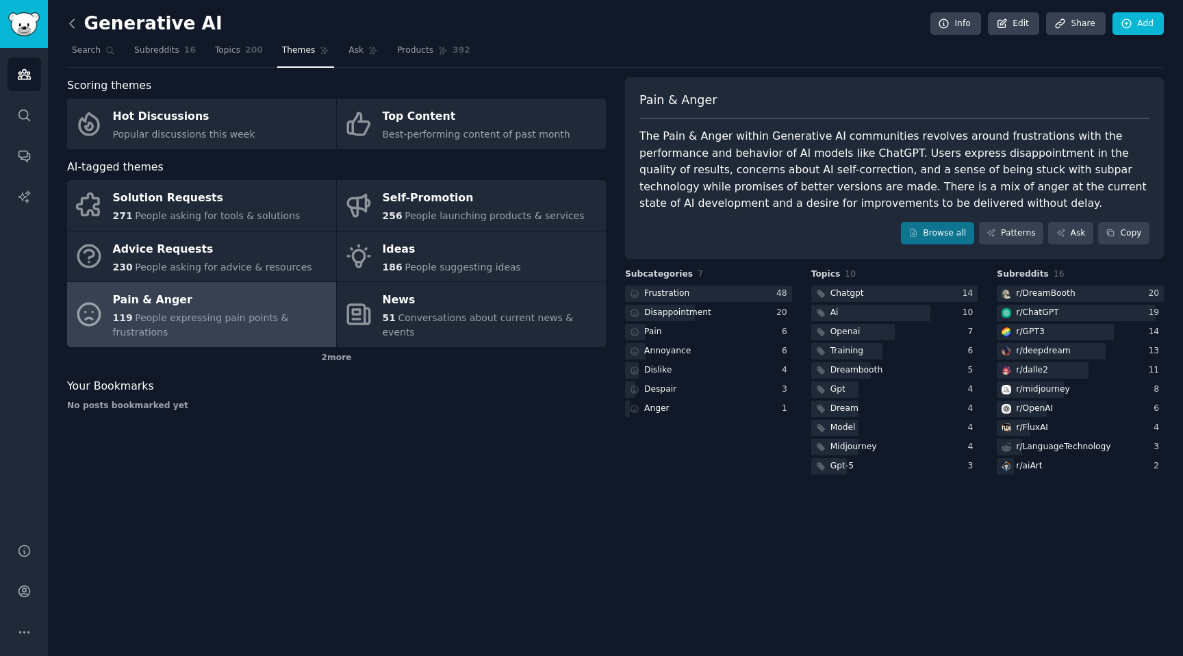
click at [69, 21] on icon at bounding box center [72, 23] width 14 height 14
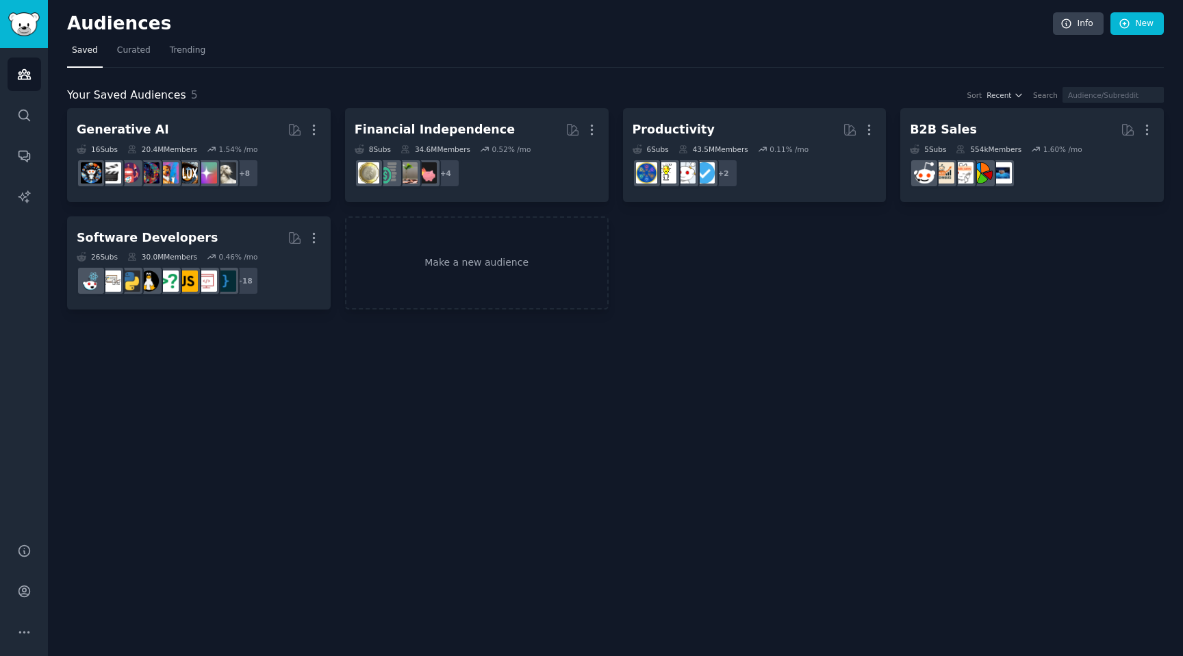
click at [1133, 35] on div "Audiences Info New" at bounding box center [615, 26] width 1097 height 28
click at [1134, 25] on link "New" at bounding box center [1136, 23] width 53 height 23
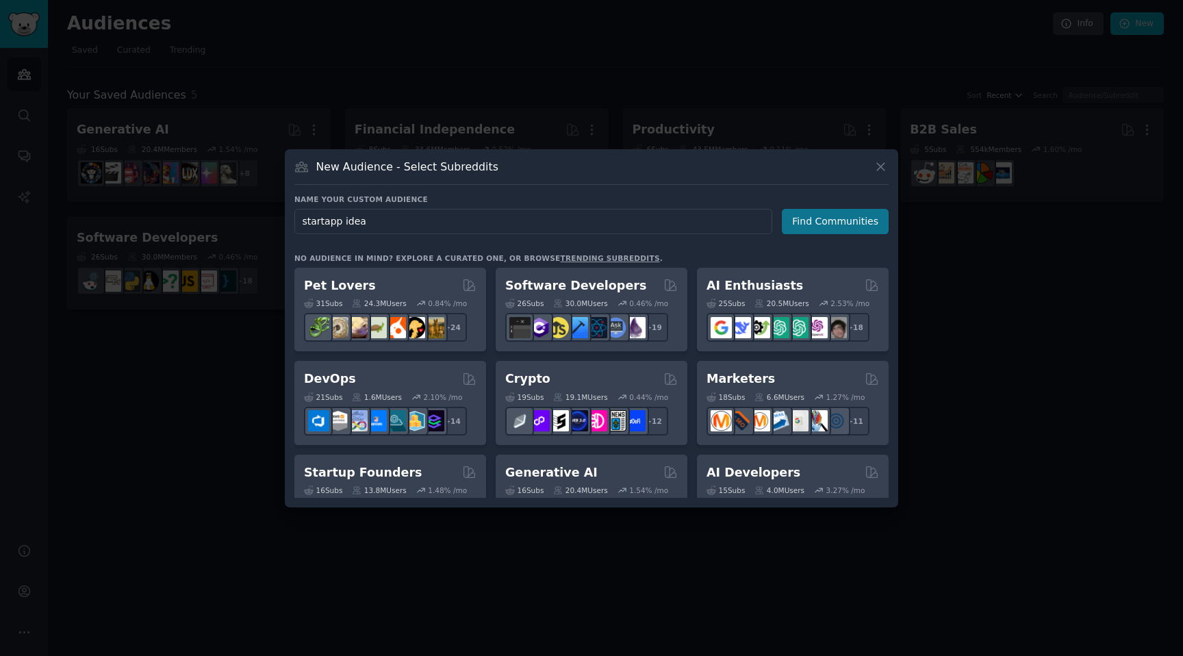
type input "startapp idea"
click at [836, 229] on button "Find Communities" at bounding box center [835, 221] width 107 height 25
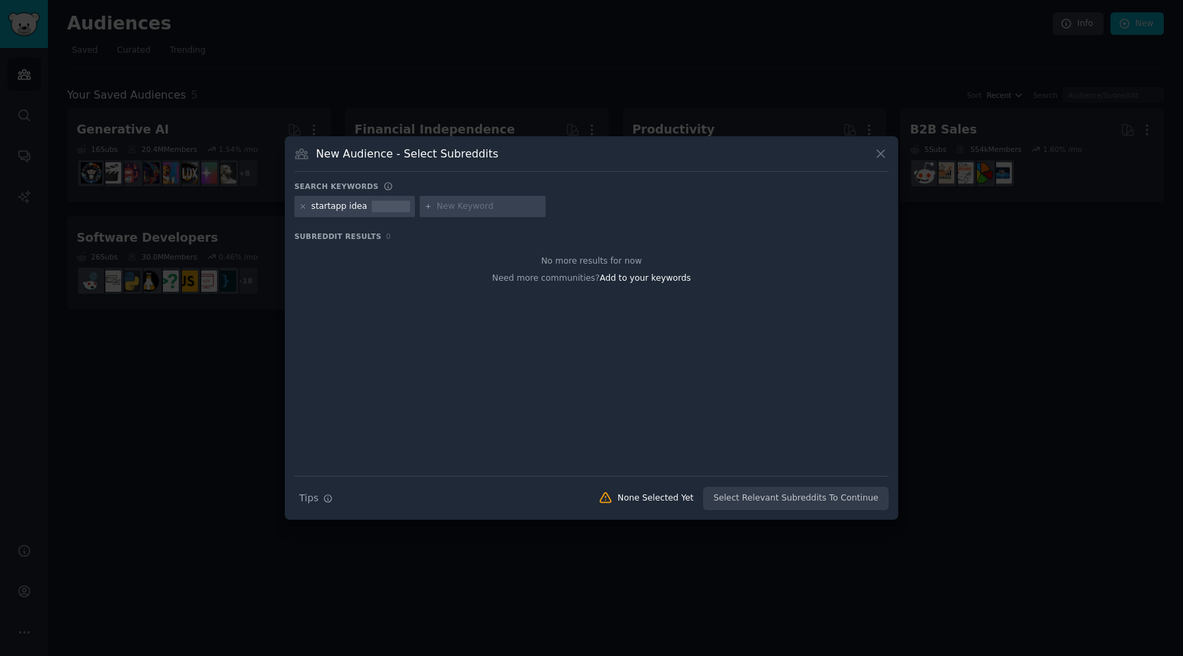
click at [337, 211] on div "startapp idea" at bounding box center [339, 207] width 56 height 12
click at [301, 205] on icon at bounding box center [303, 207] width 8 height 8
click at [332, 204] on input "text" at bounding box center [363, 207] width 104 height 12
click at [335, 207] on input "startapp" at bounding box center [363, 207] width 104 height 12
type input "startapp"
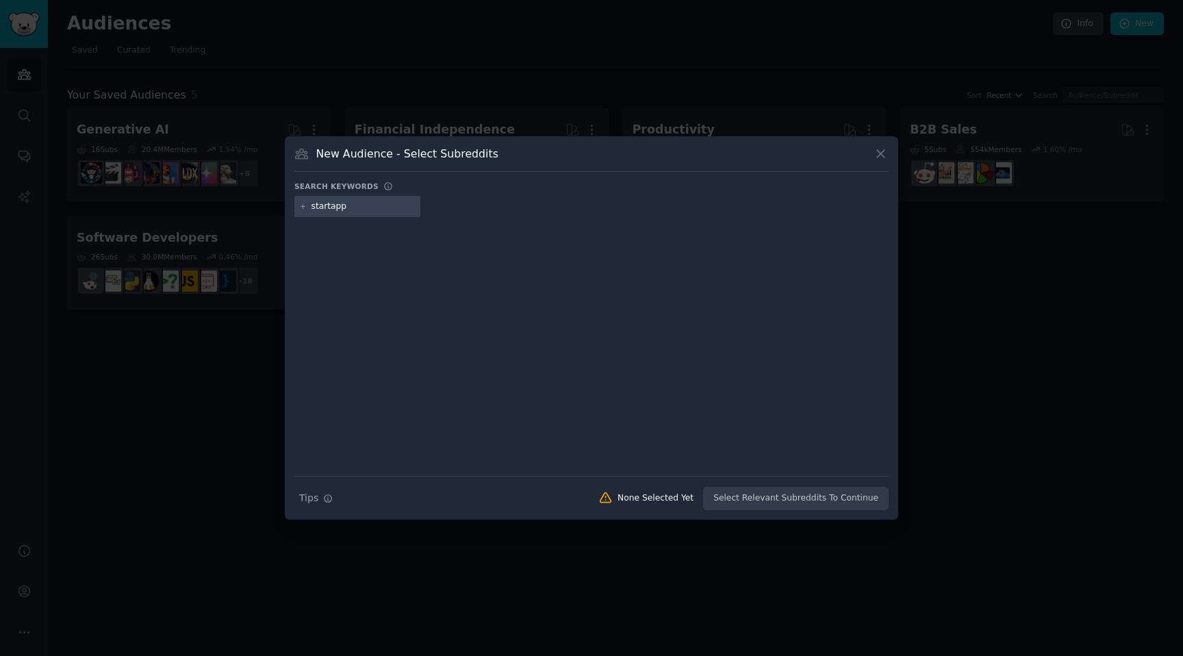
click at [448, 249] on div at bounding box center [591, 337] width 594 height 230
click at [255, 380] on div at bounding box center [591, 328] width 1183 height 656
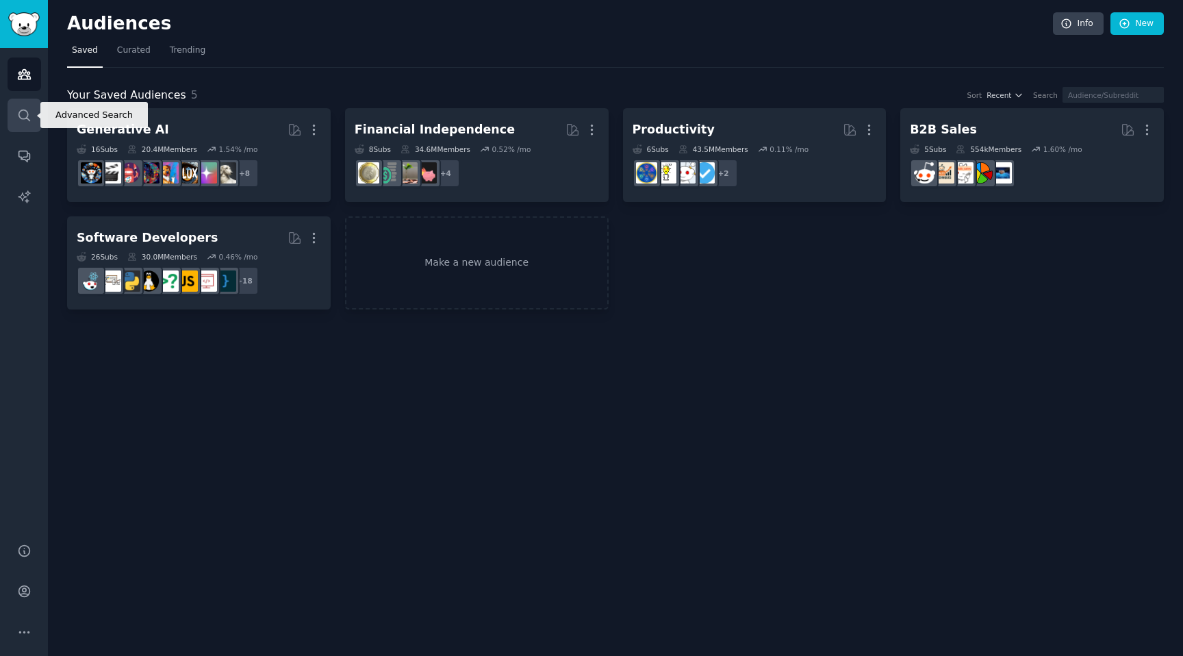
click at [28, 100] on link "Search" at bounding box center [25, 116] width 34 height 34
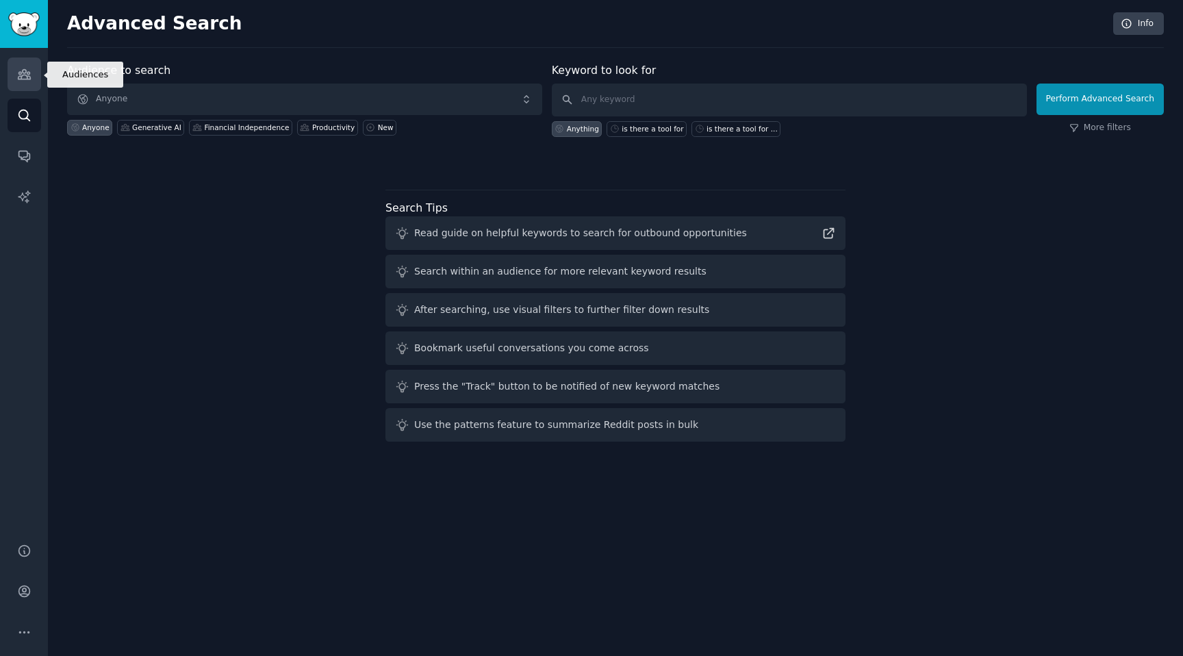
click at [28, 82] on link "Audiences" at bounding box center [25, 75] width 34 height 34
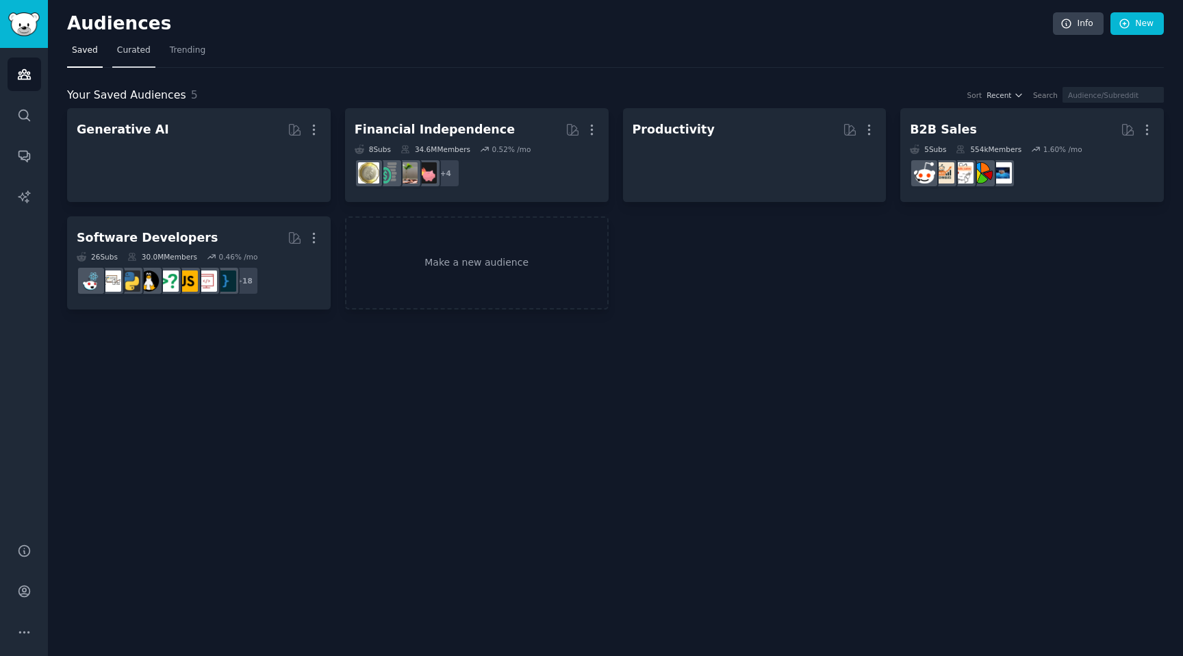
click at [114, 55] on link "Curated" at bounding box center [133, 54] width 43 height 28
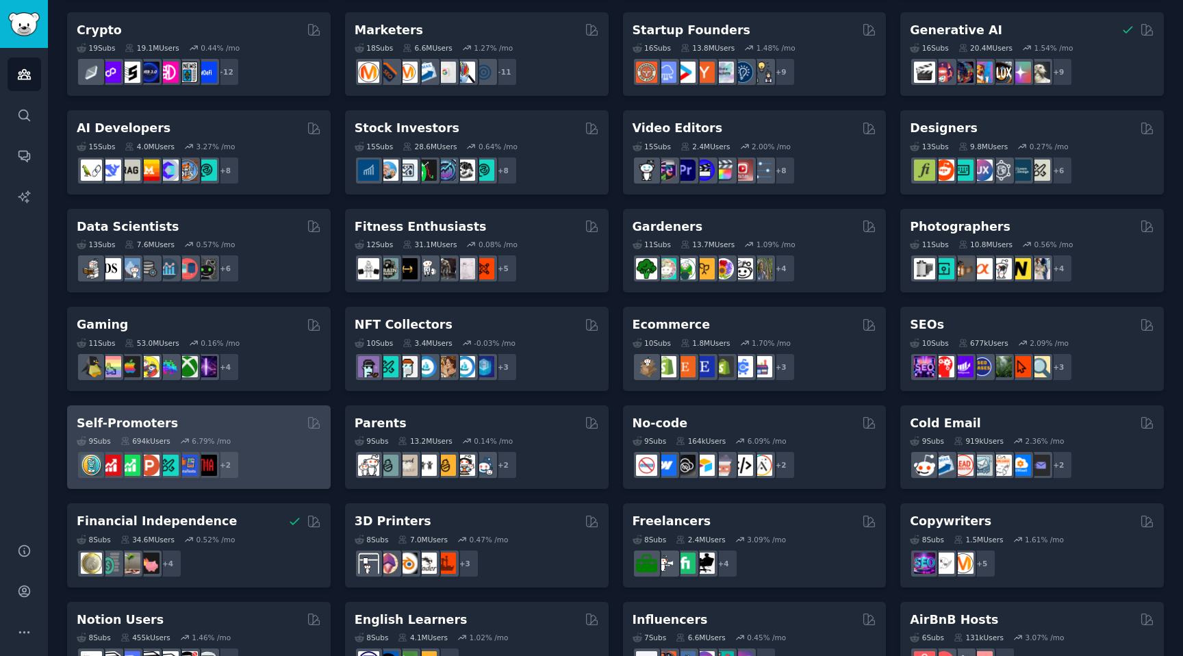
scroll to position [191, 0]
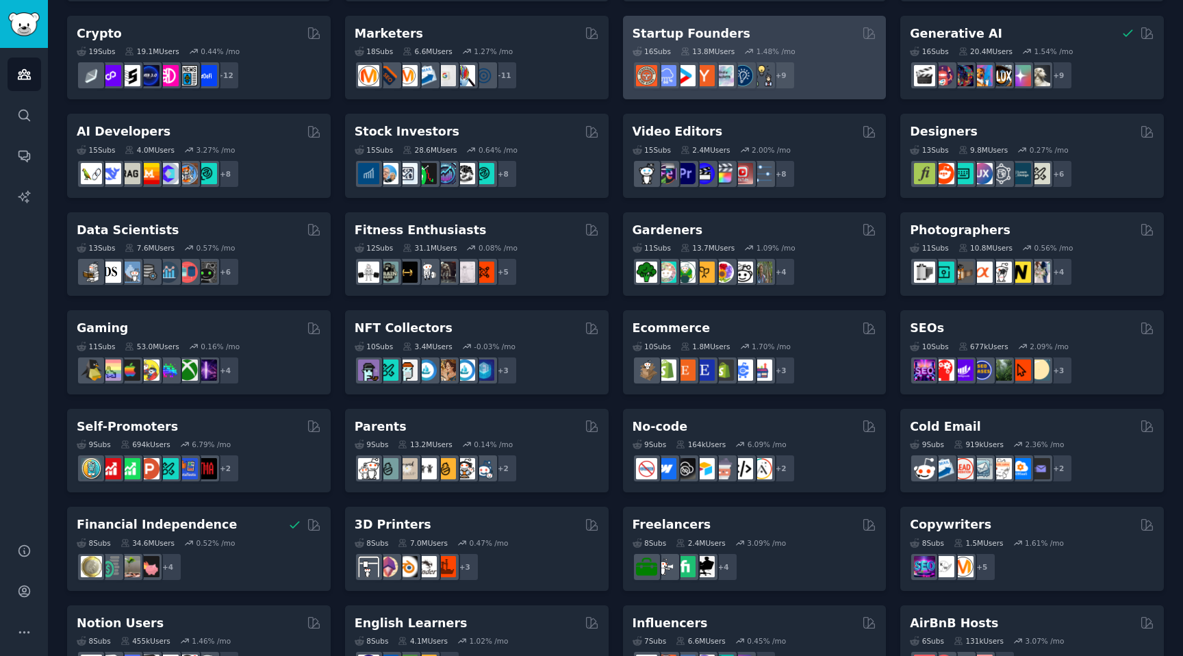
click at [712, 29] on h2 "Startup Founders" at bounding box center [692, 33] width 118 height 17
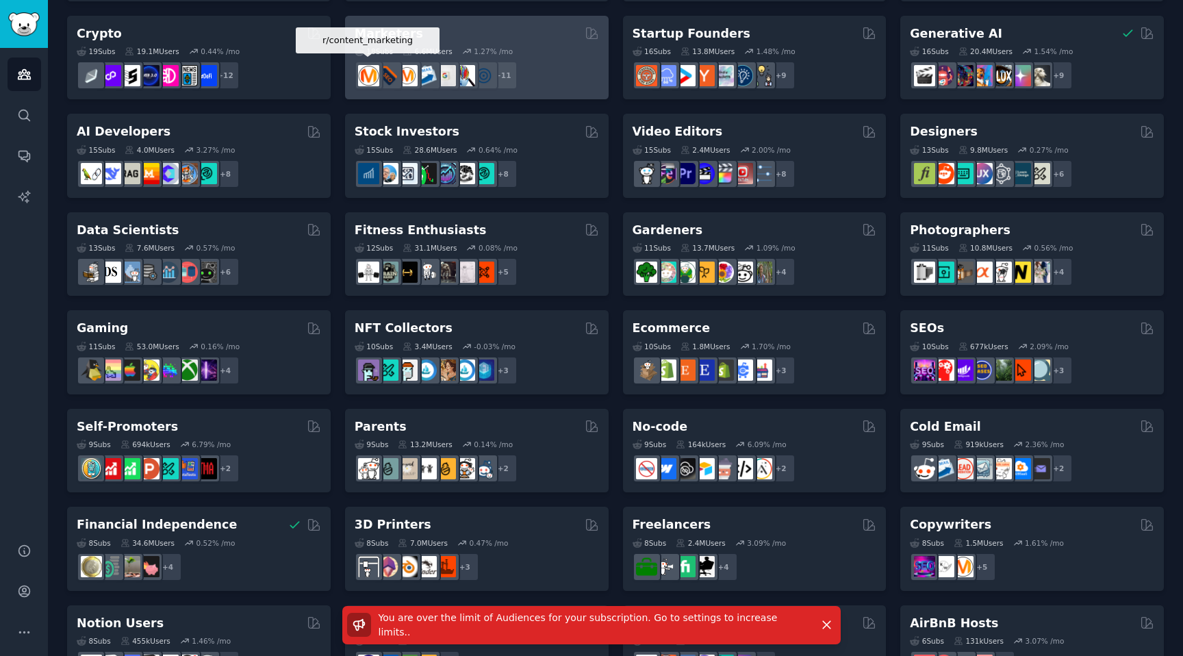
scroll to position [0, 0]
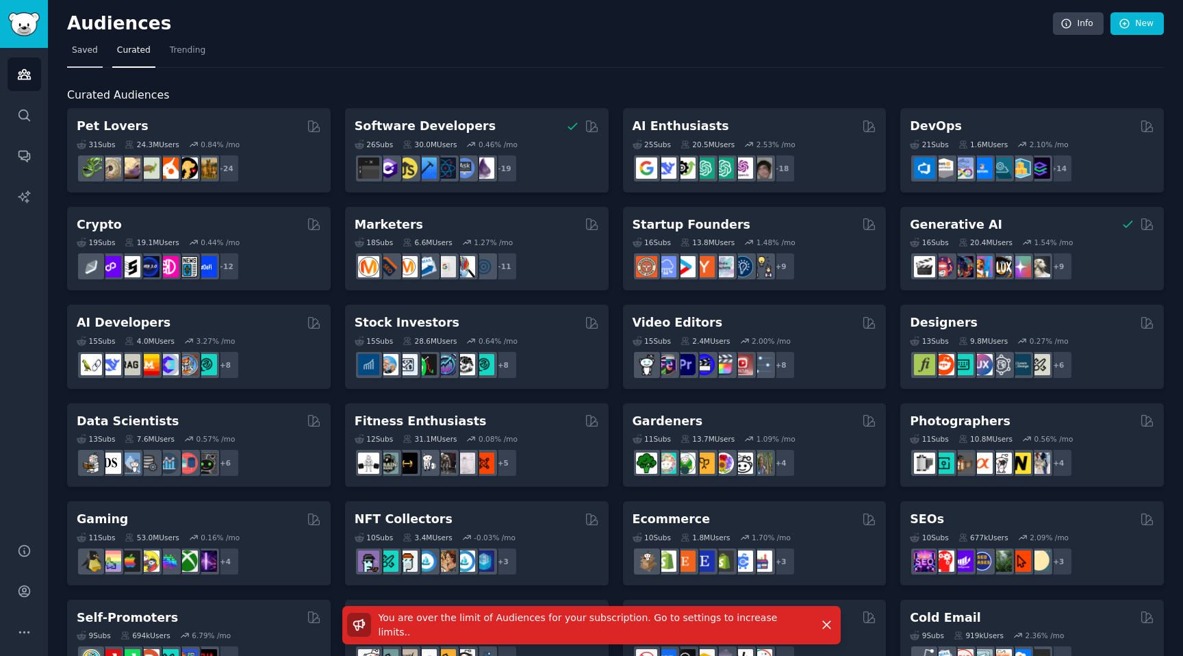
click at [79, 48] on span "Saved" at bounding box center [85, 50] width 26 height 12
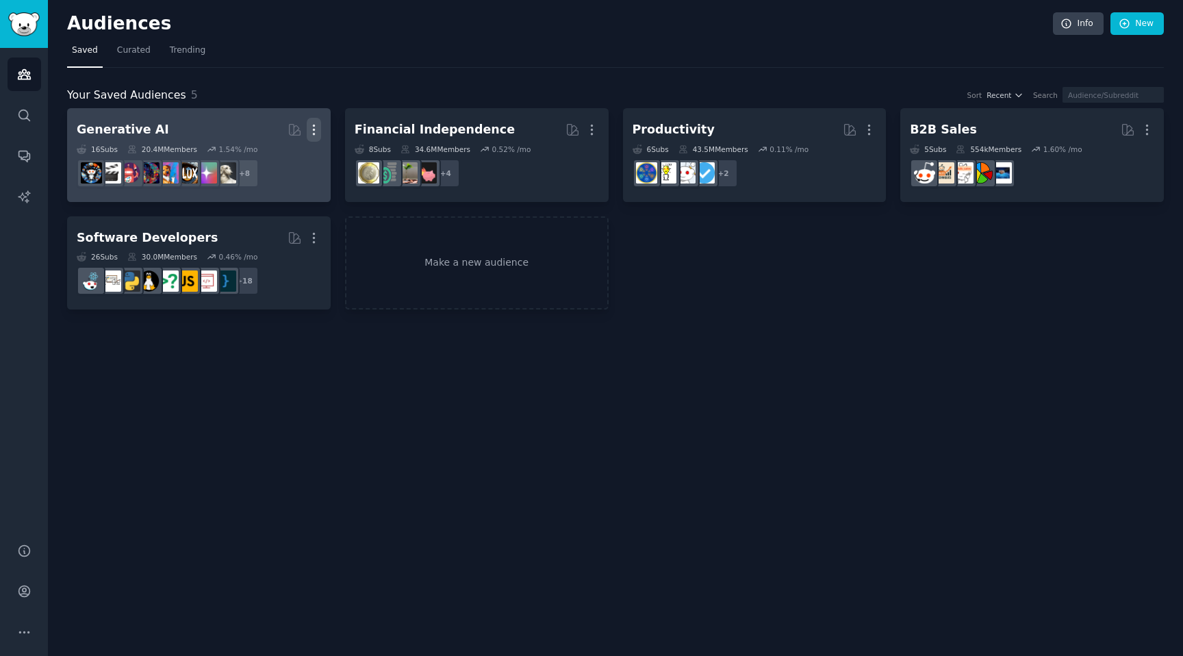
click at [319, 128] on icon "button" at bounding box center [314, 130] width 14 height 14
click at [290, 162] on p "Delete" at bounding box center [276, 158] width 31 height 14
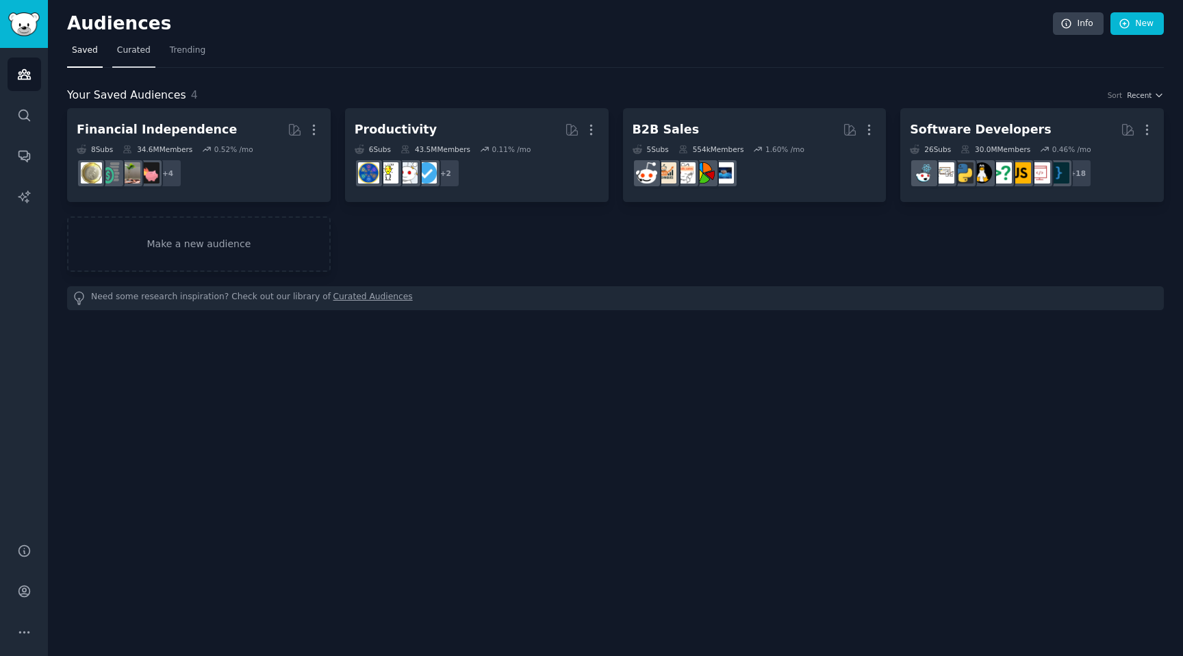
click at [120, 64] on link "Curated" at bounding box center [133, 54] width 43 height 28
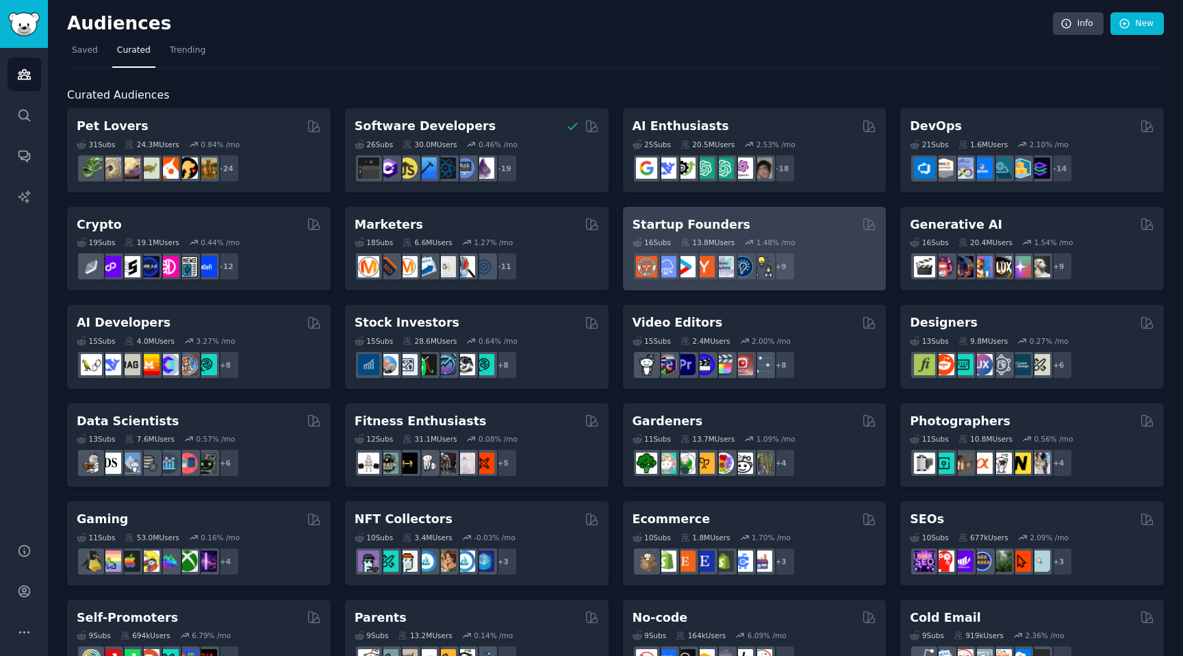
click at [808, 227] on div "Startup Founders" at bounding box center [755, 224] width 244 height 17
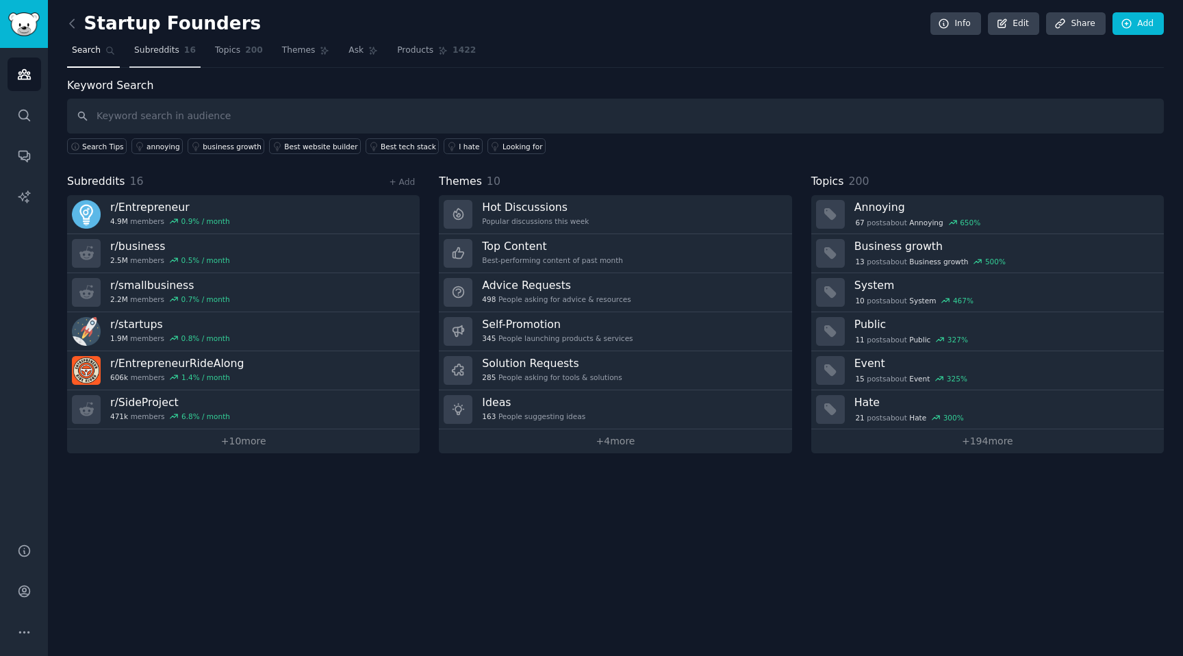
click at [155, 55] on span "Subreddits" at bounding box center [156, 50] width 45 height 12
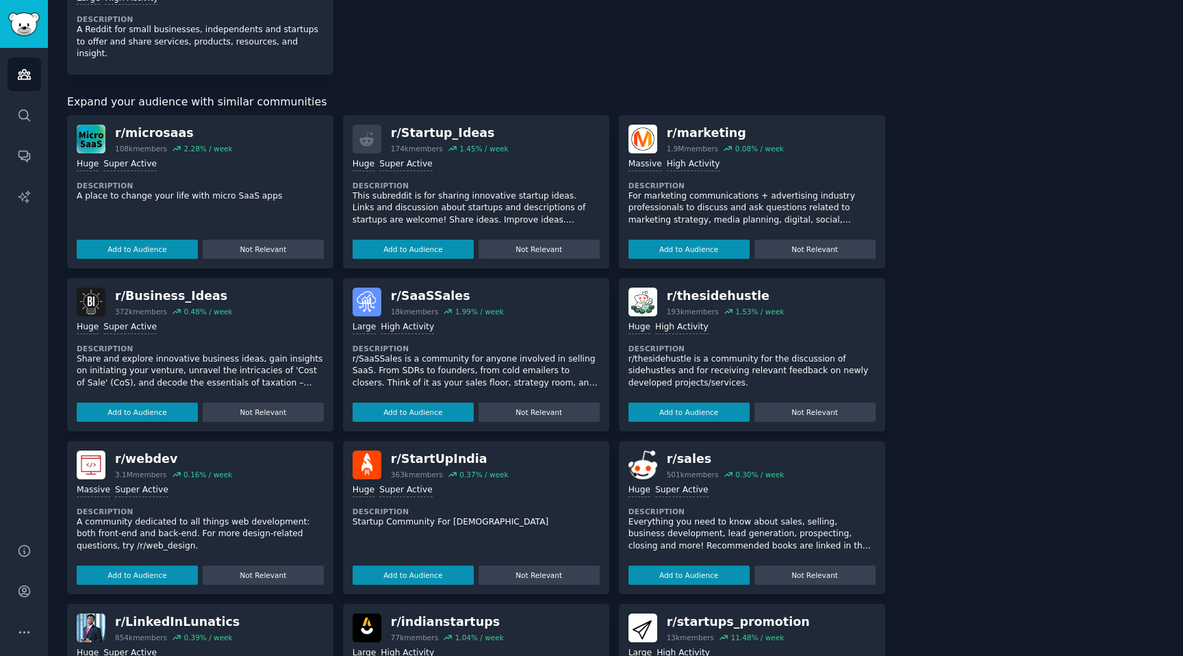
scroll to position [814, 0]
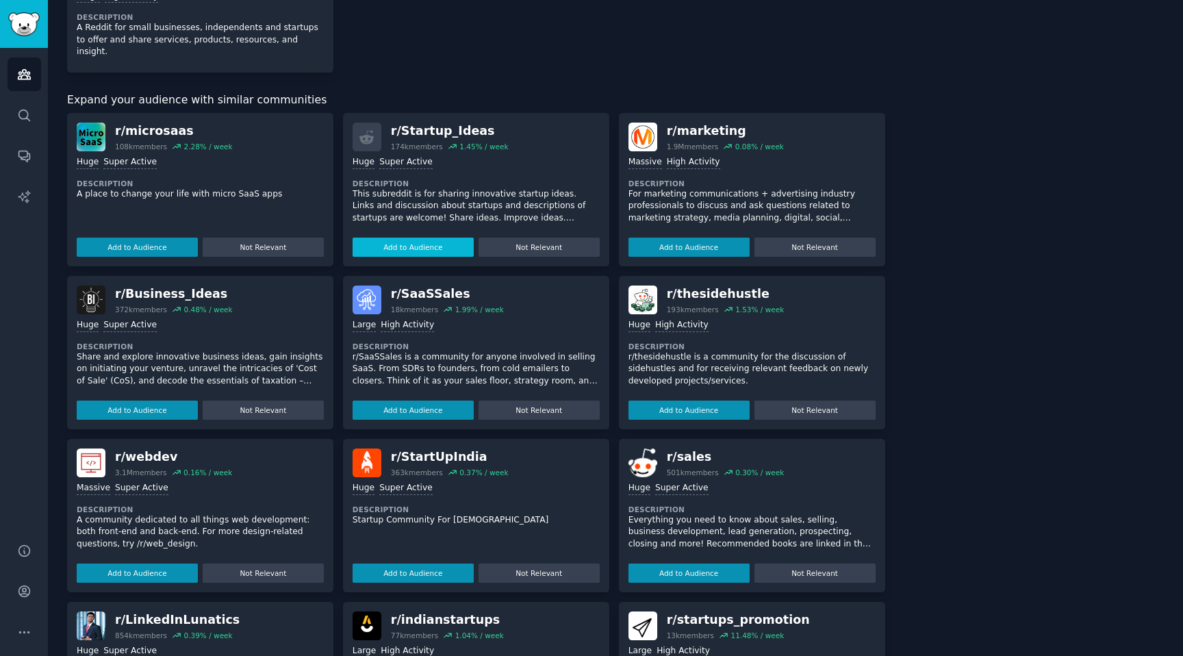
click at [424, 238] on button "Add to Audience" at bounding box center [413, 247] width 121 height 19
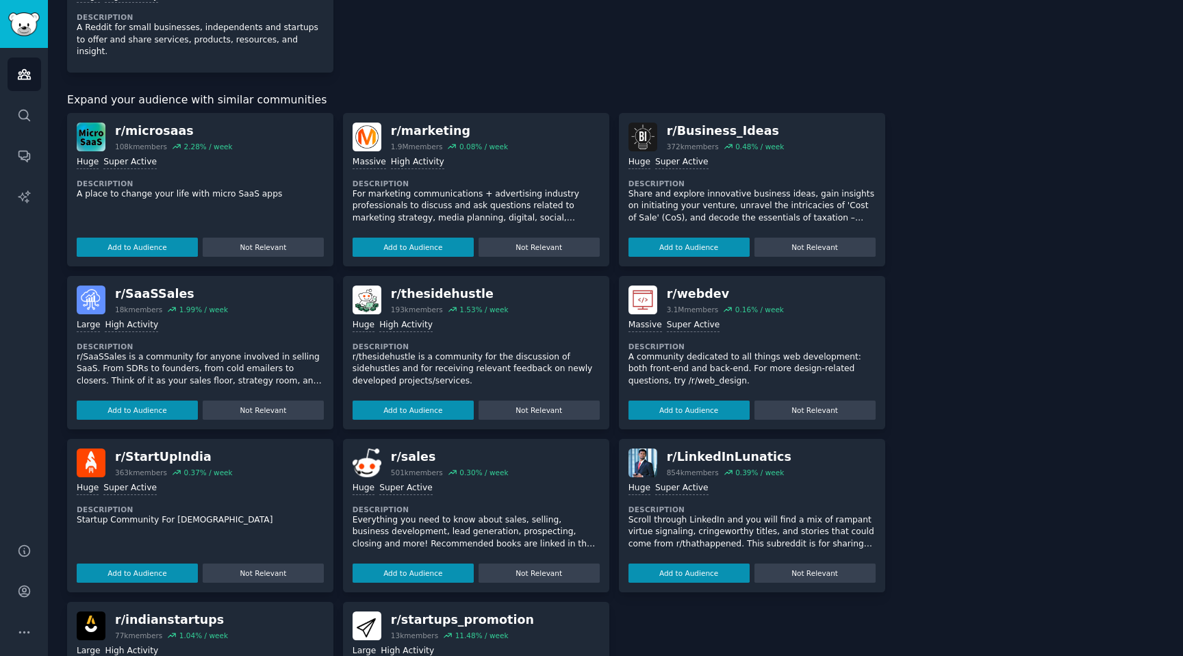
scroll to position [826, 0]
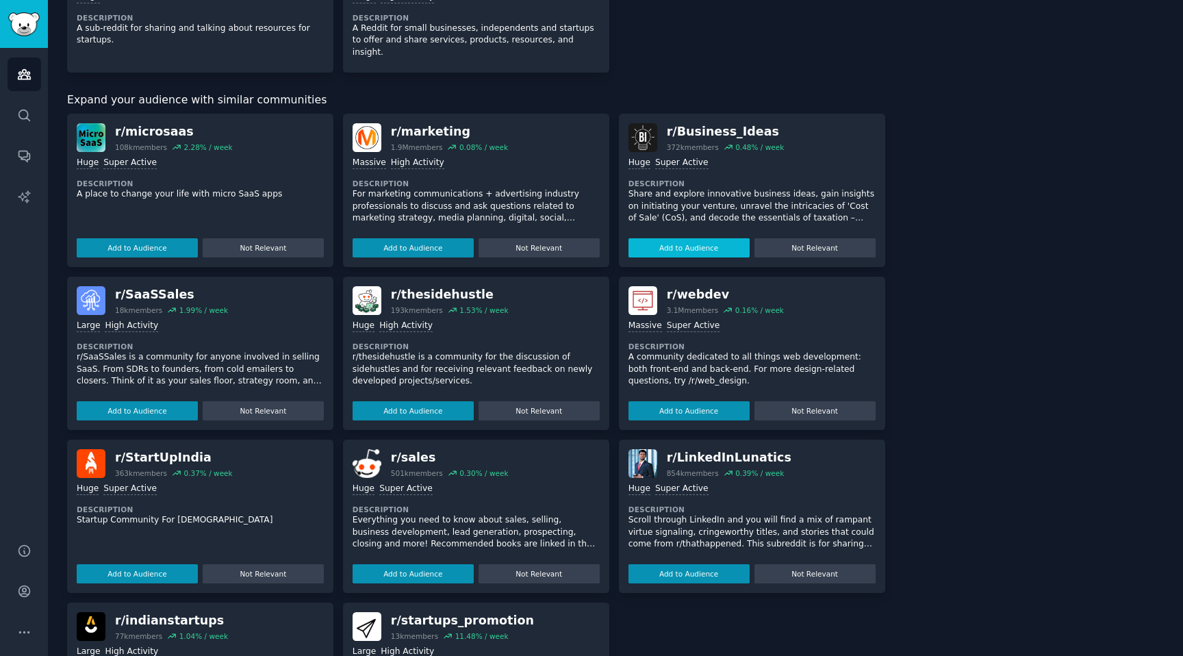
click at [672, 240] on button "Add to Audience" at bounding box center [688, 247] width 121 height 19
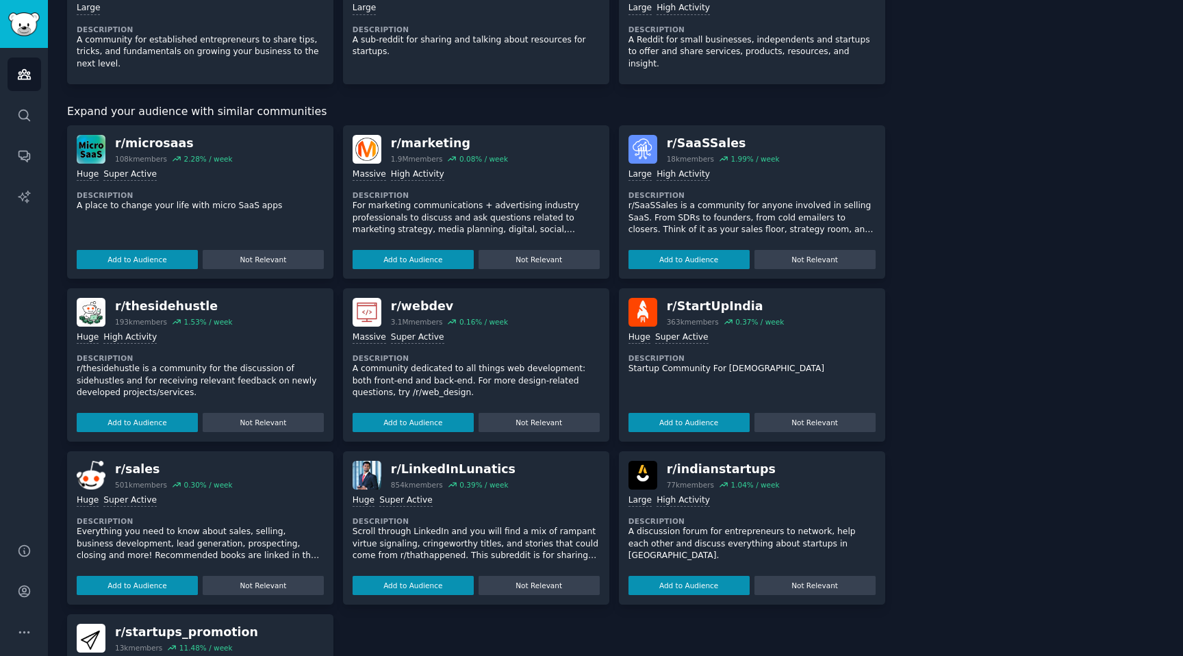
click at [672, 250] on button "Add to Audience" at bounding box center [688, 259] width 121 height 19
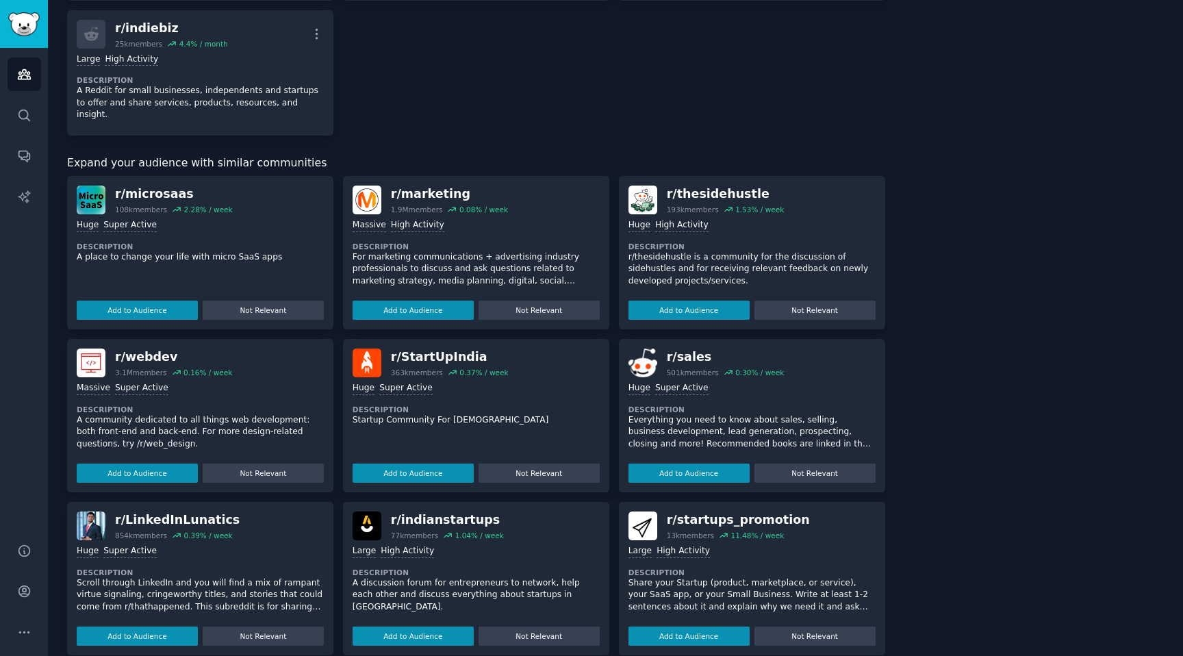
scroll to position [892, 0]
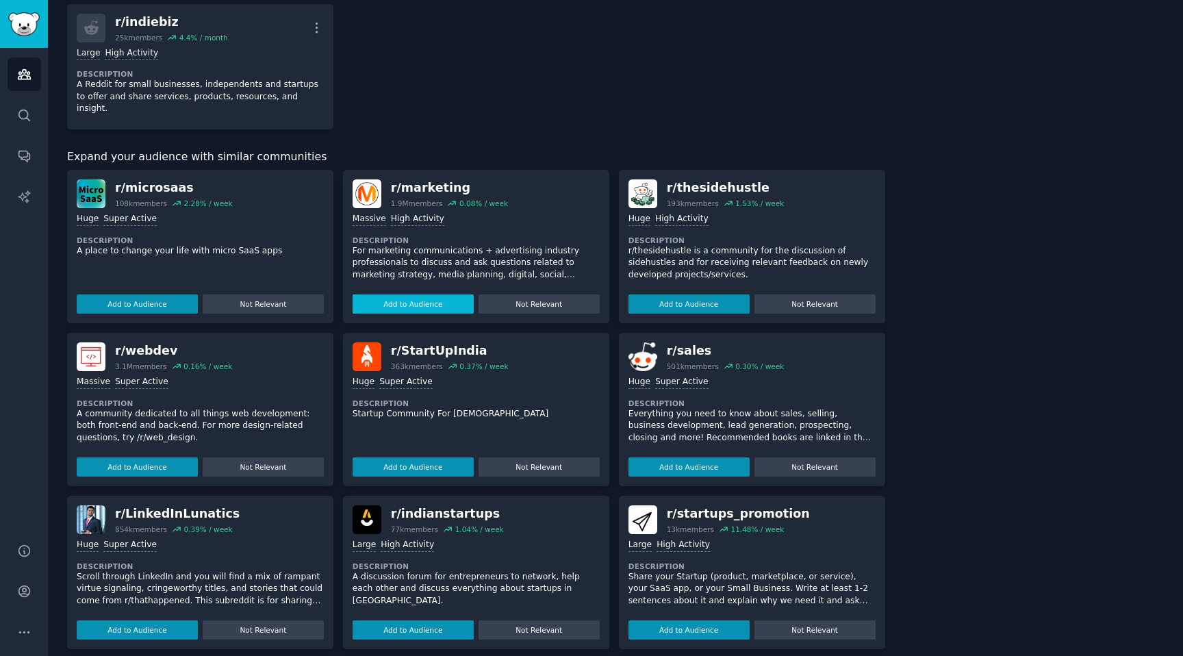
click at [400, 294] on button "Add to Audience" at bounding box center [413, 303] width 121 height 19
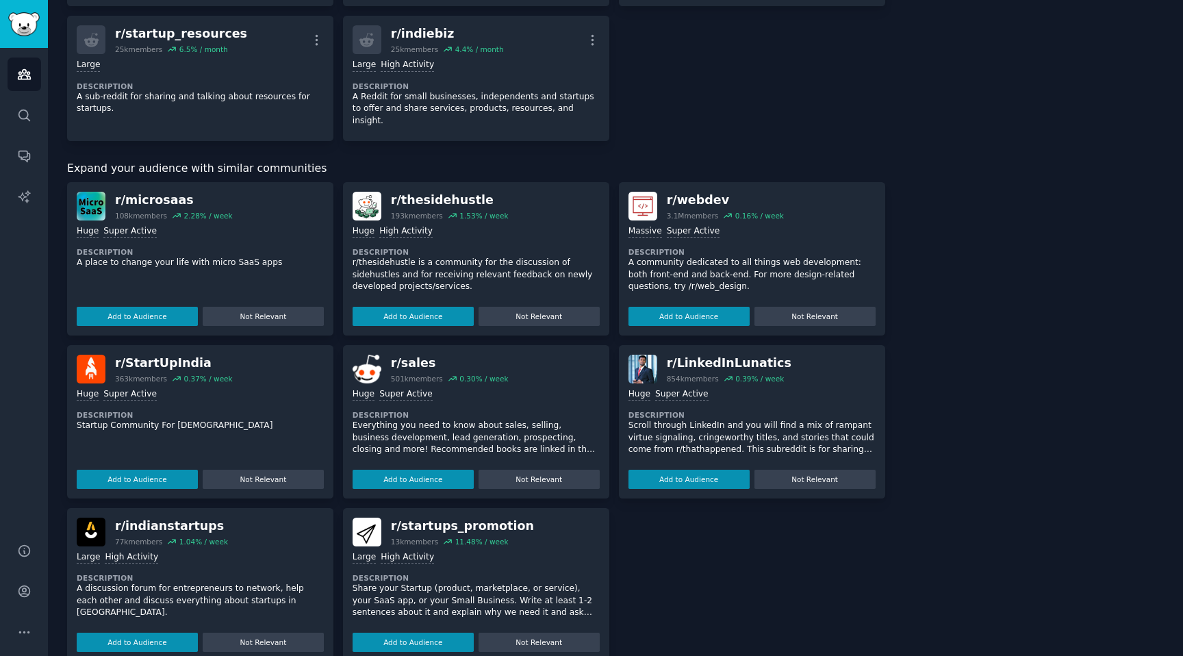
scroll to position [904, 0]
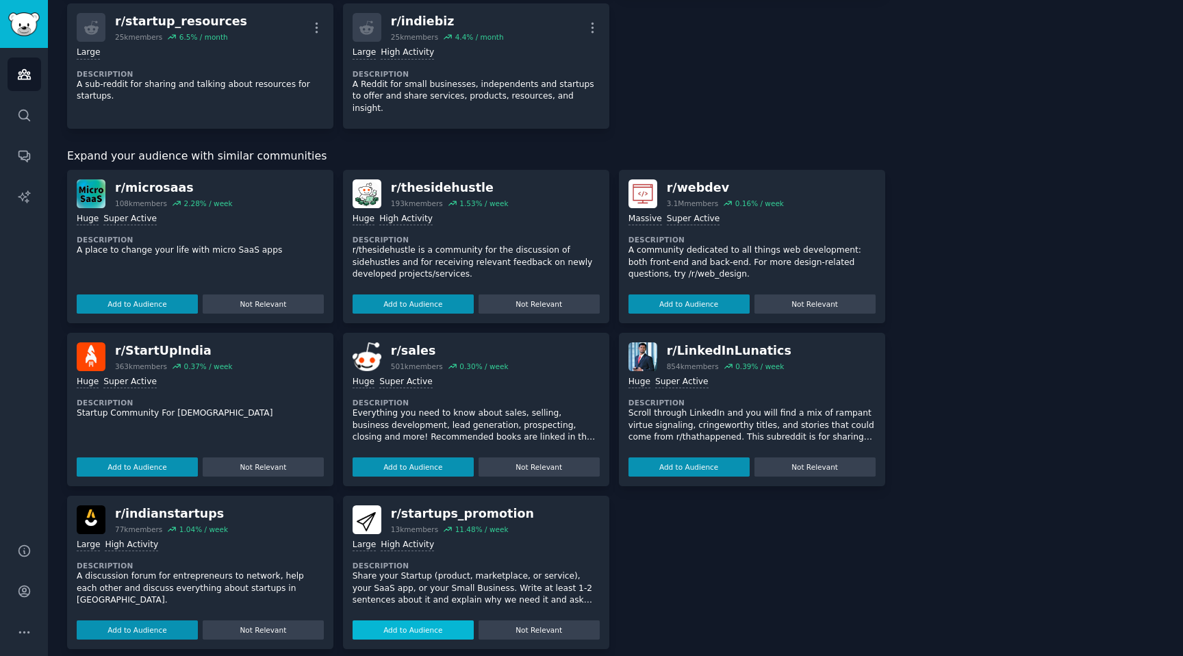
click at [424, 620] on button "Add to Audience" at bounding box center [413, 629] width 121 height 19
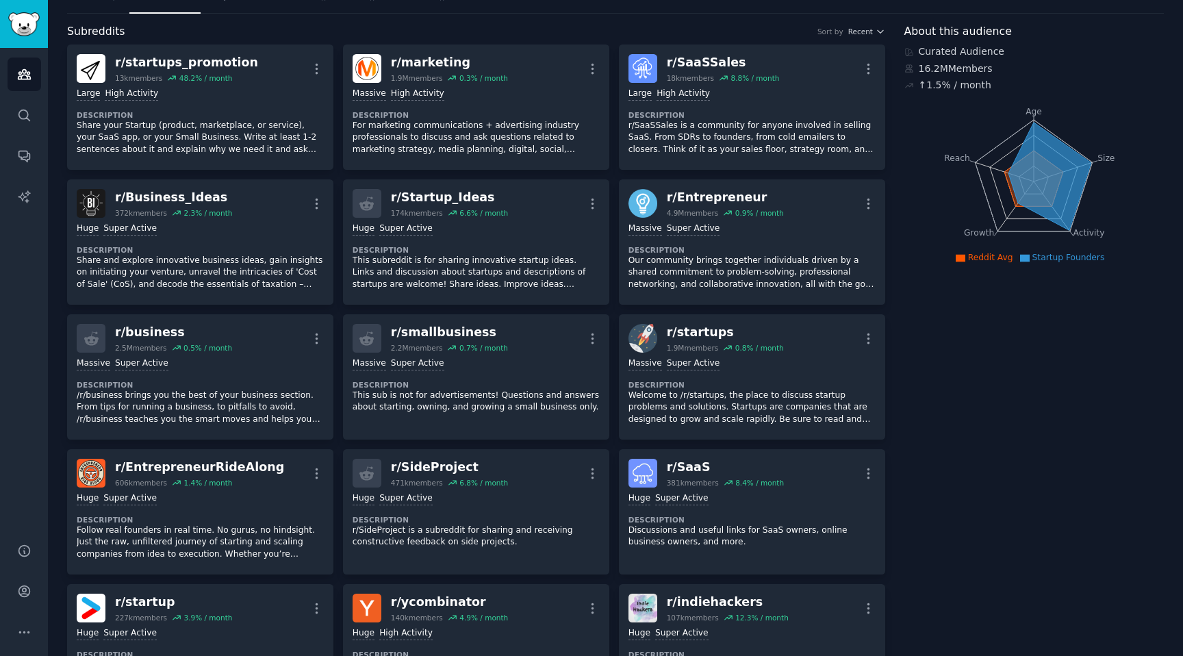
scroll to position [0, 0]
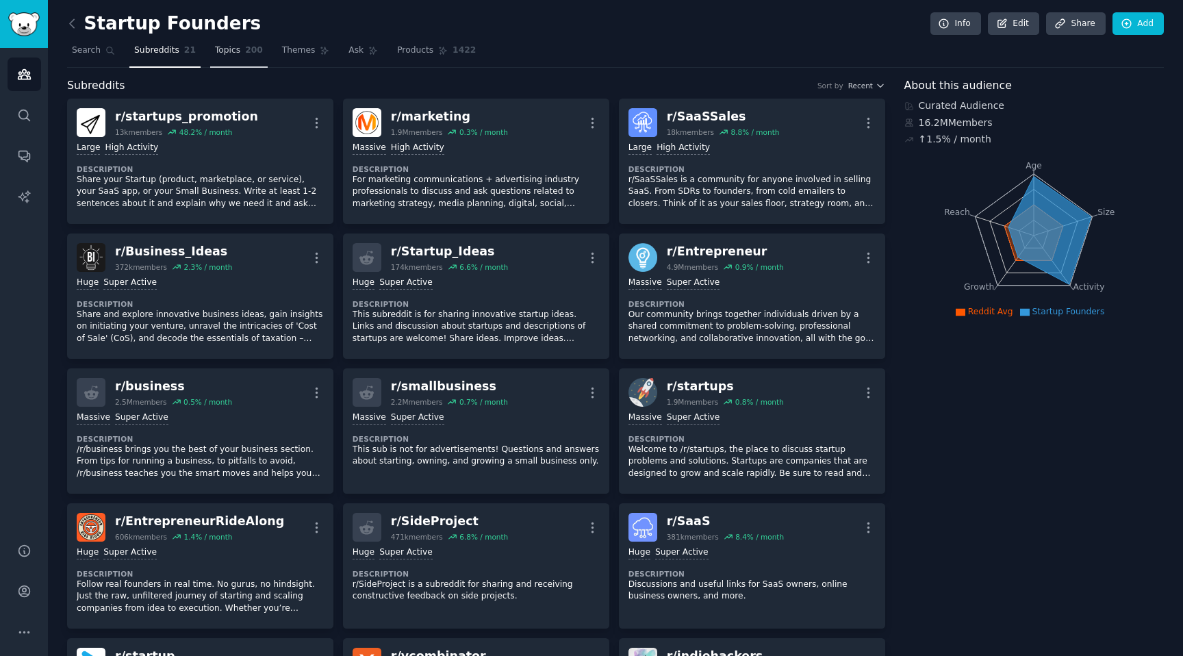
click at [216, 51] on span "Topics" at bounding box center [227, 50] width 25 height 12
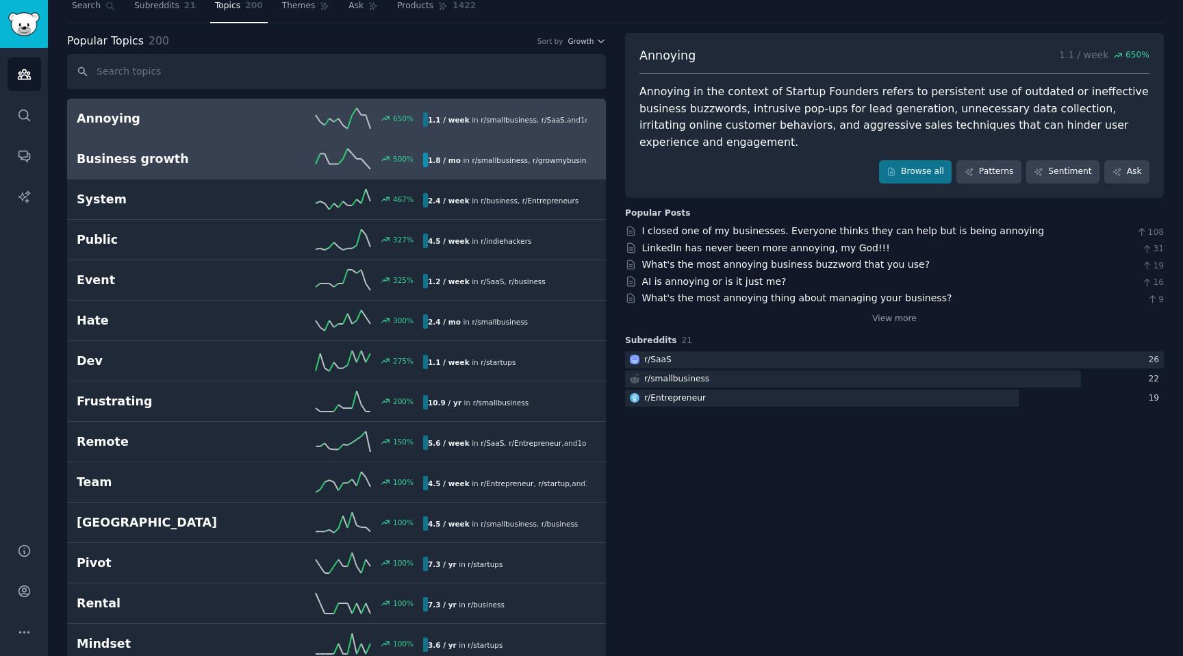
scroll to position [58, 0]
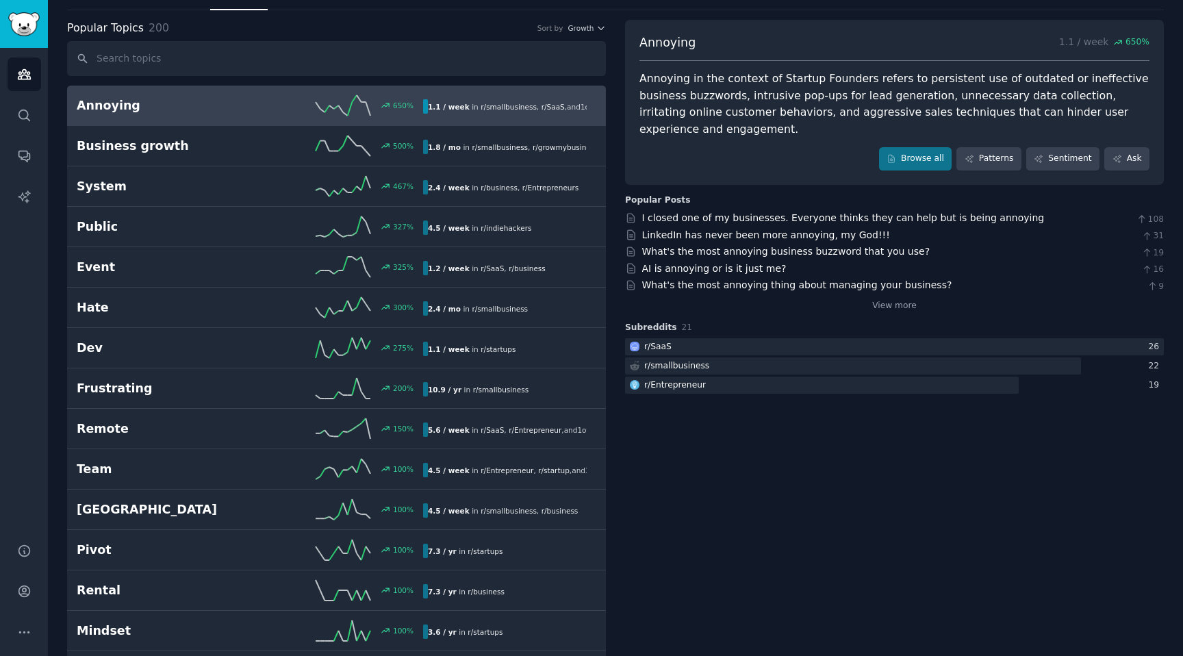
click at [238, 112] on h2 "Annoying" at bounding box center [163, 105] width 173 height 17
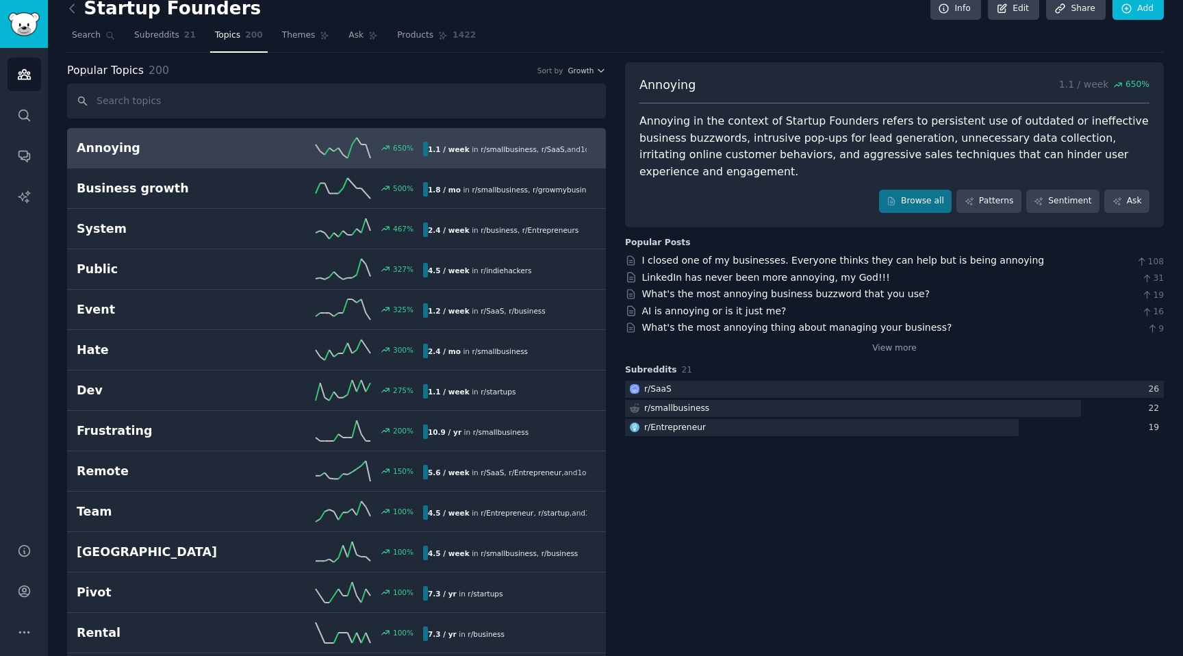
scroll to position [14, 0]
click at [298, 31] on span "Themes" at bounding box center [299, 37] width 34 height 12
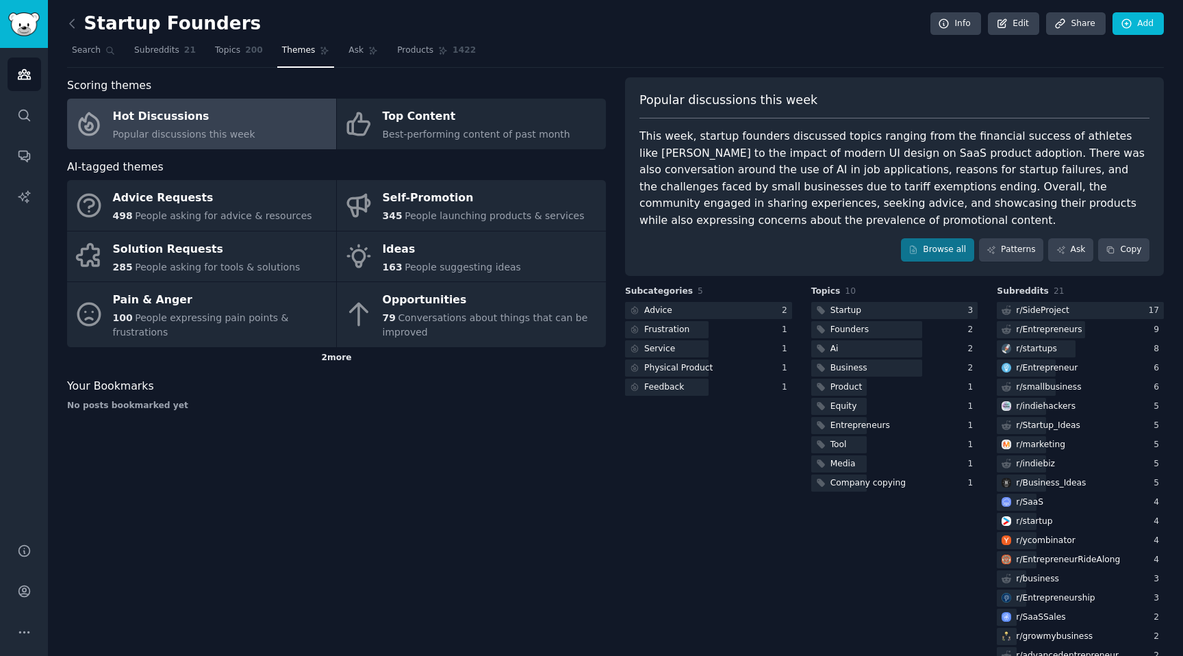
click at [328, 358] on div "2 more" at bounding box center [336, 358] width 539 height 22
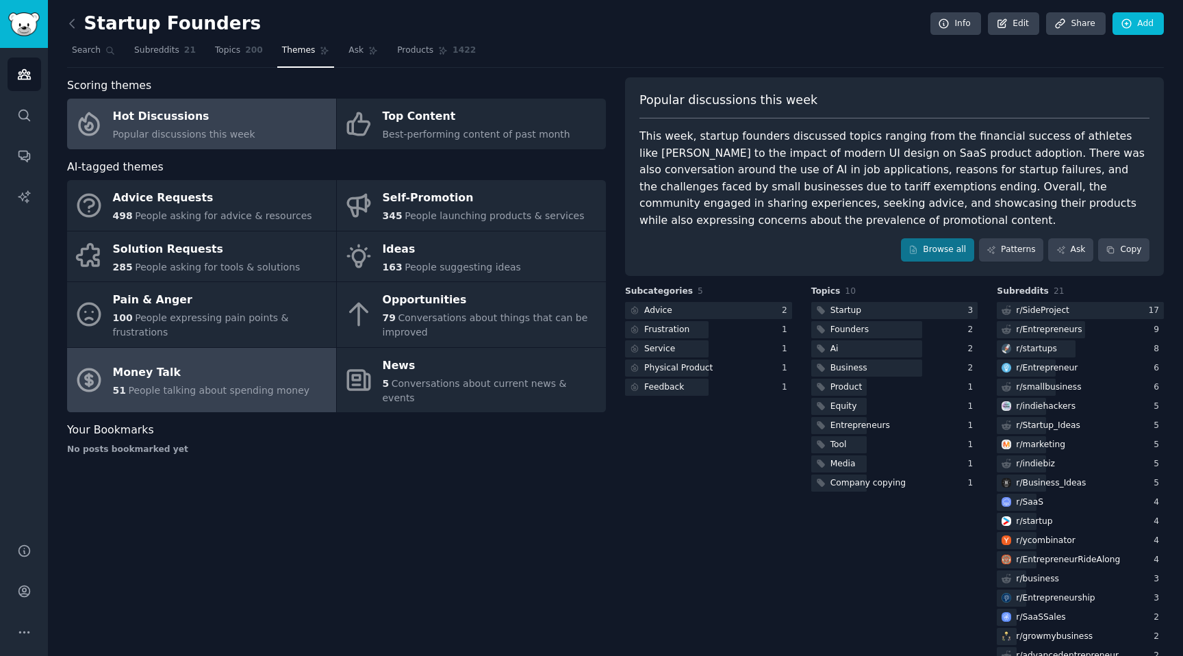
click at [233, 385] on span "People talking about spending money" at bounding box center [218, 390] width 181 height 11
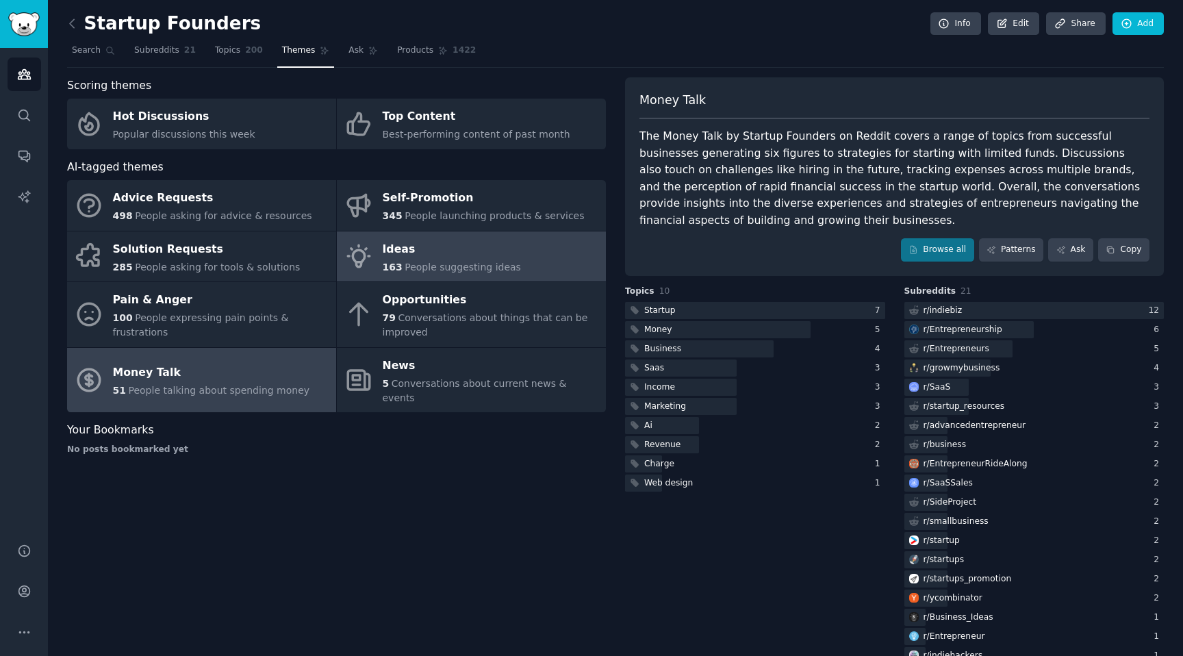
click at [448, 263] on span "People suggesting ideas" at bounding box center [463, 266] width 116 height 11
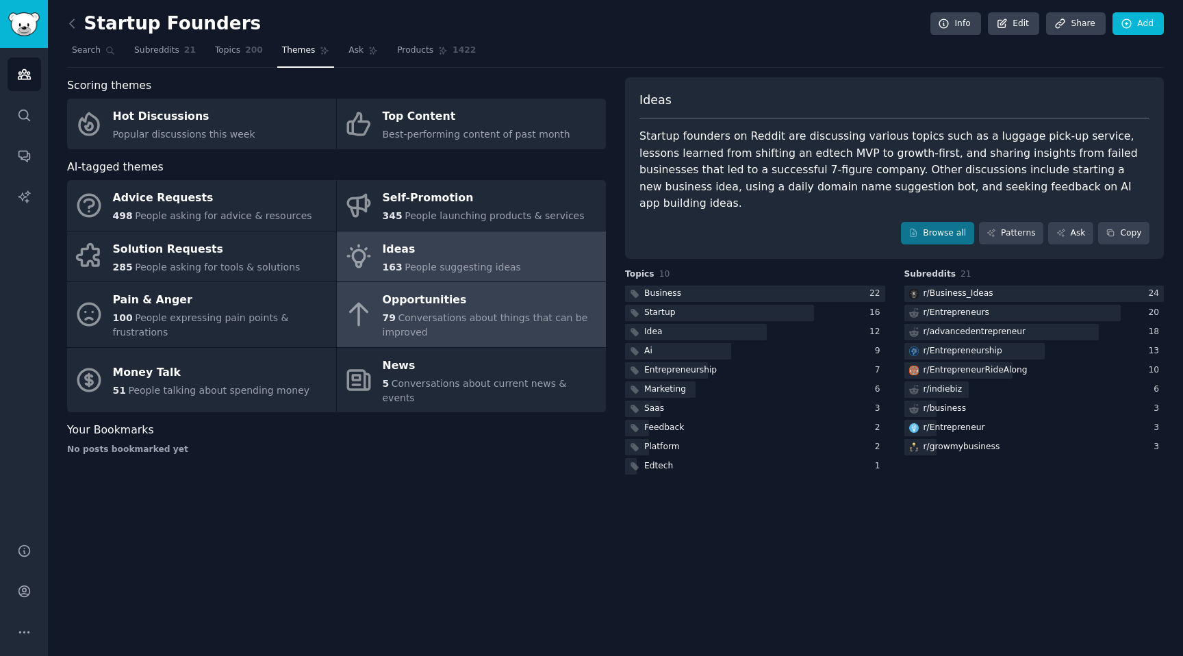
click at [429, 301] on div "Opportunities" at bounding box center [491, 301] width 216 height 22
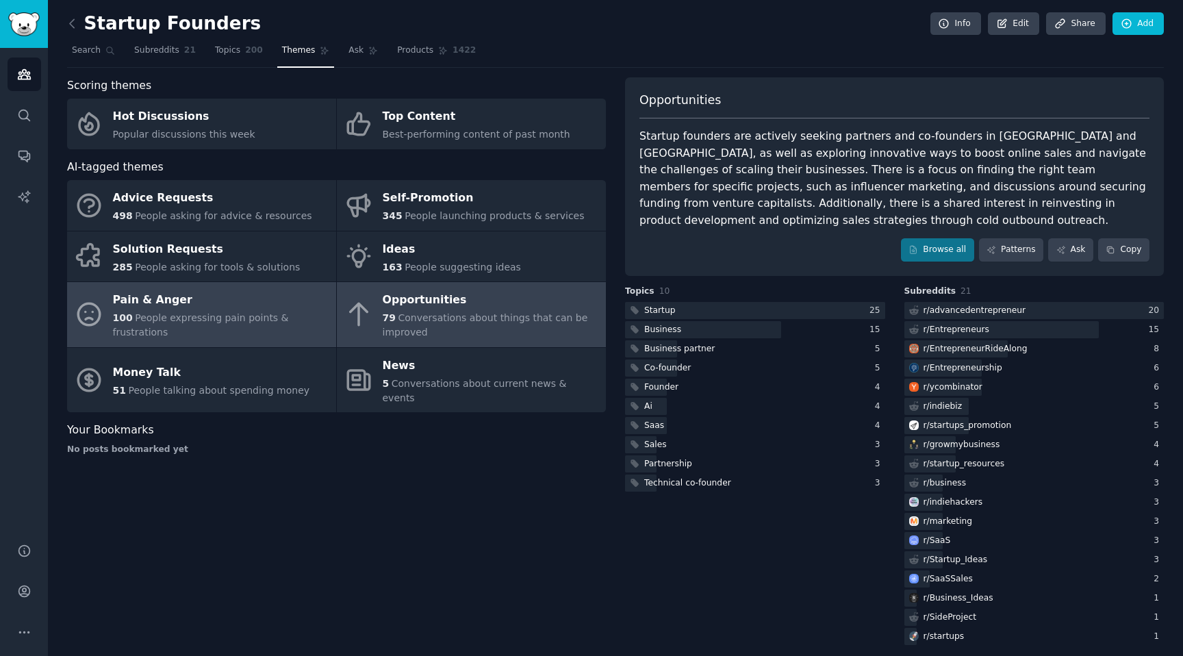
click at [241, 297] on div "Pain & Anger" at bounding box center [221, 301] width 216 height 22
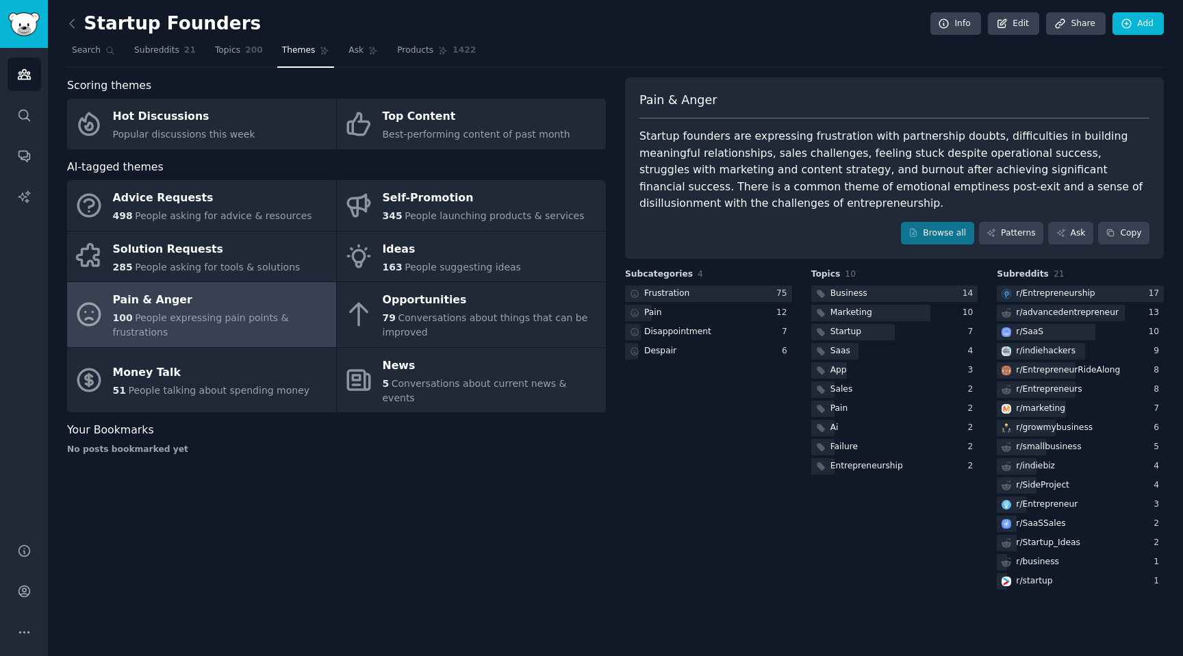
click at [1023, 68] on div "Startup Founders Info Edit Share Add Search Subreddits 21 Topics 200 Themes Ask…" at bounding box center [615, 305] width 1097 height 573
click at [1009, 222] on link "Patterns" at bounding box center [1011, 233] width 64 height 23
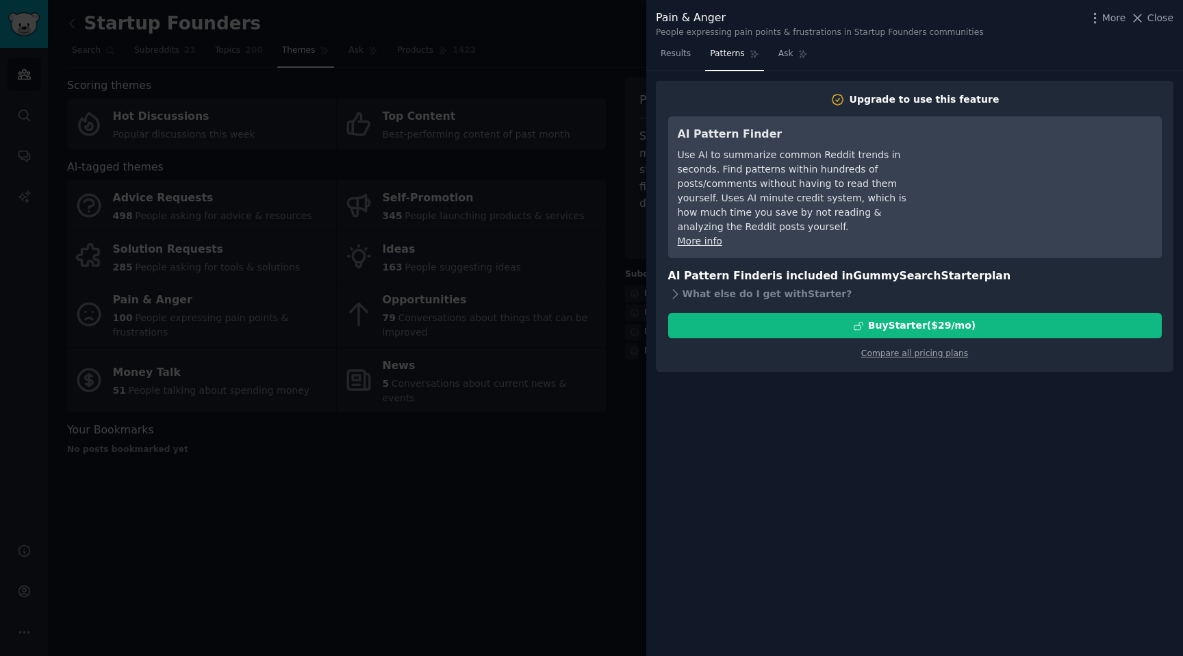
click at [521, 216] on div at bounding box center [591, 328] width 1183 height 656
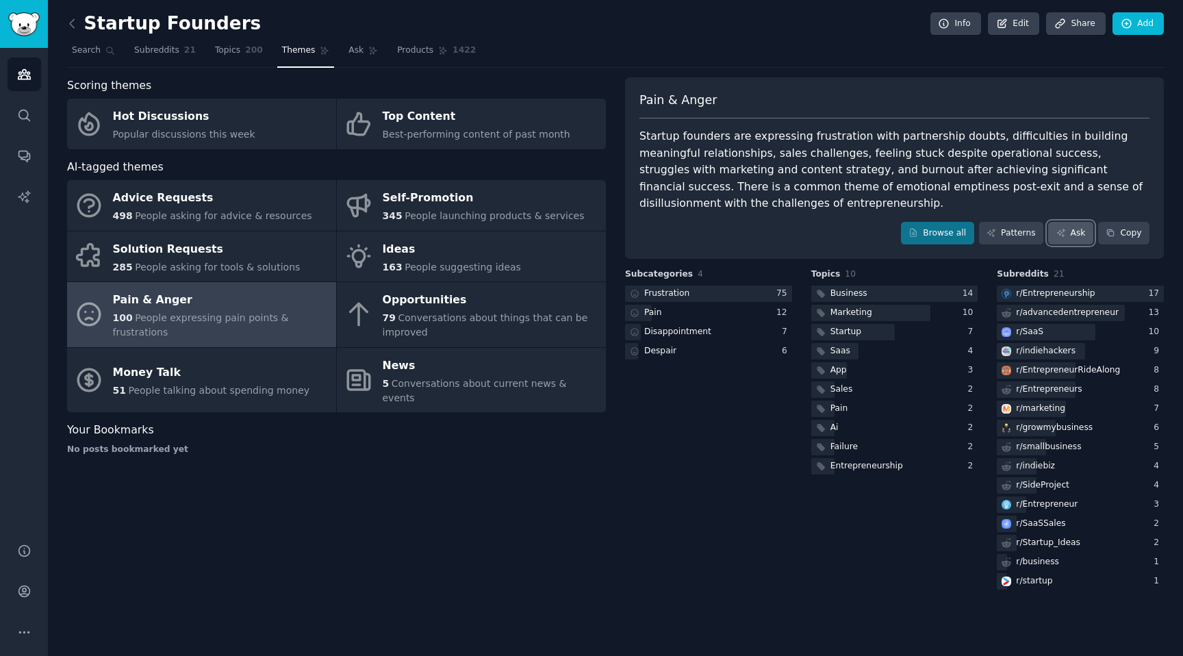
click at [1051, 222] on link "Ask" at bounding box center [1070, 233] width 45 height 23
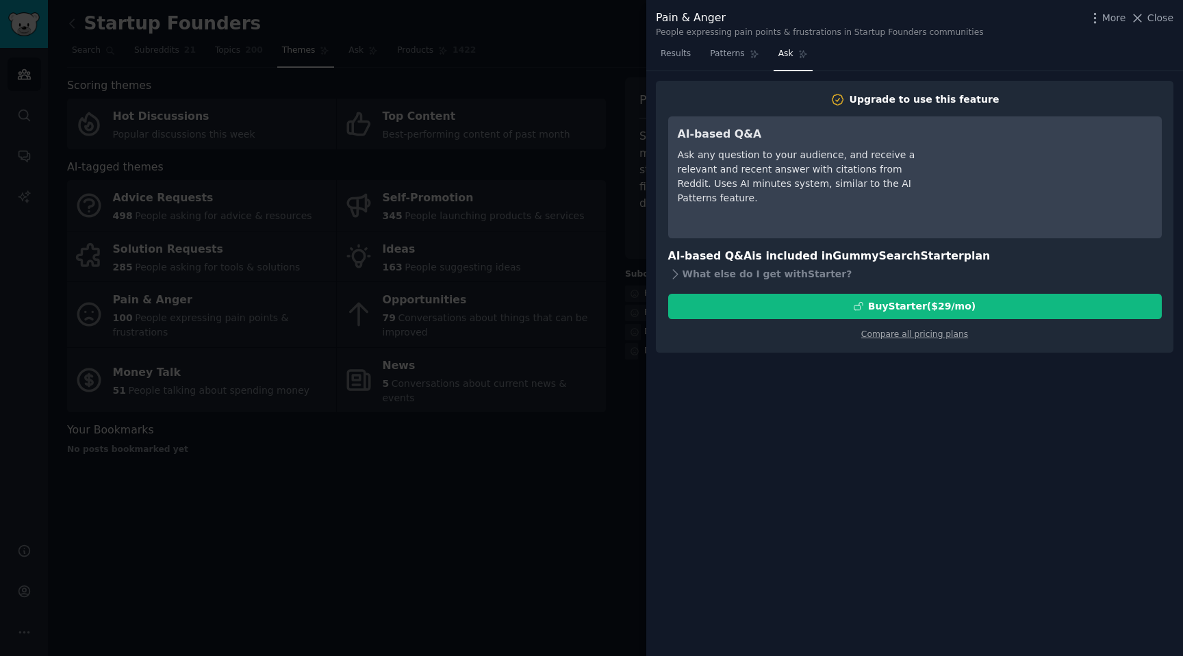
click at [517, 238] on div at bounding box center [591, 328] width 1183 height 656
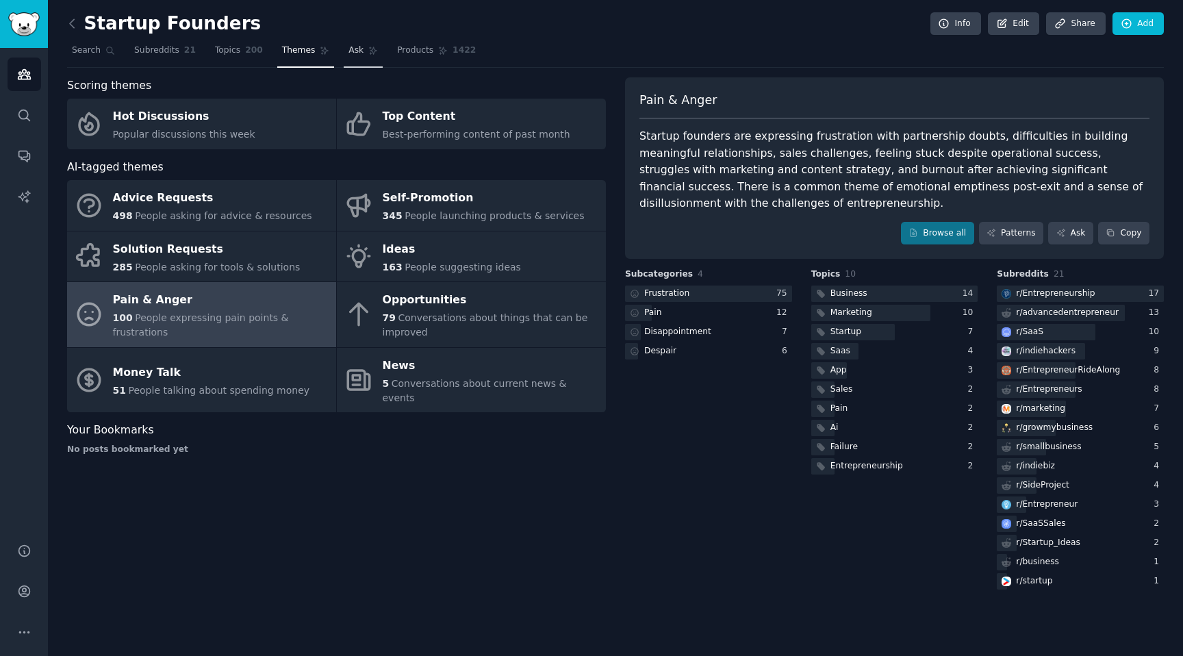
click at [348, 64] on link "Ask" at bounding box center [363, 54] width 39 height 28
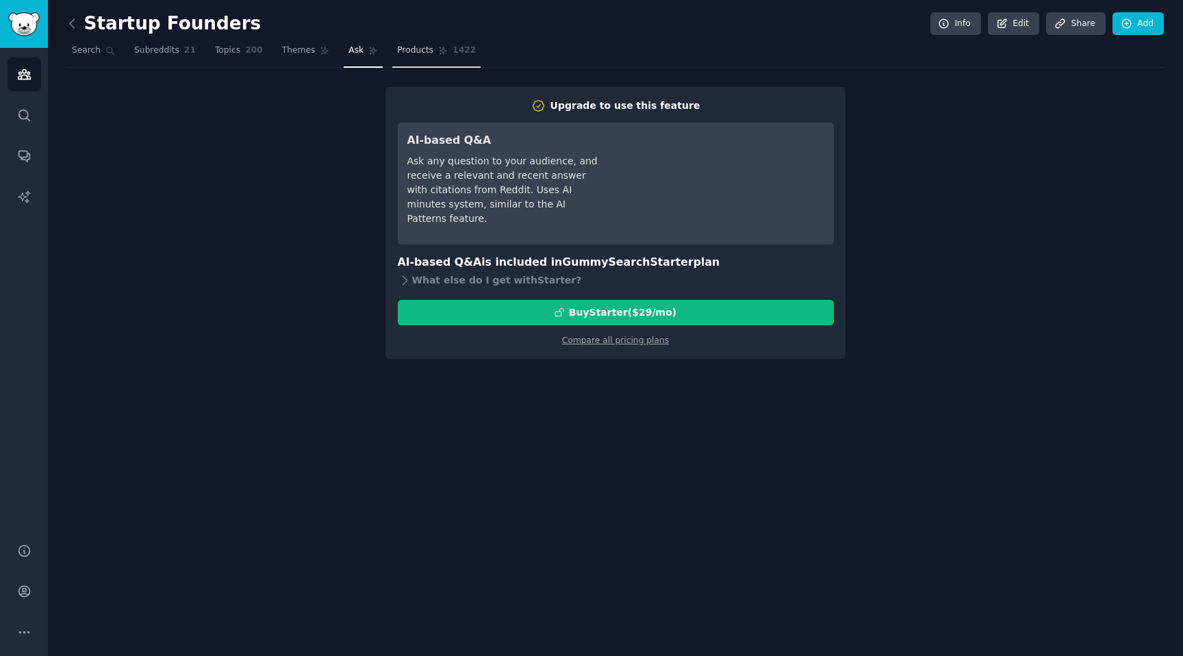
click at [392, 60] on link "Products 1422" at bounding box center [436, 54] width 88 height 28
